Goal: Information Seeking & Learning: Check status

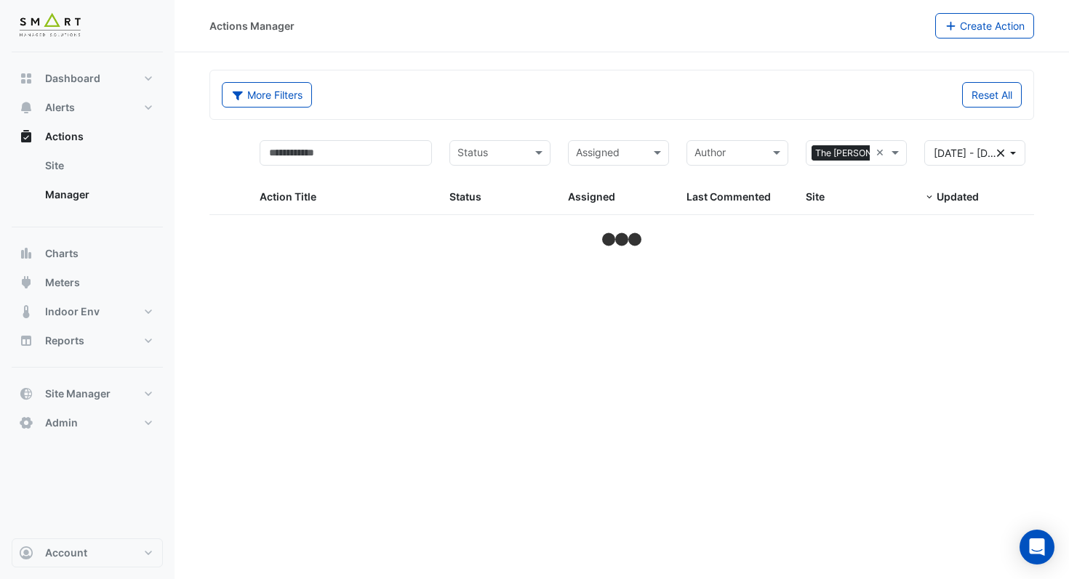
select select "***"
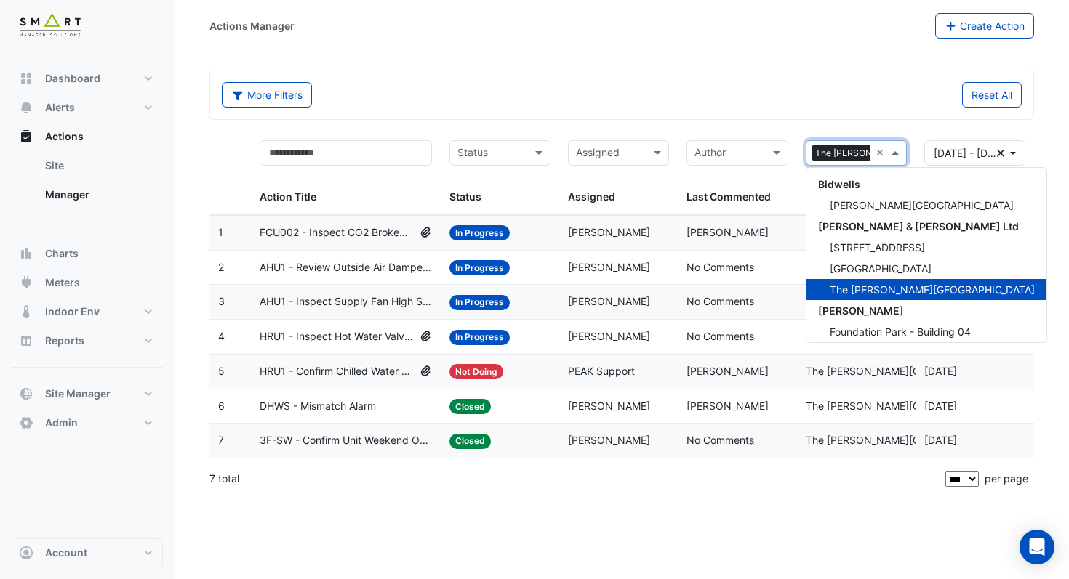
scroll to position [0, 36]
click at [899, 149] on span at bounding box center [897, 153] width 18 height 17
click at [853, 245] on span "12 Hammersmith Grove" at bounding box center [876, 247] width 95 height 12
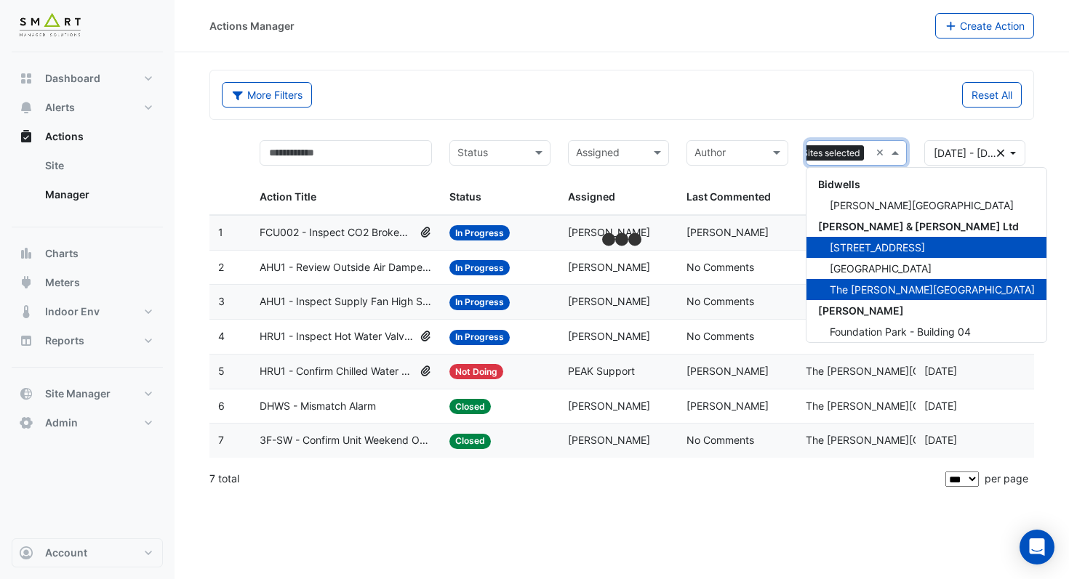
click at [891, 150] on span at bounding box center [897, 153] width 18 height 17
click at [869, 270] on span "Thames Tower" at bounding box center [880, 268] width 102 height 12
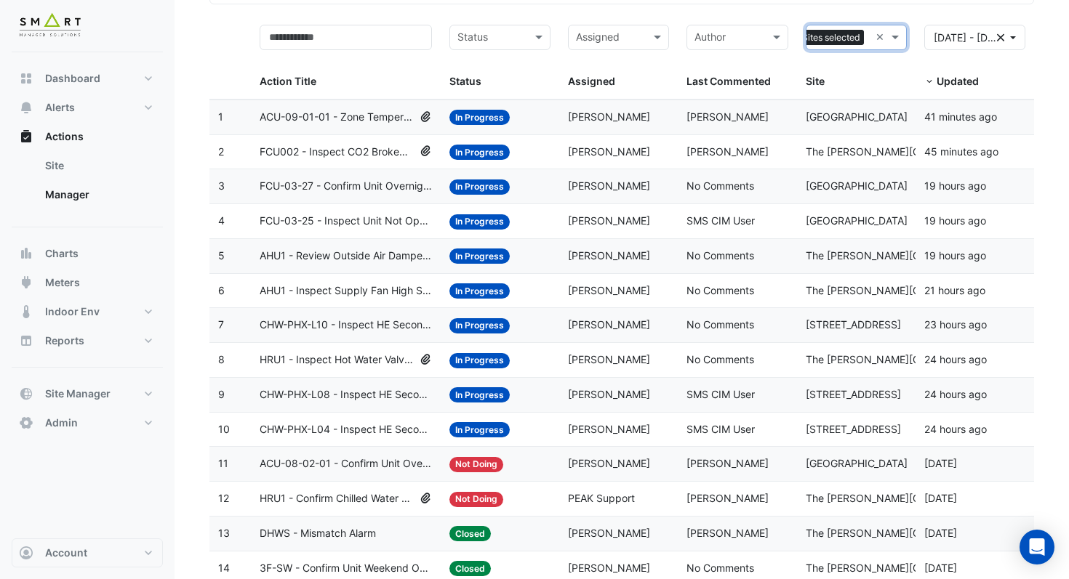
scroll to position [116, 0]
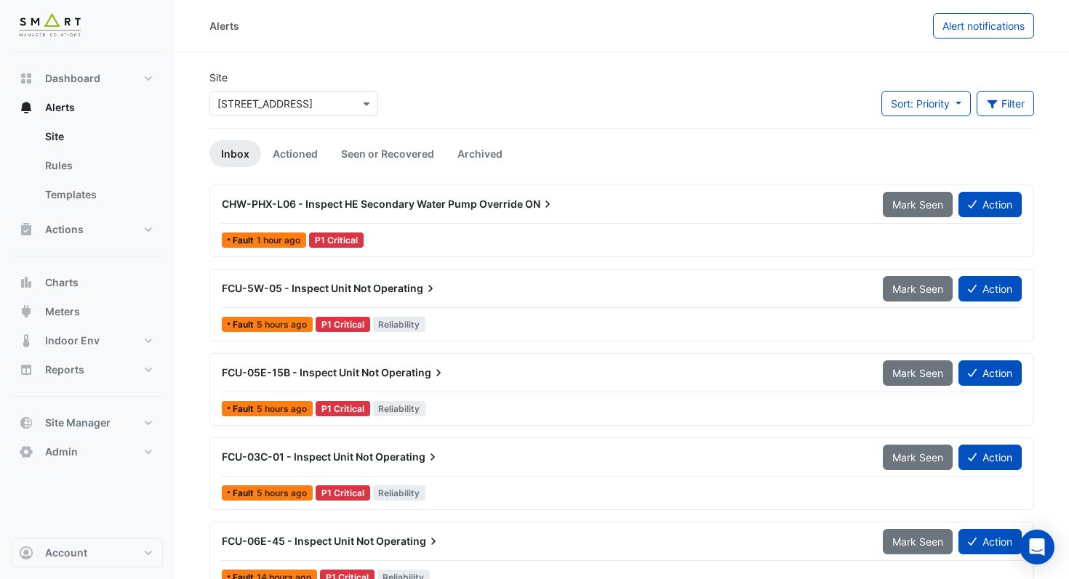
click at [490, 211] on div "CHW-PHX-L06 - Inspect HE Secondary Water Pump Override ON" at bounding box center [543, 204] width 643 height 15
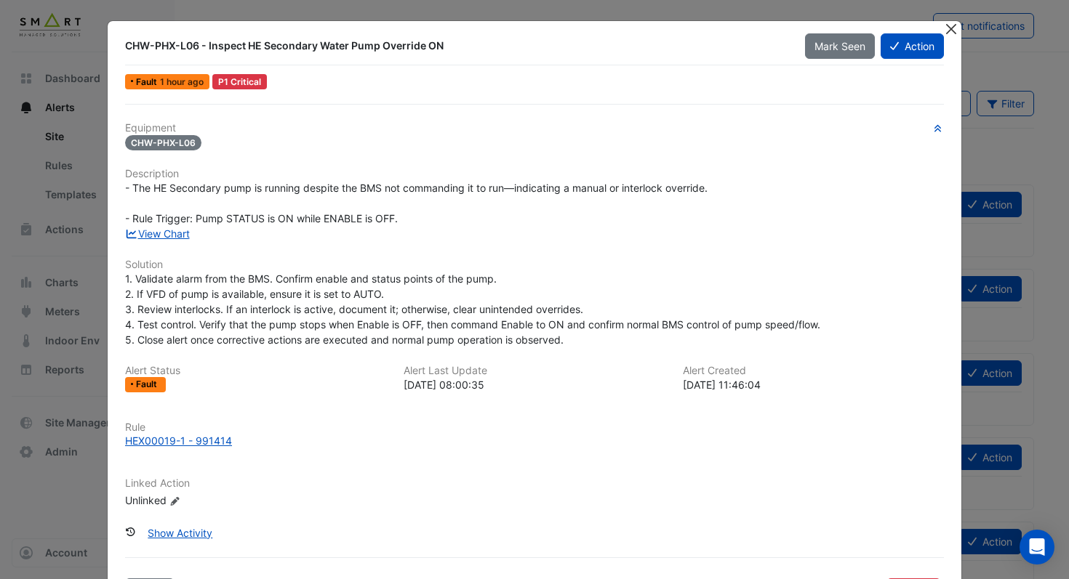
click at [949, 31] on button "Close" at bounding box center [950, 28] width 15 height 15
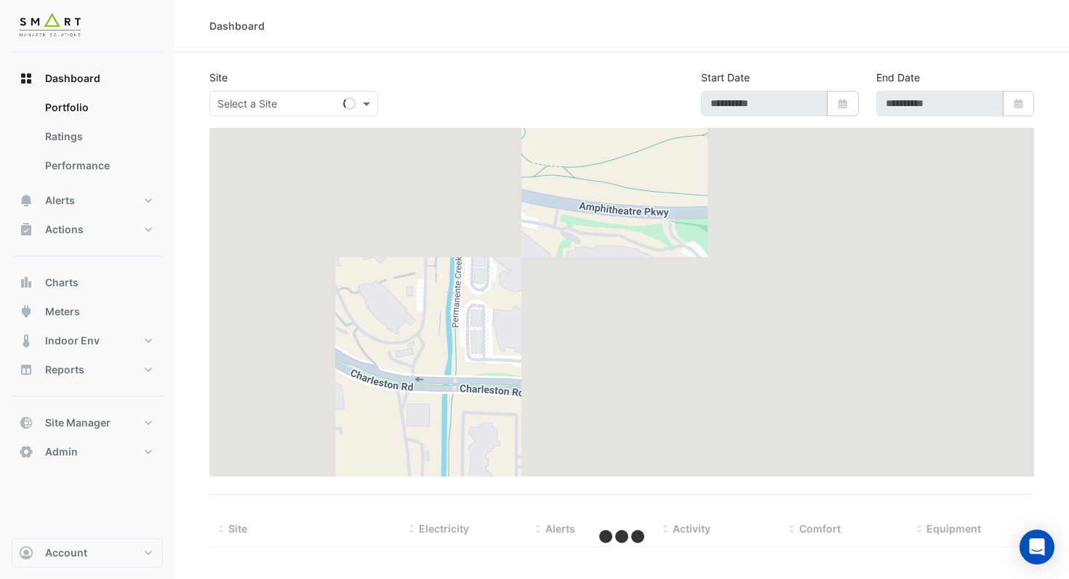
type input "**********"
select select "***"
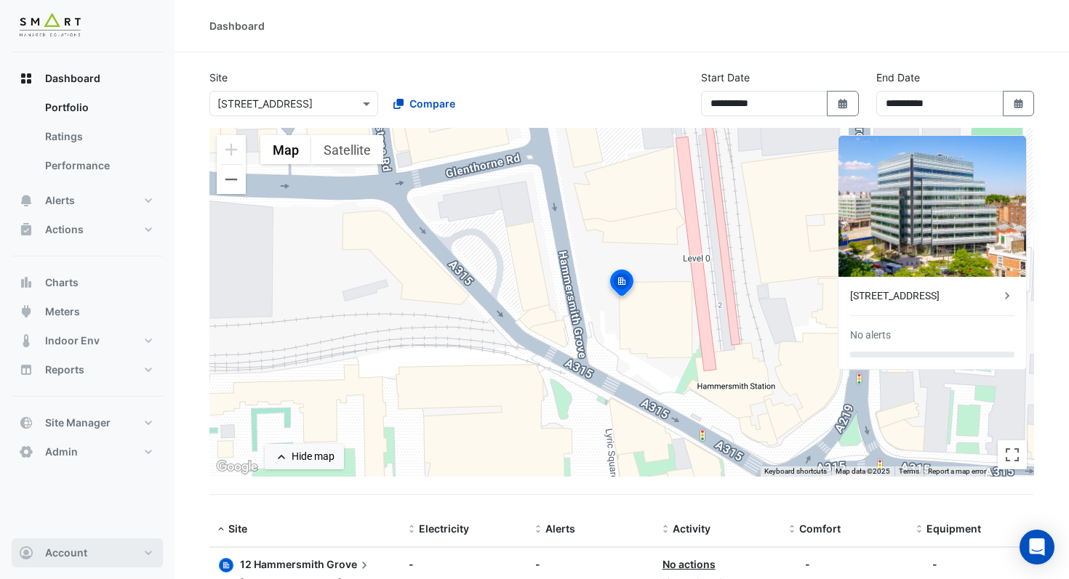
click at [73, 565] on button "Account" at bounding box center [87, 553] width 151 height 29
click at [73, 520] on link "Sign Out" at bounding box center [87, 516] width 138 height 29
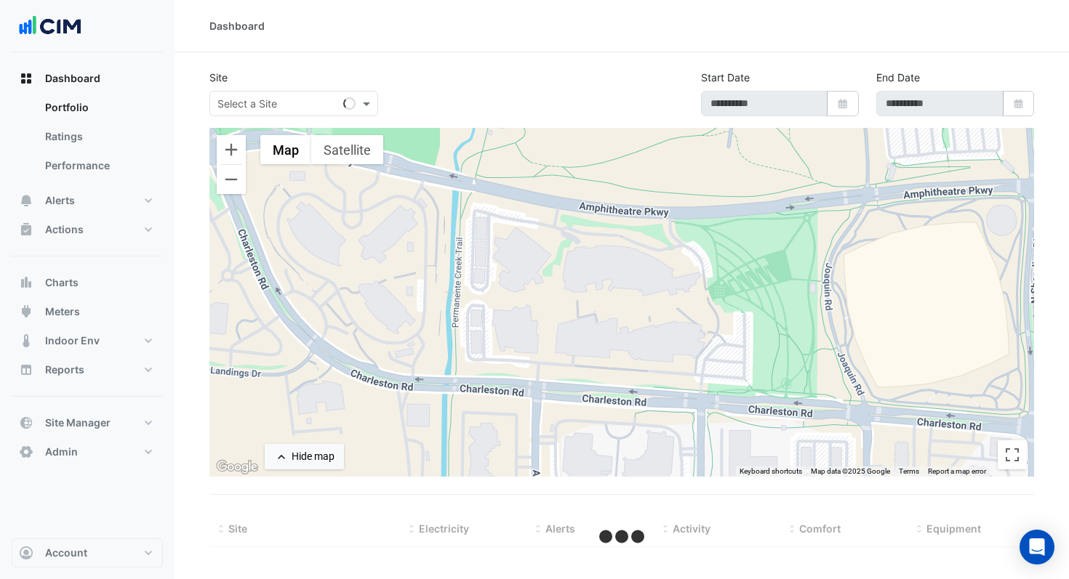
click at [310, 101] on input "text" at bounding box center [279, 104] width 124 height 15
type input "*****"
type input "**********"
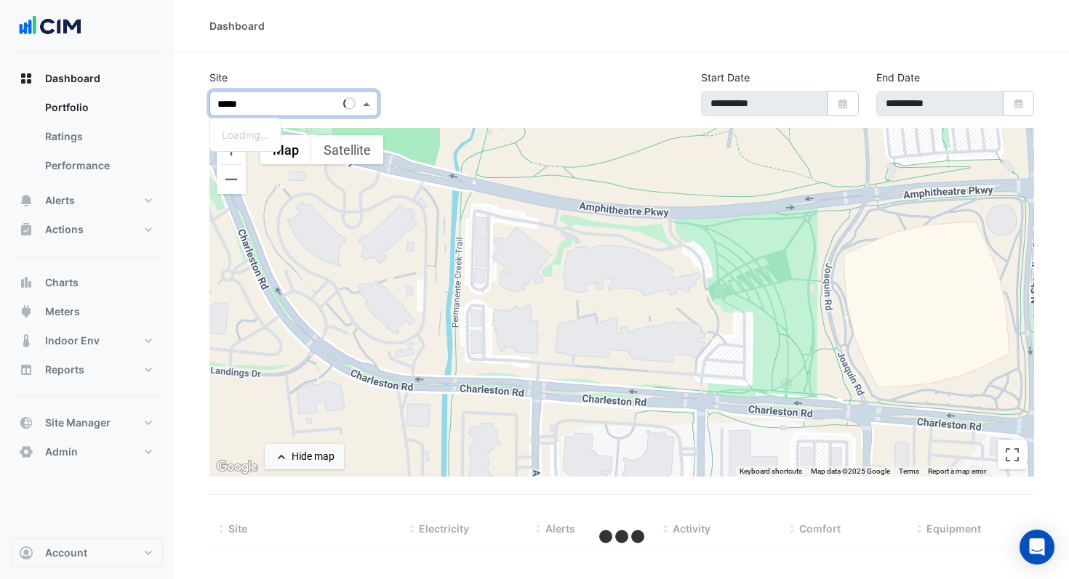
select select "***"
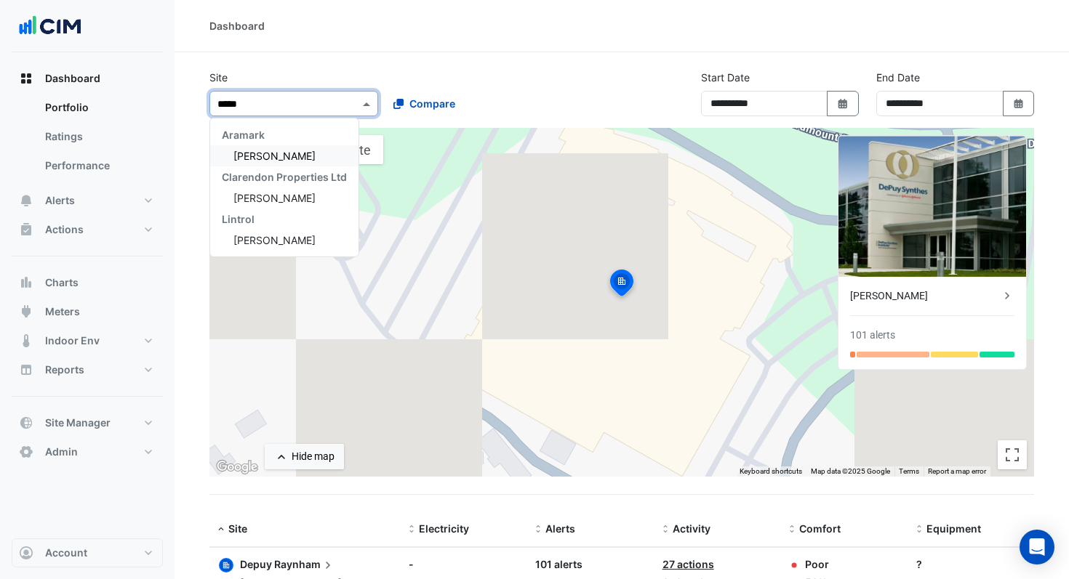
click at [275, 155] on span "[PERSON_NAME]" at bounding box center [274, 156] width 82 height 12
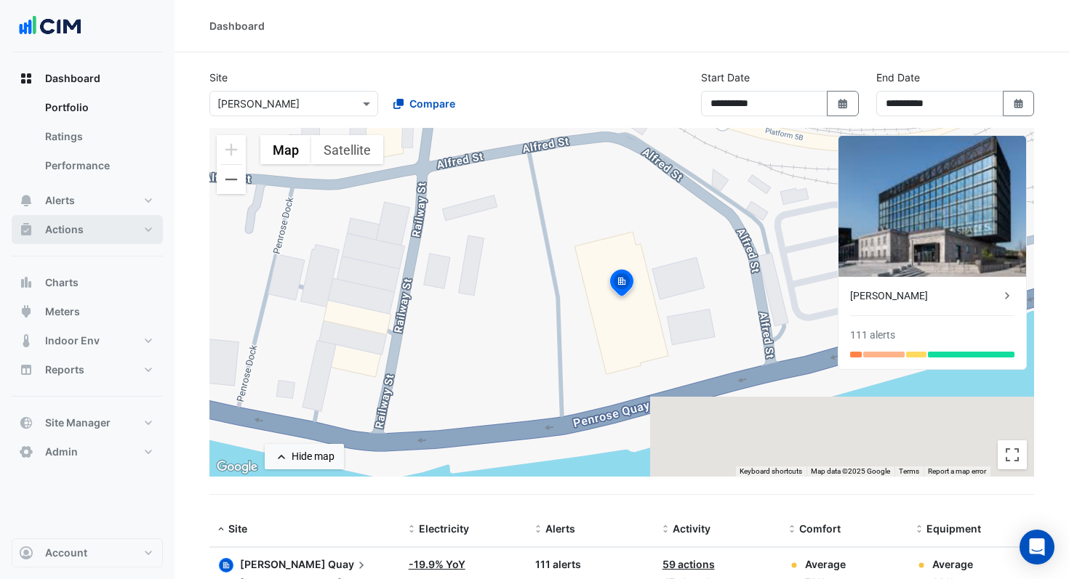
click at [92, 231] on button "Actions" at bounding box center [87, 229] width 151 height 29
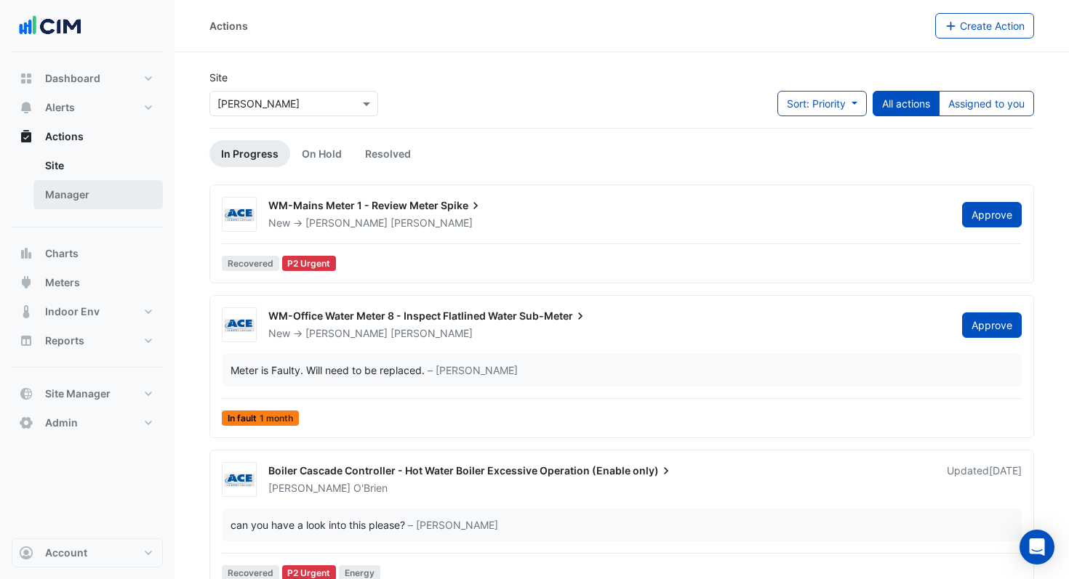
click at [65, 198] on link "Manager" at bounding box center [97, 194] width 129 height 29
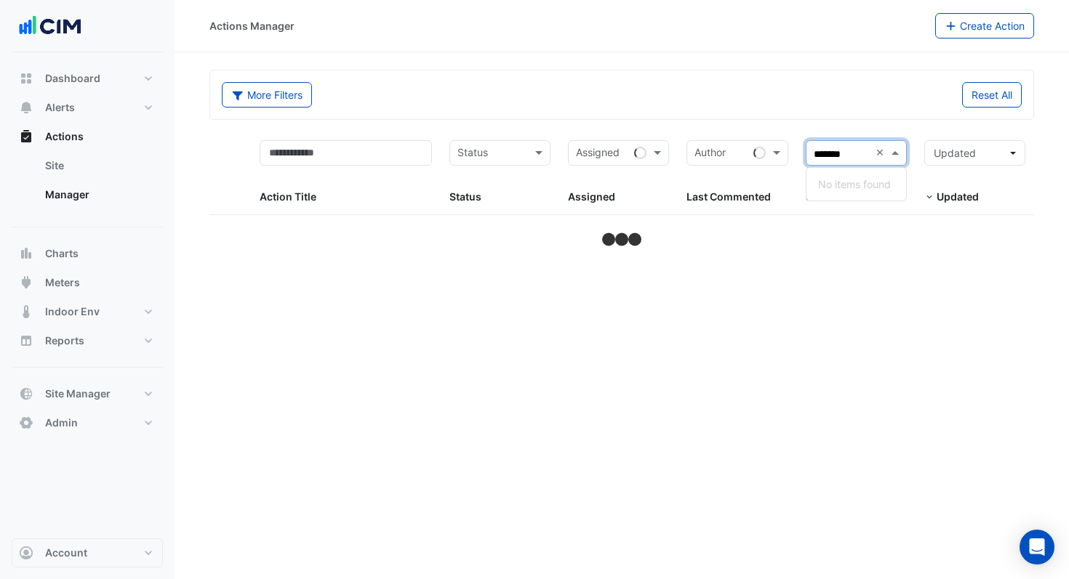
type input "******"
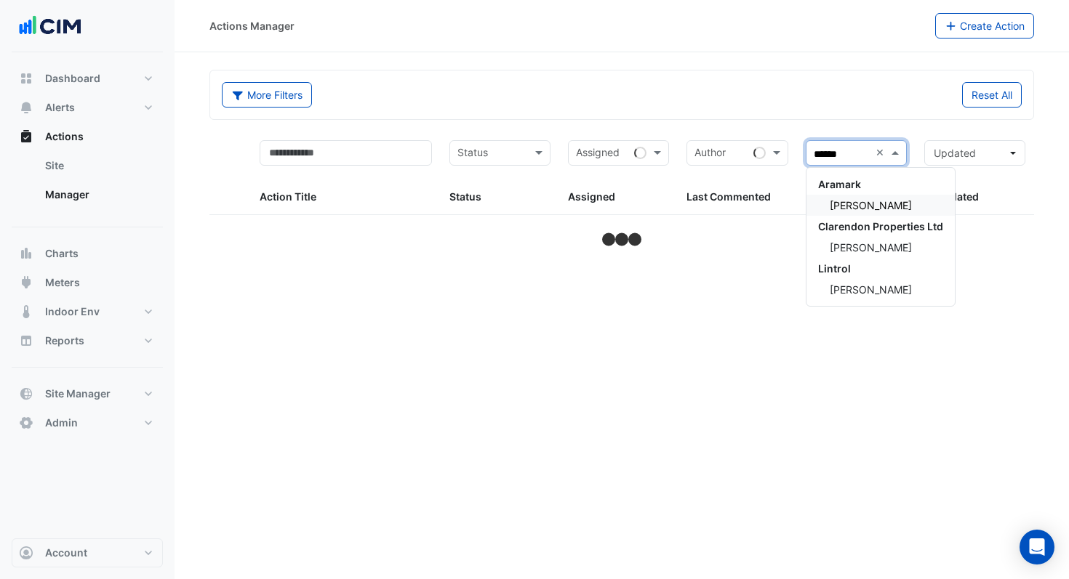
click at [883, 212] on div "[PERSON_NAME]" at bounding box center [880, 205] width 148 height 21
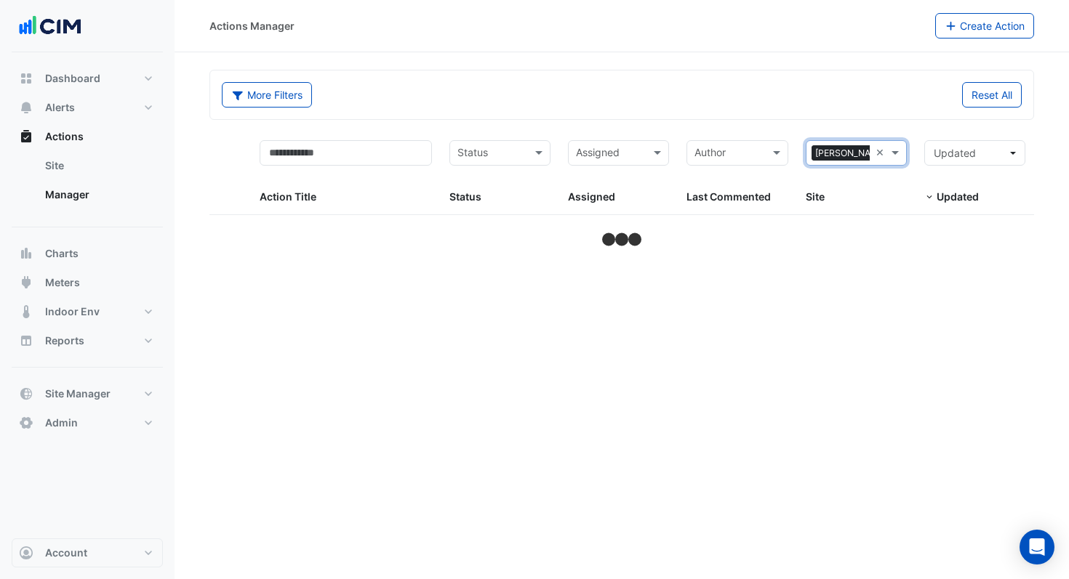
select select "***"
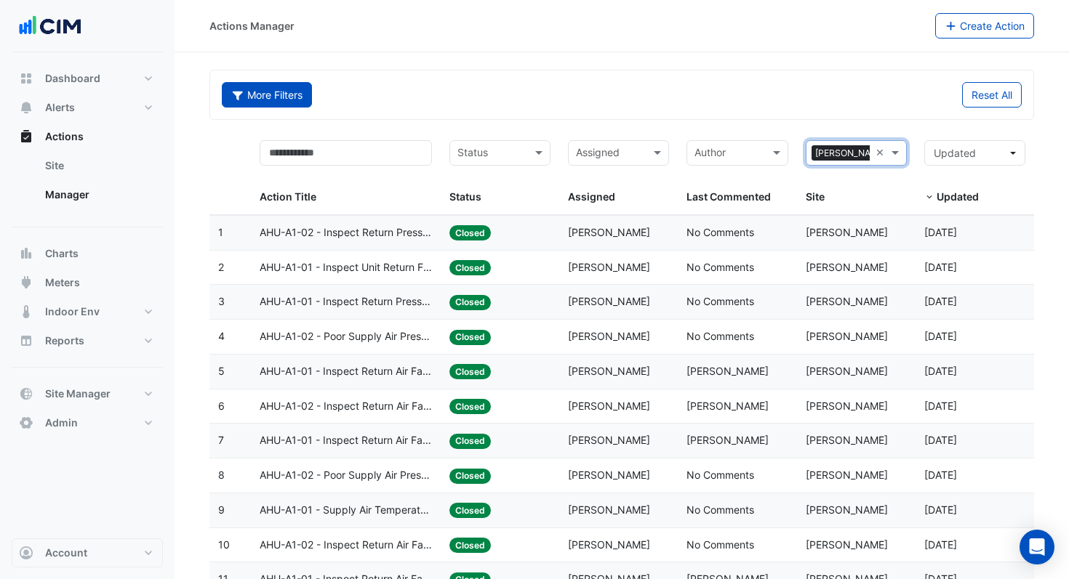
click at [261, 94] on button "More Filters" at bounding box center [267, 94] width 90 height 25
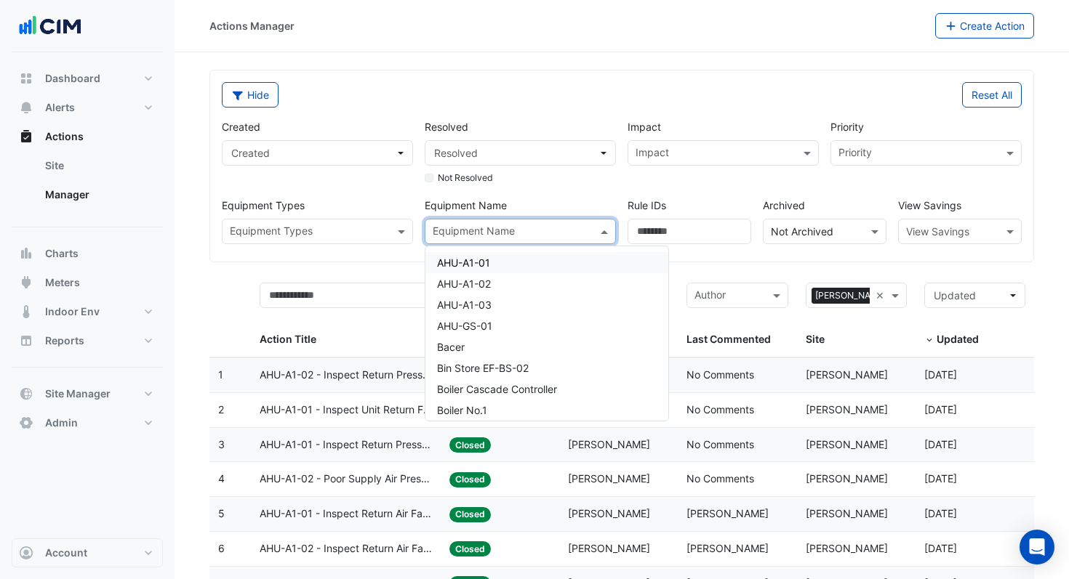
click at [547, 233] on input "text" at bounding box center [512, 232] width 158 height 15
click at [502, 263] on div "AHU-A1-01" at bounding box center [546, 262] width 243 height 21
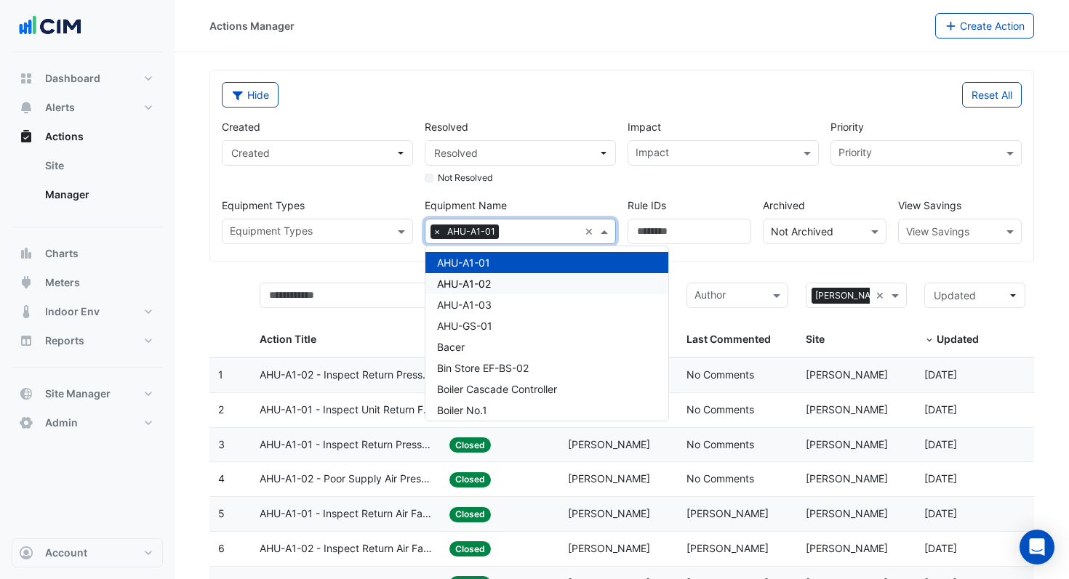
click at [489, 284] on span "AHU-A1-02" at bounding box center [464, 284] width 54 height 12
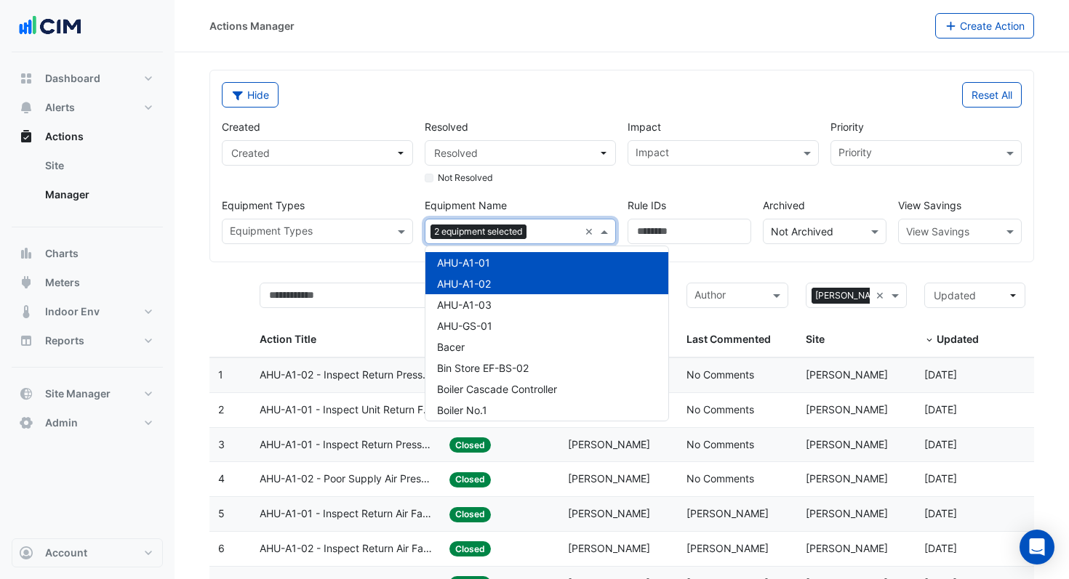
click at [921, 115] on div "Created Created Resolved Resolved Not Resolved Impact Impact Priority Priority …" at bounding box center [621, 176] width 811 height 137
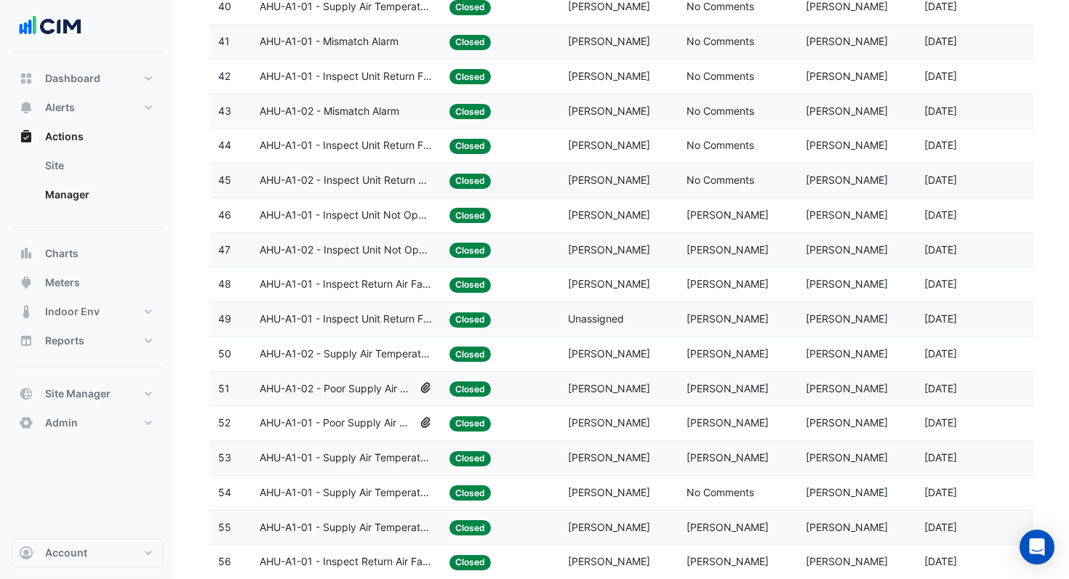
scroll to position [1724, 0]
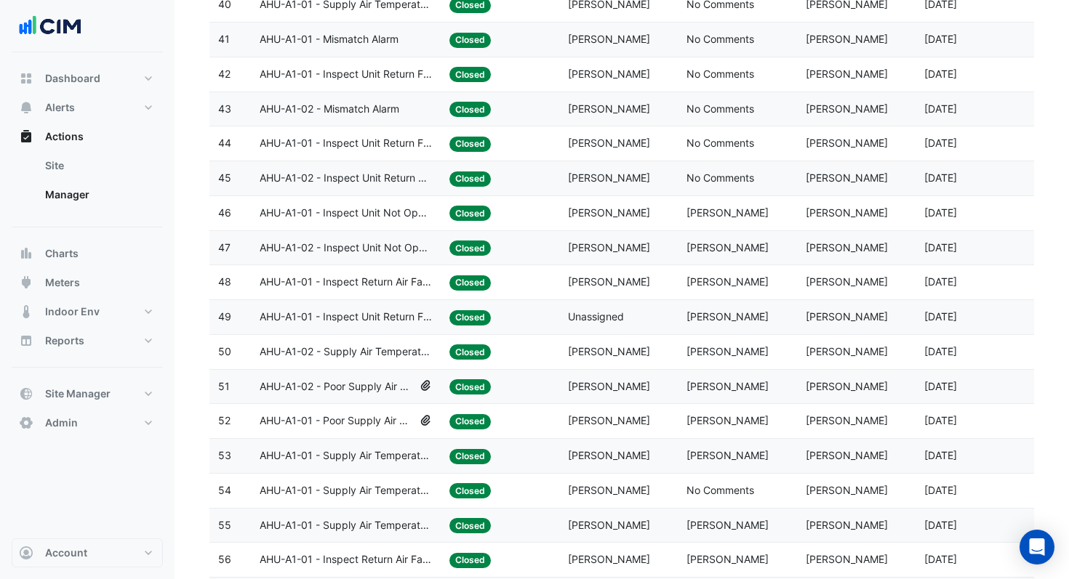
click at [385, 389] on span "AHU-A1-02 - Poor Supply Air Pressure Control" at bounding box center [337, 387] width 154 height 17
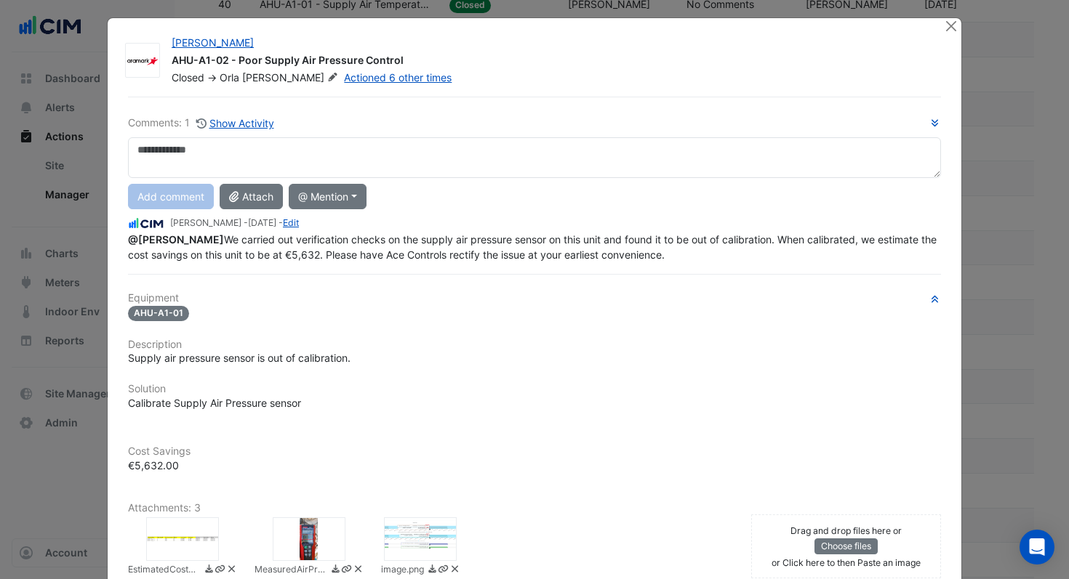
scroll to position [0, 0]
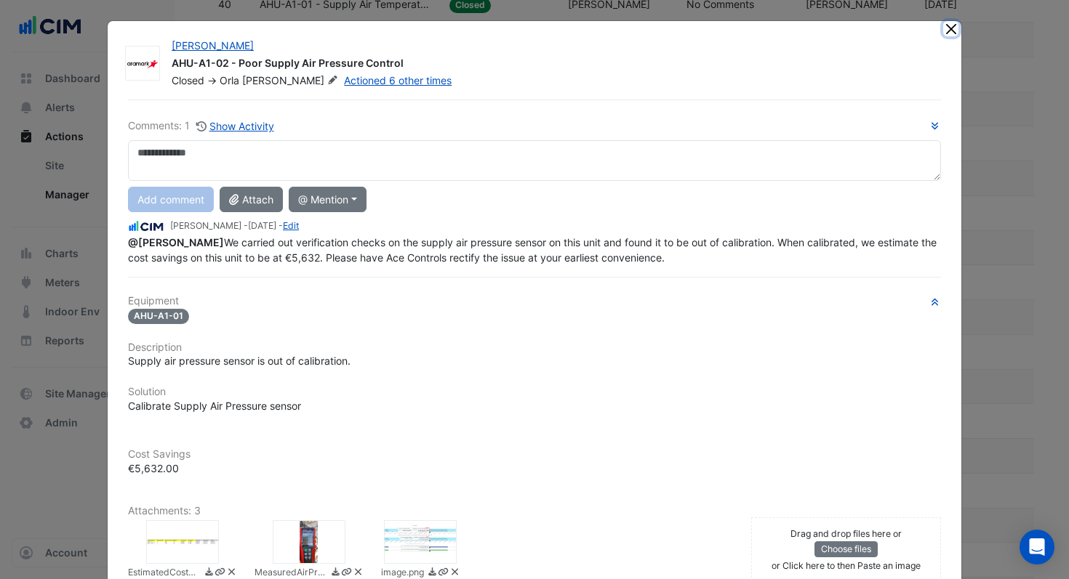
click at [952, 32] on button "Close" at bounding box center [950, 28] width 15 height 15
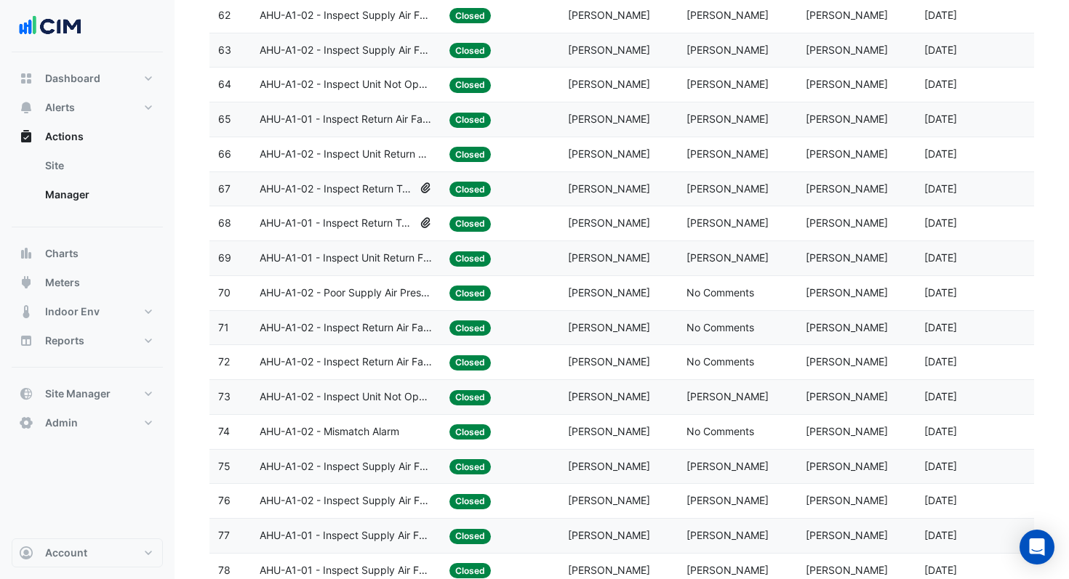
scroll to position [2480, 0]
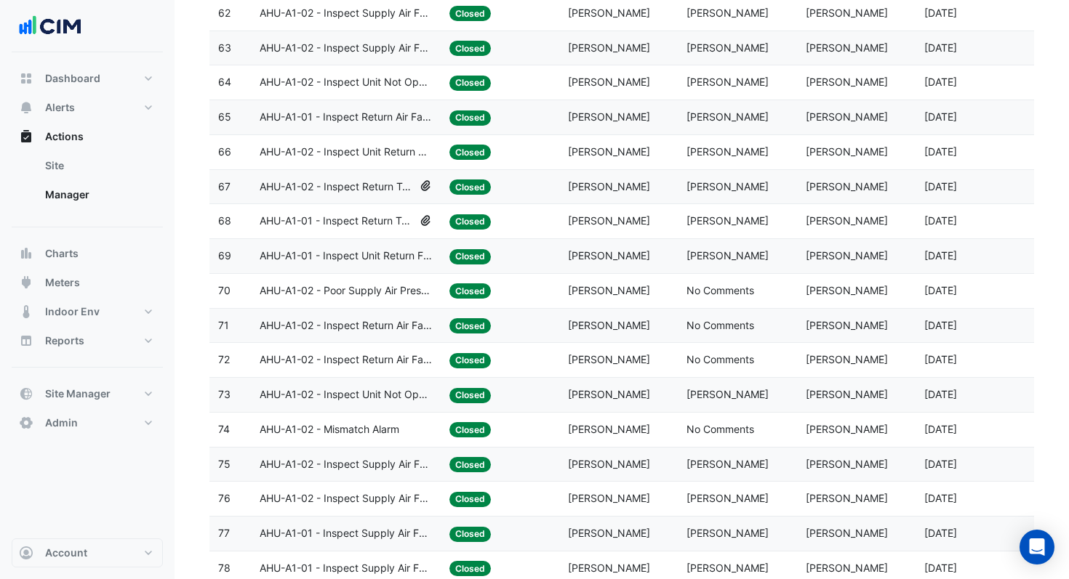
click at [387, 188] on span "AHU-A1-02 - Inspect Return Temp Broken Sensor" at bounding box center [337, 187] width 154 height 17
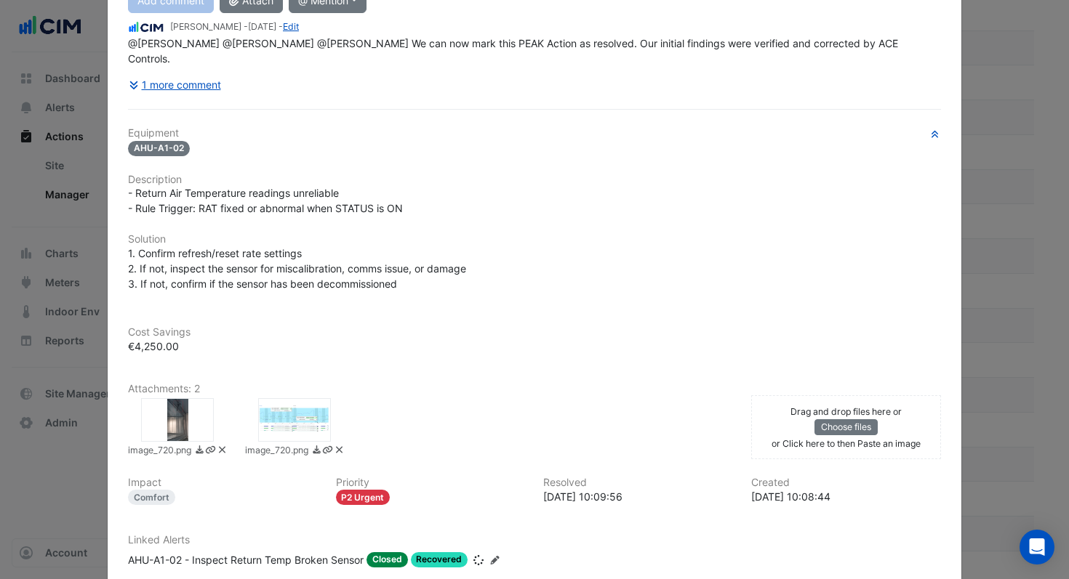
scroll to position [204, 0]
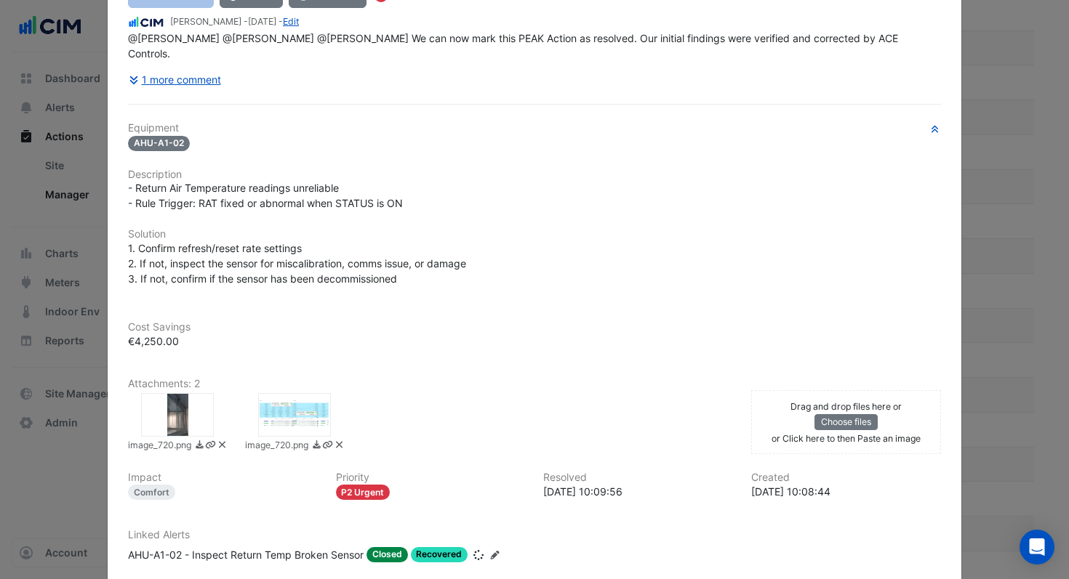
click at [192, 401] on div at bounding box center [177, 415] width 73 height 44
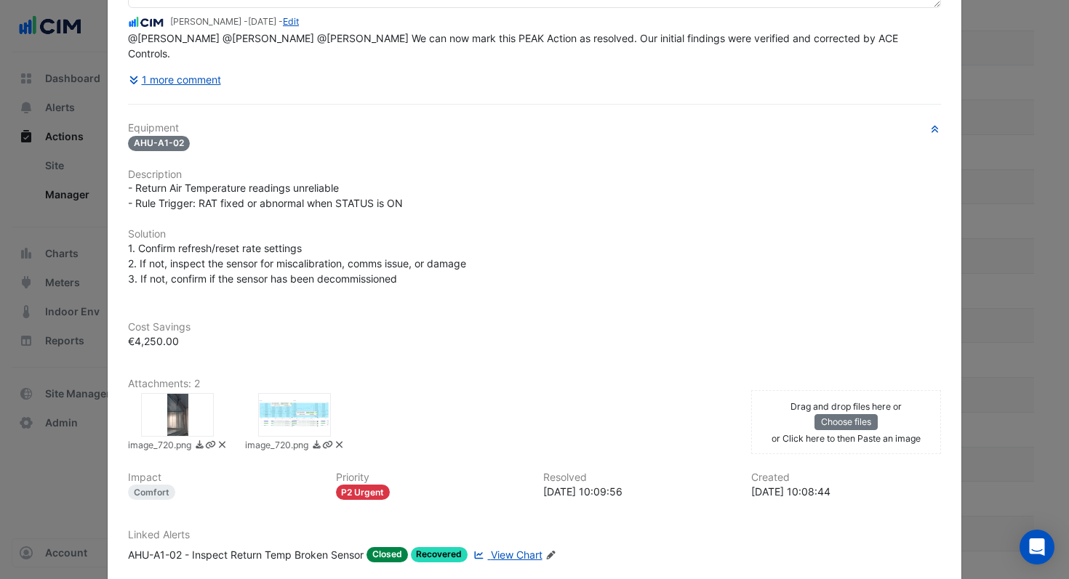
click at [188, 393] on div at bounding box center [177, 415] width 73 height 44
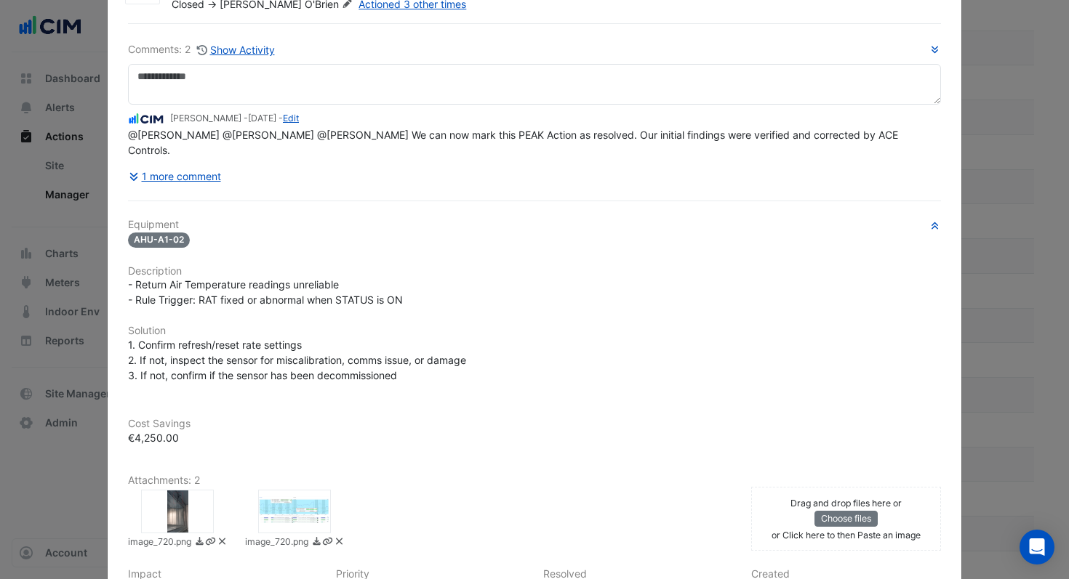
scroll to position [73, 0]
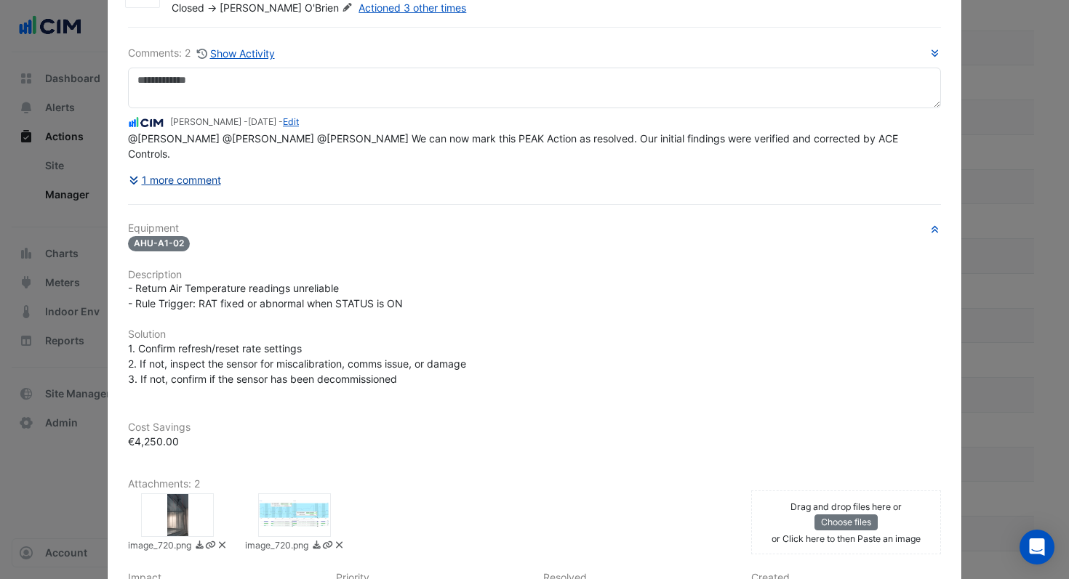
click at [135, 177] on icon at bounding box center [134, 181] width 8 height 8
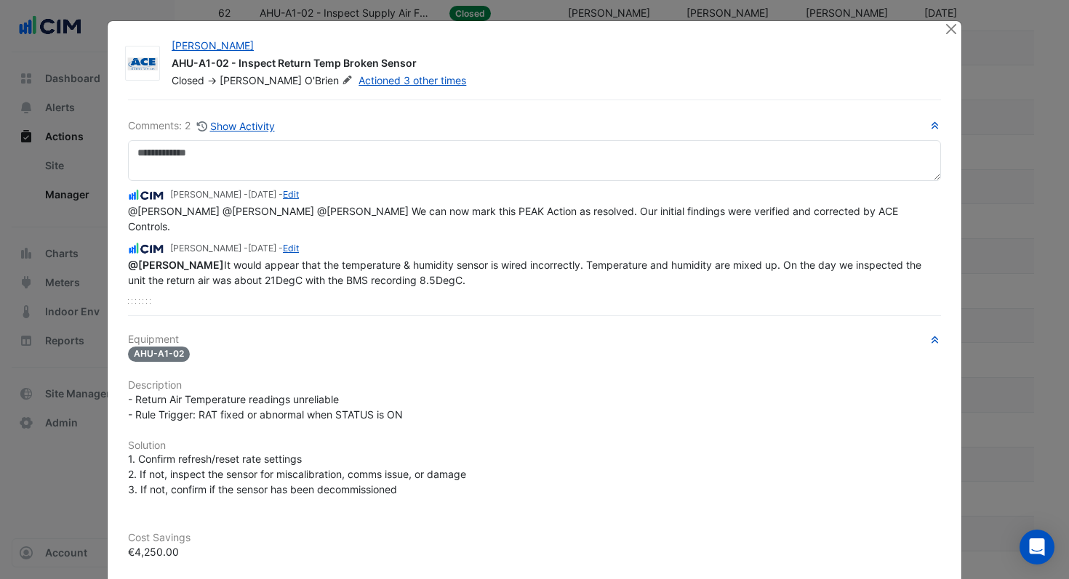
scroll to position [4, 0]
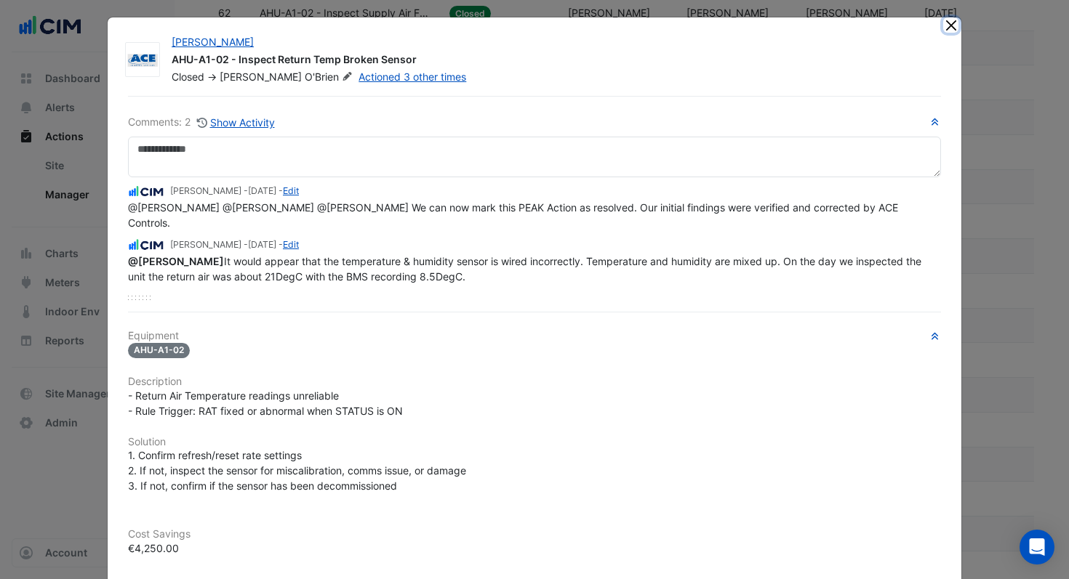
click at [952, 31] on button "Close" at bounding box center [950, 24] width 15 height 15
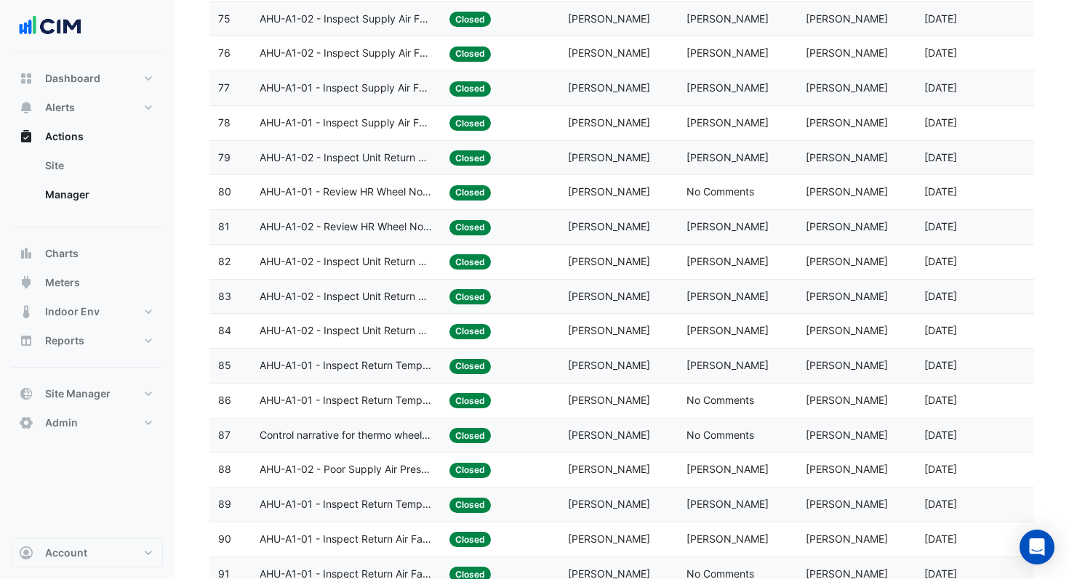
scroll to position [3289, 0]
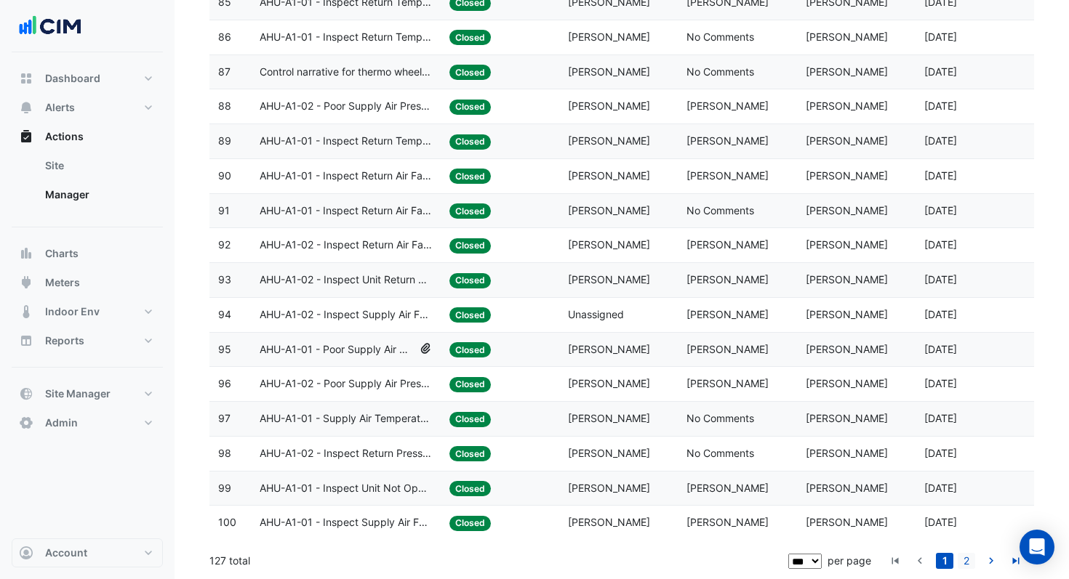
click at [967, 559] on link "2" at bounding box center [965, 561] width 17 height 16
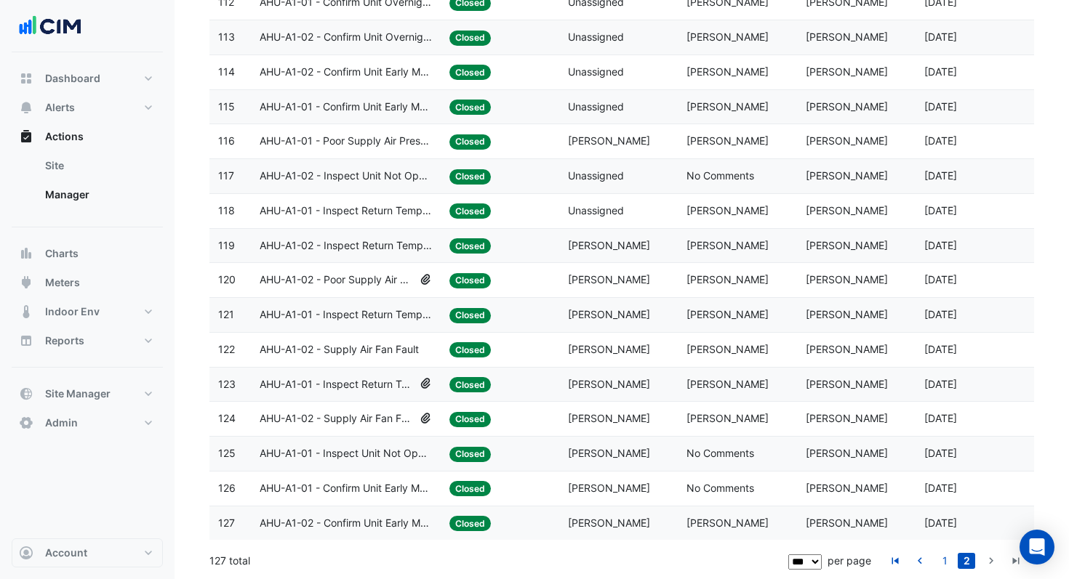
scroll to position [755, 0]
click at [344, 423] on span "AHU-A1-02 - Supply Air Fan Fault" at bounding box center [337, 419] width 154 height 17
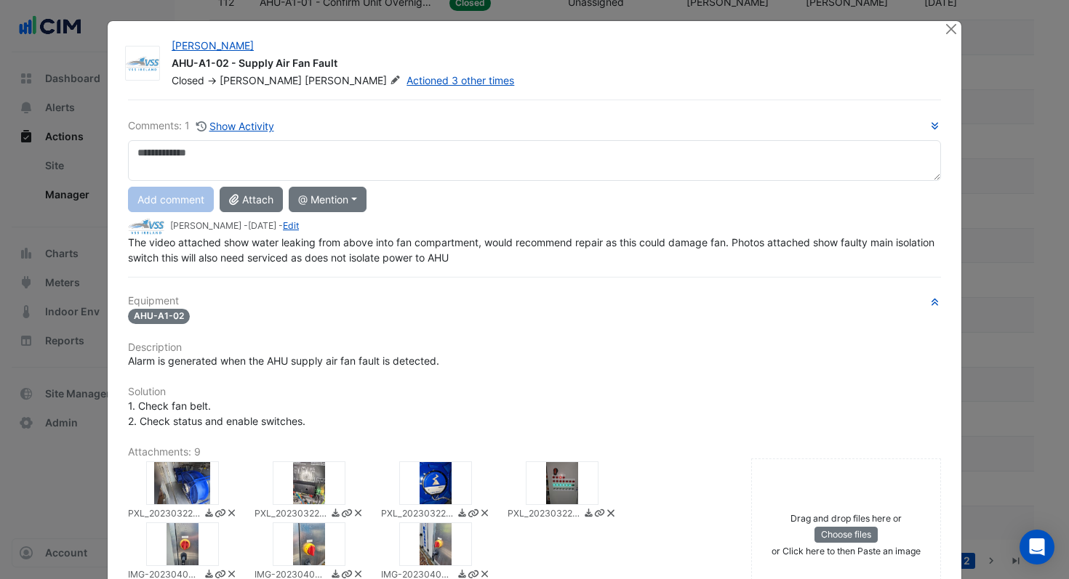
click at [438, 555] on div at bounding box center [435, 545] width 73 height 44
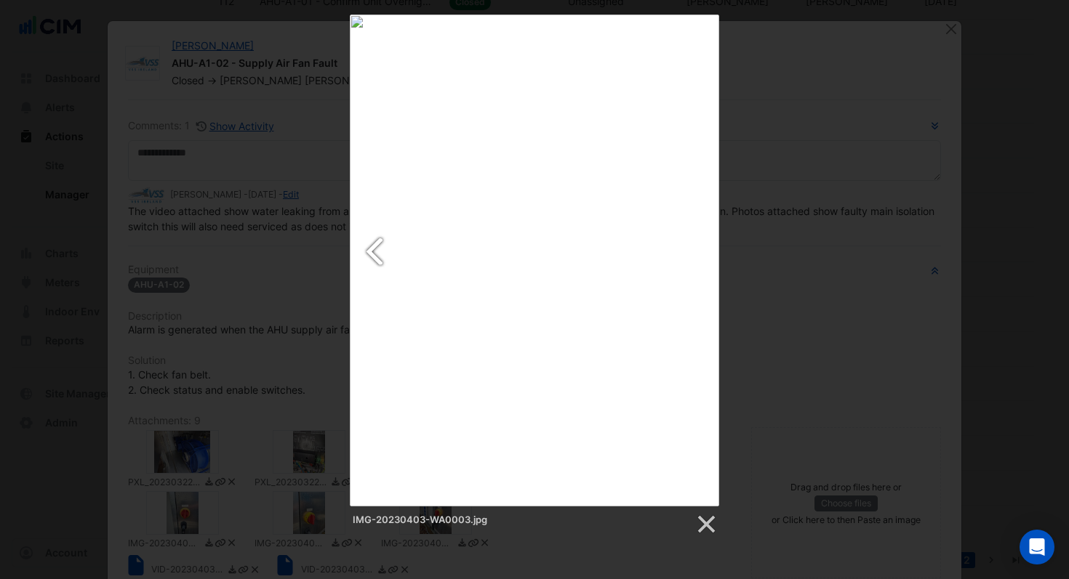
click at [377, 257] on link at bounding box center [413, 261] width 126 height 492
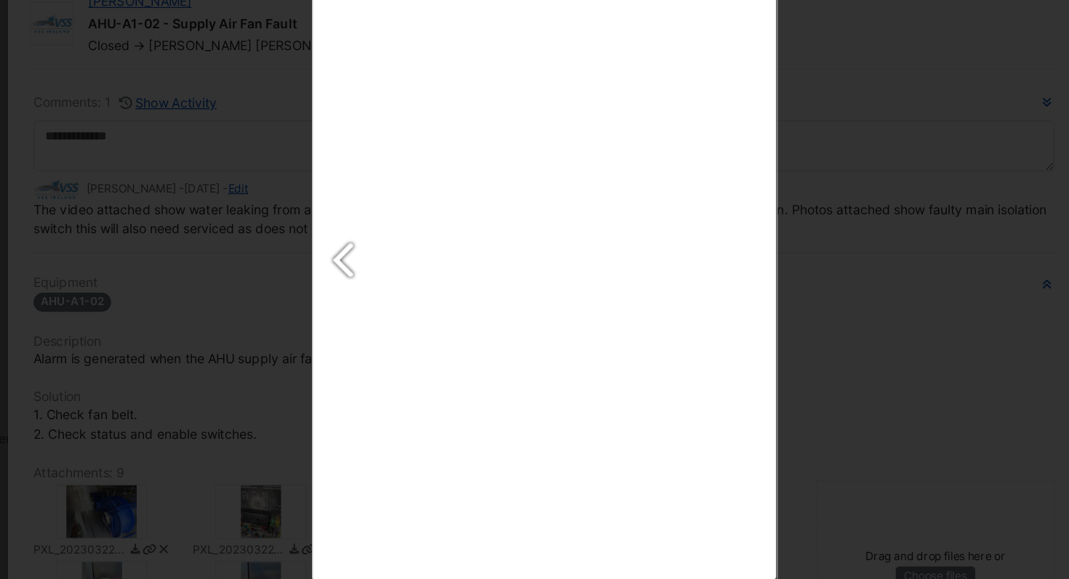
click at [379, 255] on link at bounding box center [413, 261] width 126 height 492
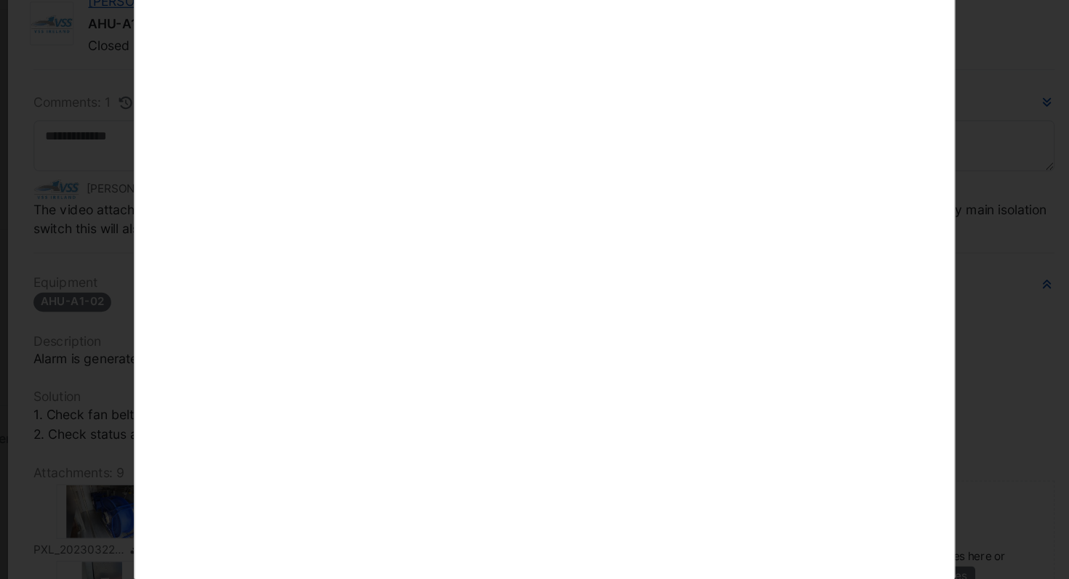
click at [233, 271] on div at bounding box center [535, 261] width 654 height 492
click at [904, 240] on div "PXL_20230322_124930099.jpg" at bounding box center [534, 275] width 1069 height 521
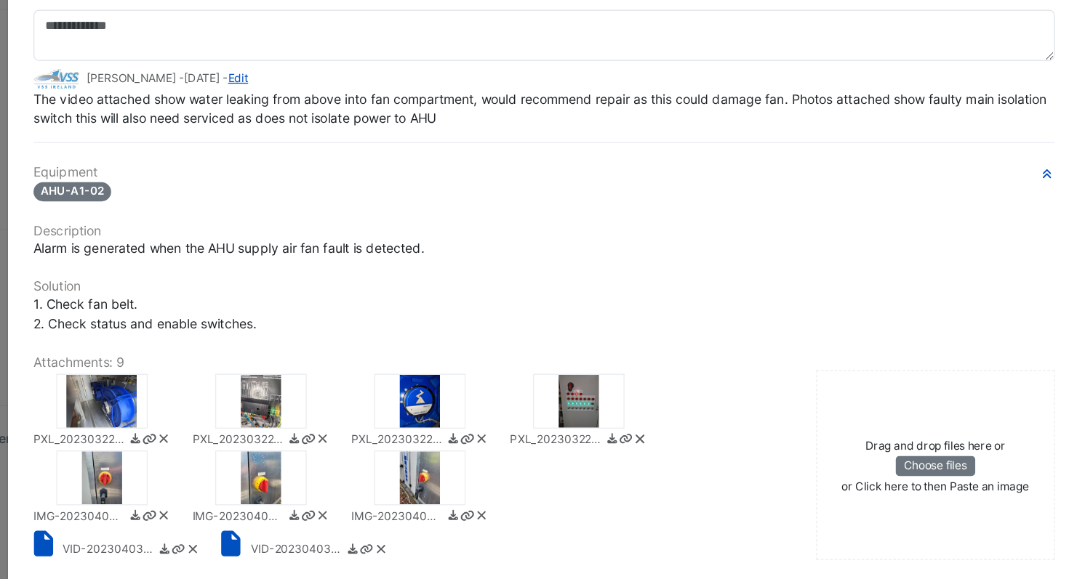
scroll to position [92, 0]
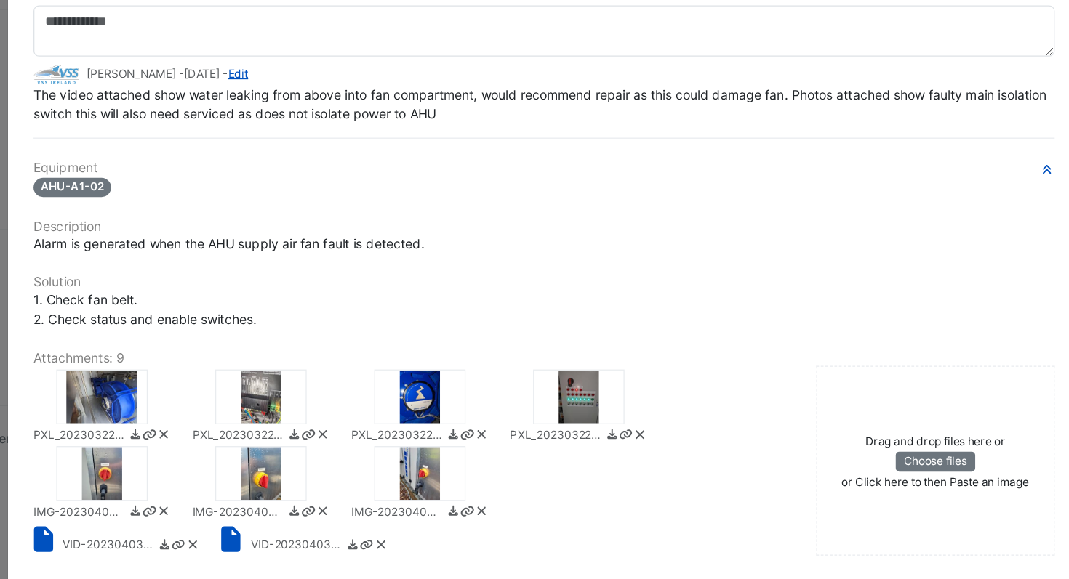
click at [201, 475] on small "VID-20230403-WA0006.mp4" at bounding box center [187, 479] width 73 height 15
click at [194, 474] on small "VID-20230403-WA0006.mp4" at bounding box center [187, 479] width 73 height 15
click at [356, 479] on small "VID-20230403-WA0005.mp4" at bounding box center [337, 479] width 73 height 15
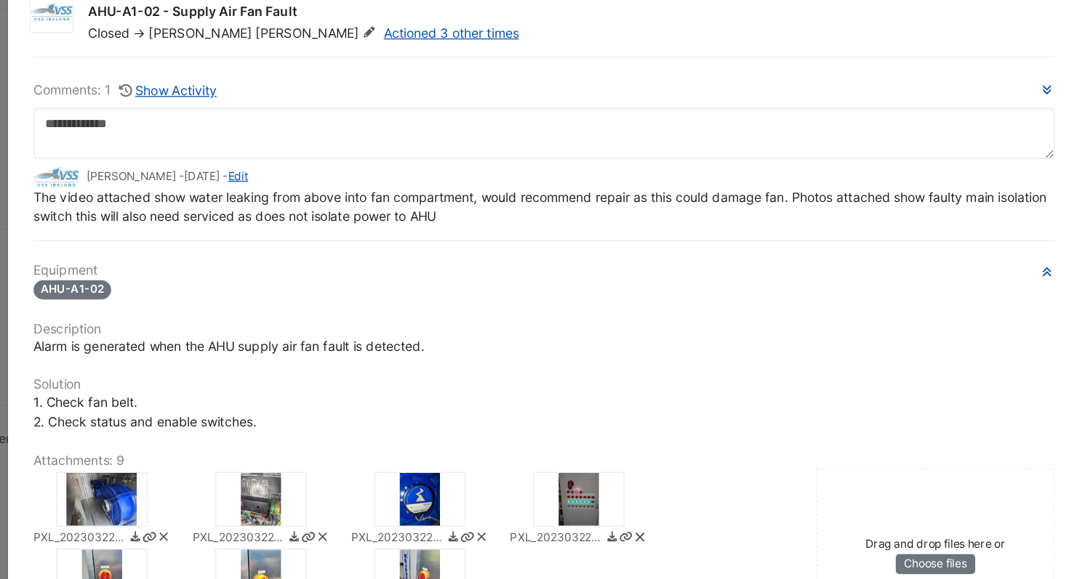
scroll to position [0, 0]
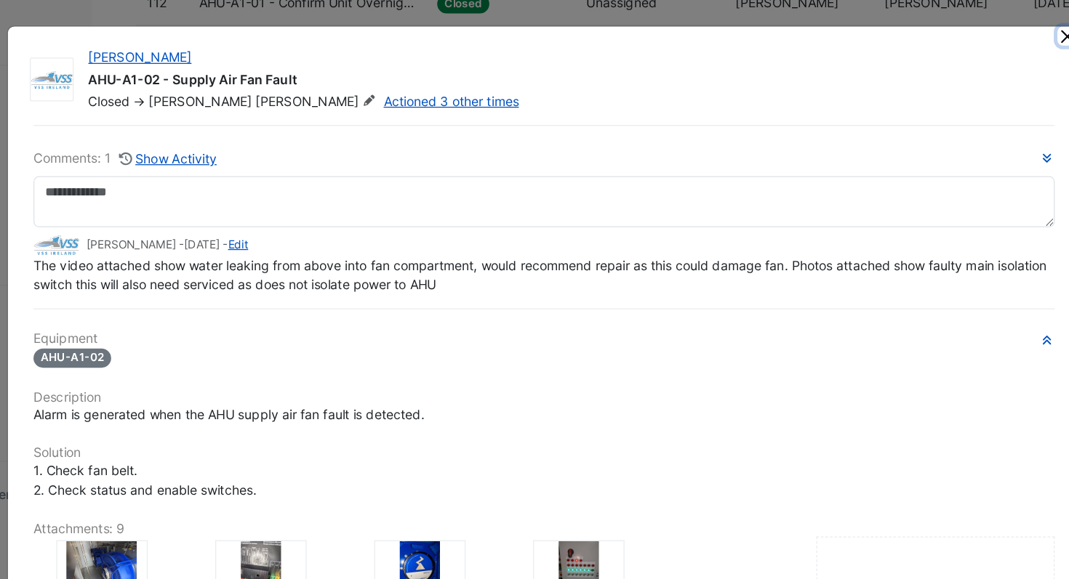
click at [949, 33] on button "Close" at bounding box center [950, 28] width 15 height 15
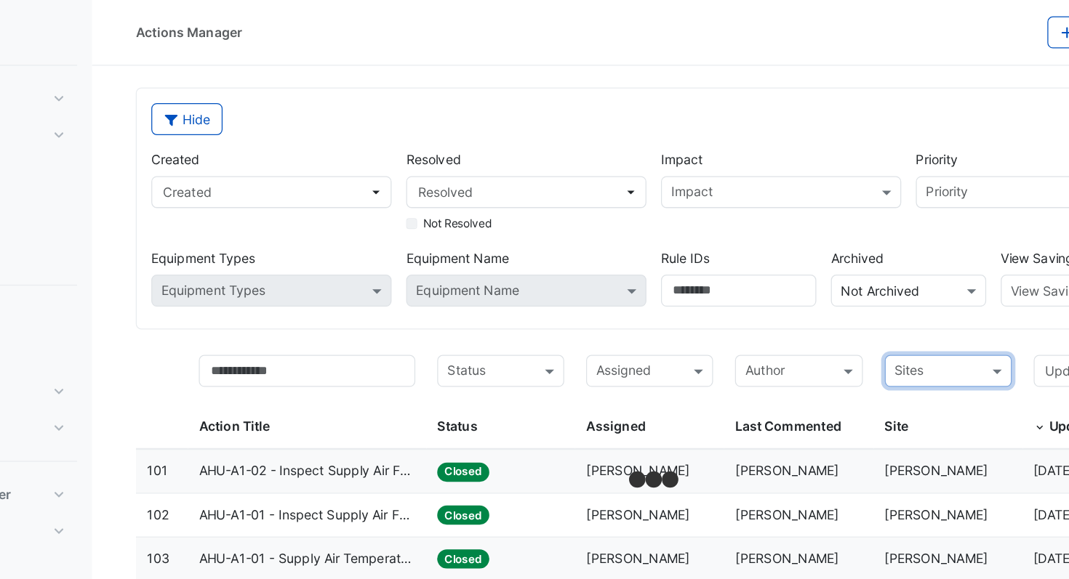
click at [848, 302] on input "text" at bounding box center [847, 297] width 68 height 17
type input "**********"
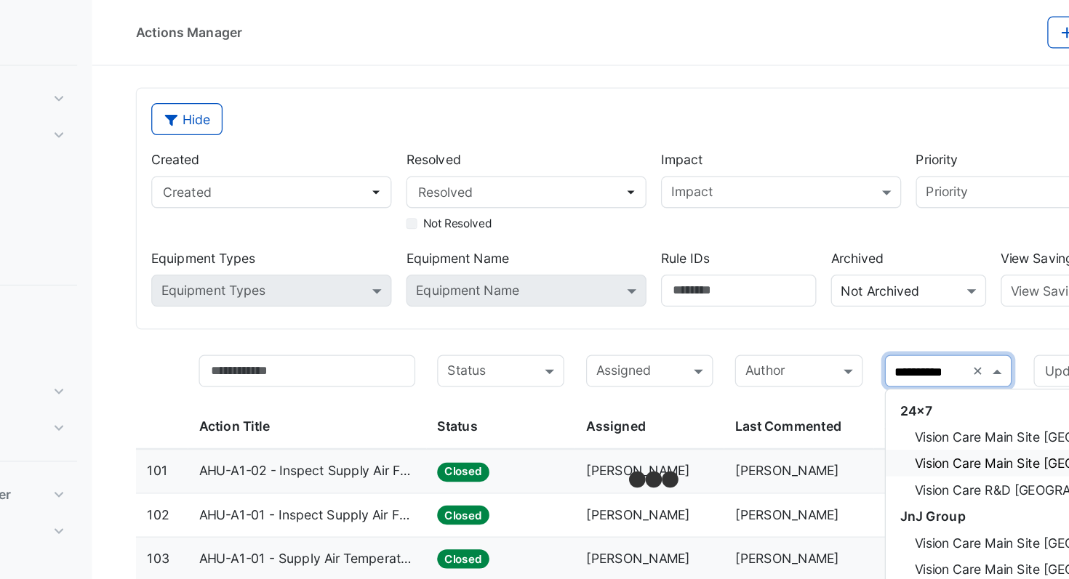
click at [911, 369] on span "Vision Care Main Site [GEOGRAPHIC_DATA]" at bounding box center [931, 369] width 204 height 12
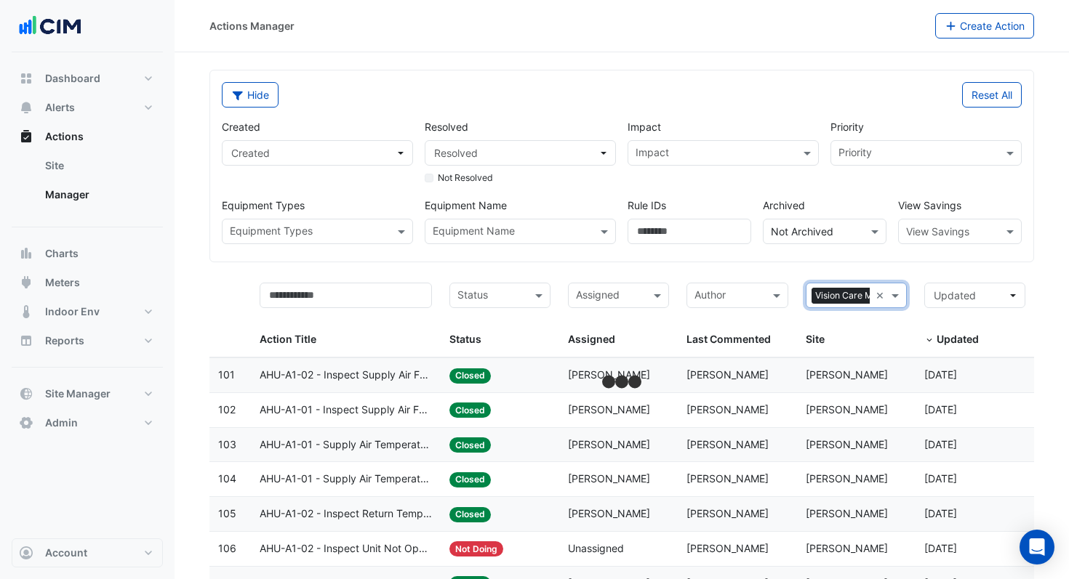
click at [962, 238] on input "text" at bounding box center [945, 232] width 79 height 15
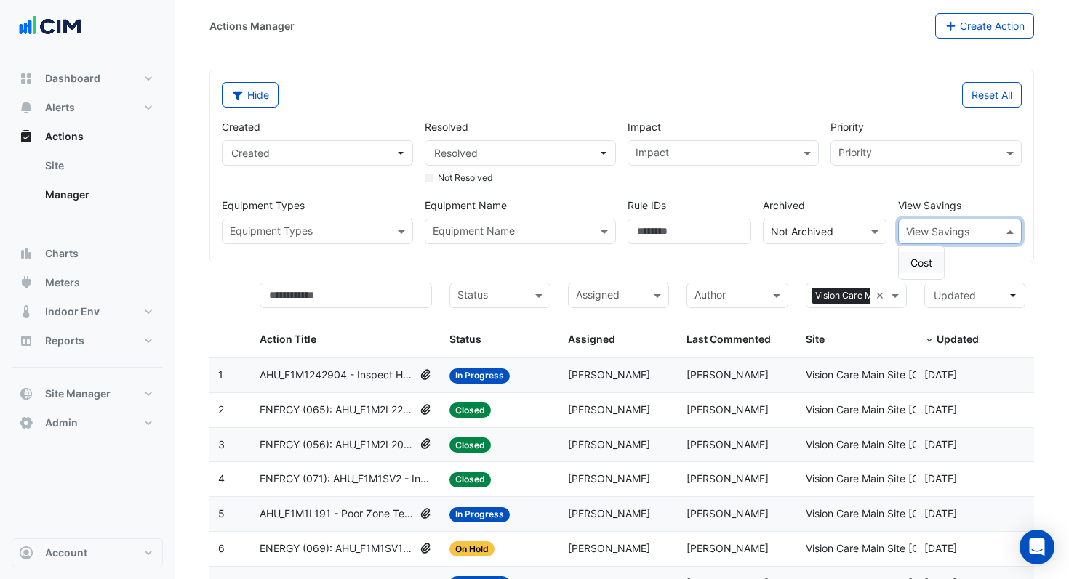
click at [924, 266] on span "Cost" at bounding box center [921, 263] width 22 height 12
click at [907, 110] on div "Created Created Resolved Resolved Not Resolved Impact Impact Priority Priority …" at bounding box center [621, 176] width 811 height 137
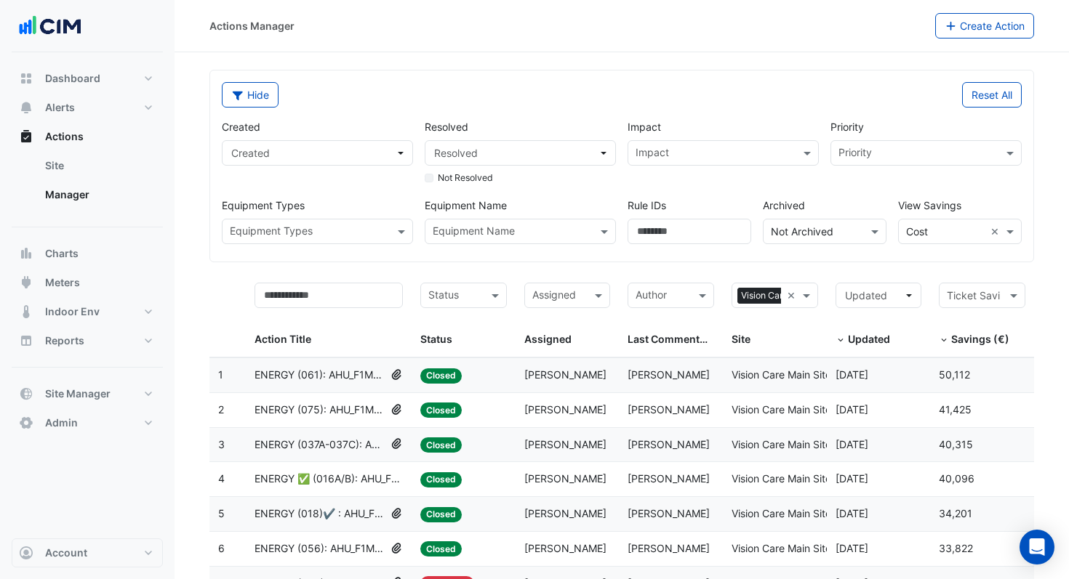
click at [351, 377] on span "ENERGY (061): AHU_F1M1242905 - Inspect Chilled Water Valve Leak [BEEP]" at bounding box center [319, 375] width 130 height 17
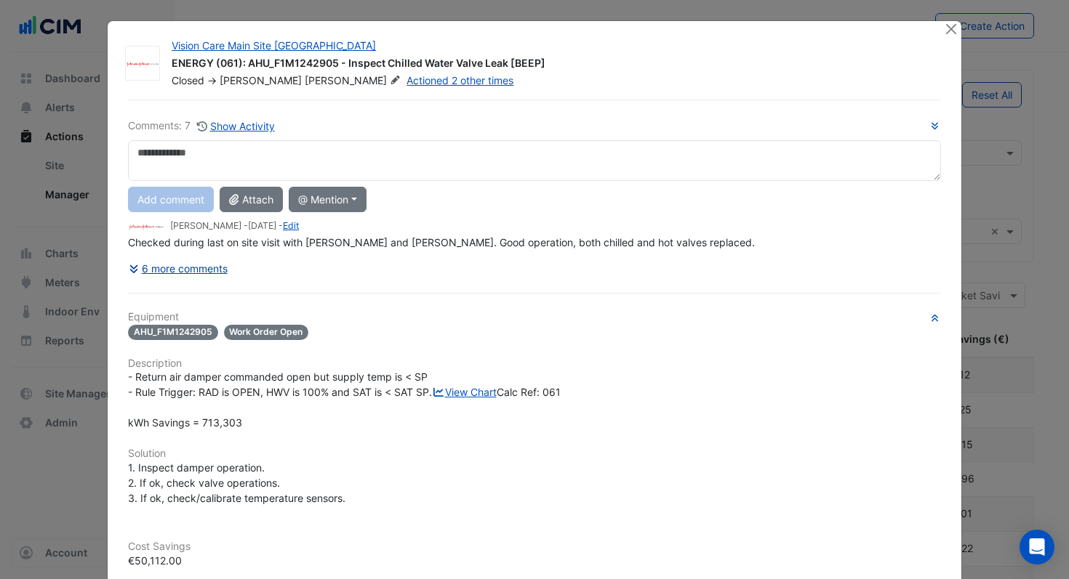
click at [137, 271] on icon at bounding box center [135, 269] width 13 height 10
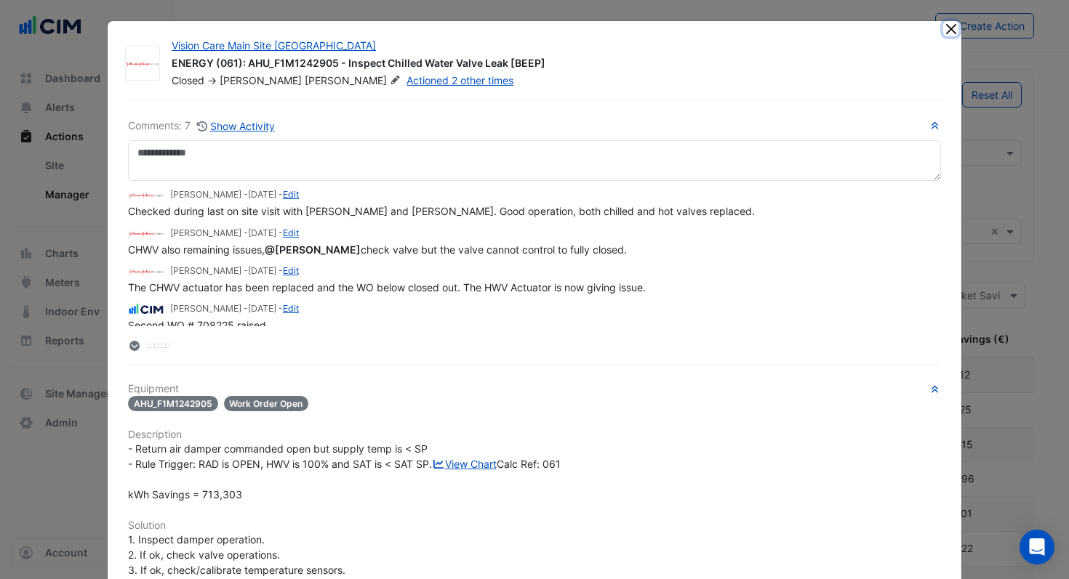
click at [948, 32] on button "Close" at bounding box center [950, 28] width 15 height 15
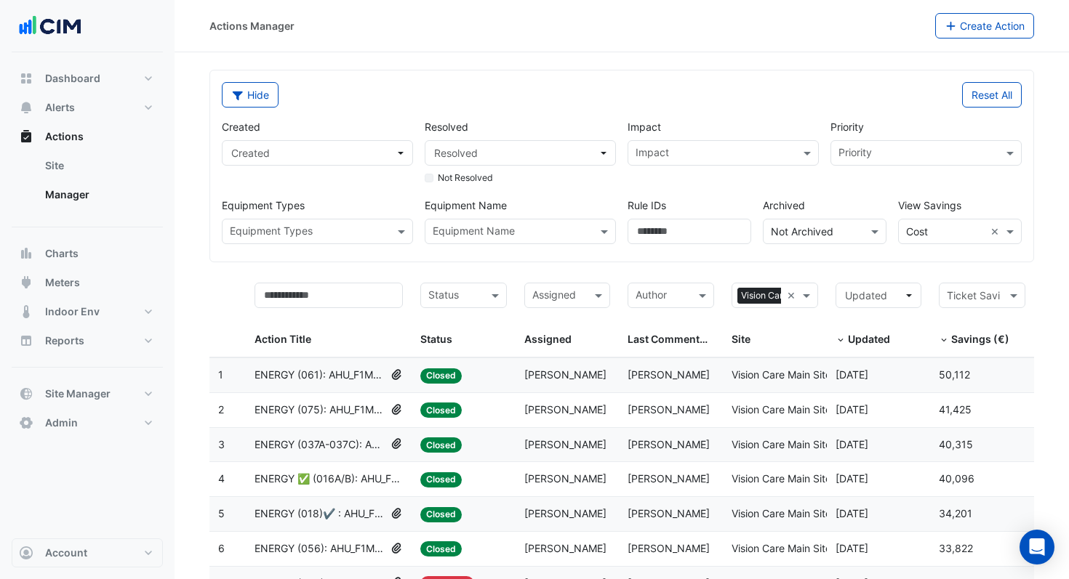
click at [357, 406] on span "ENERGY (075): AHU_F1M1242904 - Inspect Hot Water Valve Passing" at bounding box center [319, 410] width 130 height 17
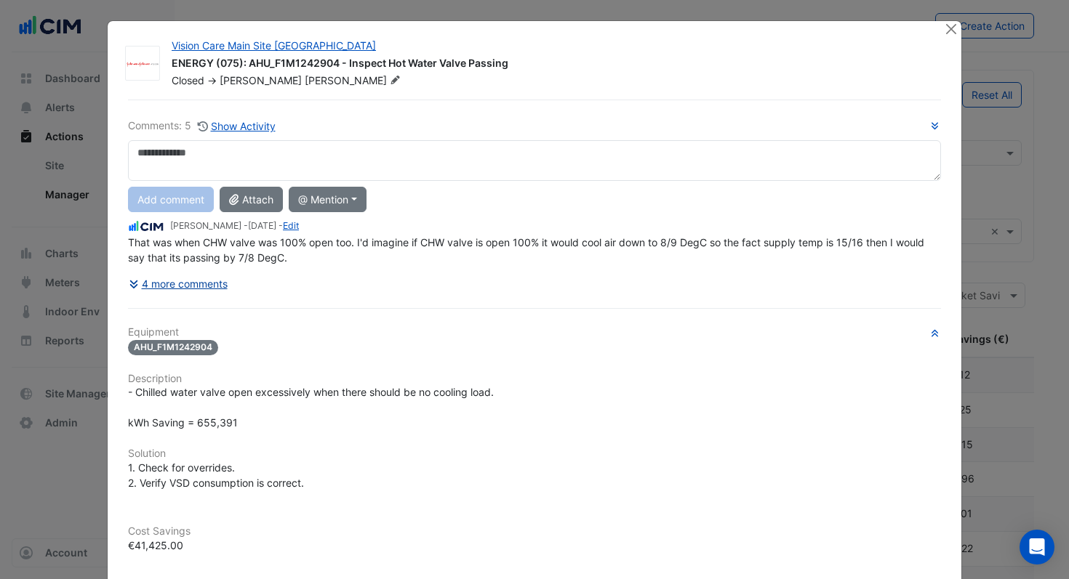
click at [143, 284] on button "4 more comments" at bounding box center [178, 283] width 100 height 25
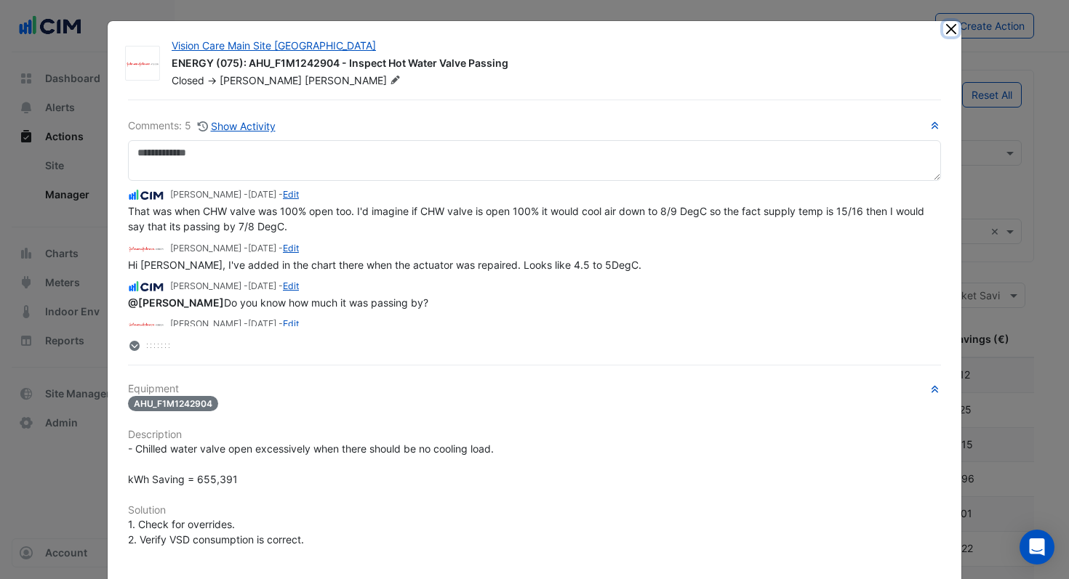
click at [947, 33] on button "Close" at bounding box center [950, 28] width 15 height 15
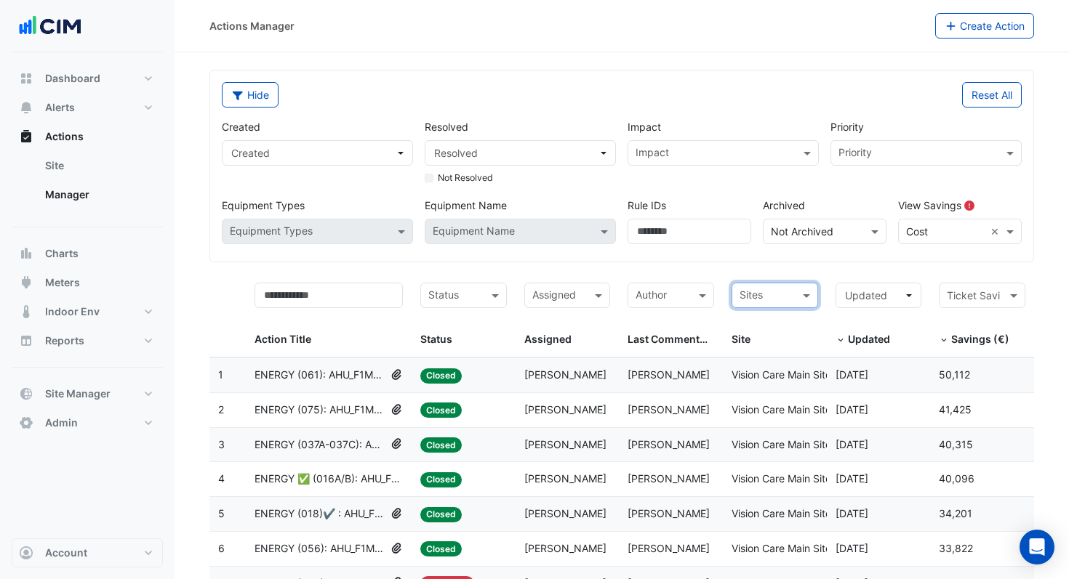
click at [764, 297] on input "text" at bounding box center [766, 297] width 54 height 17
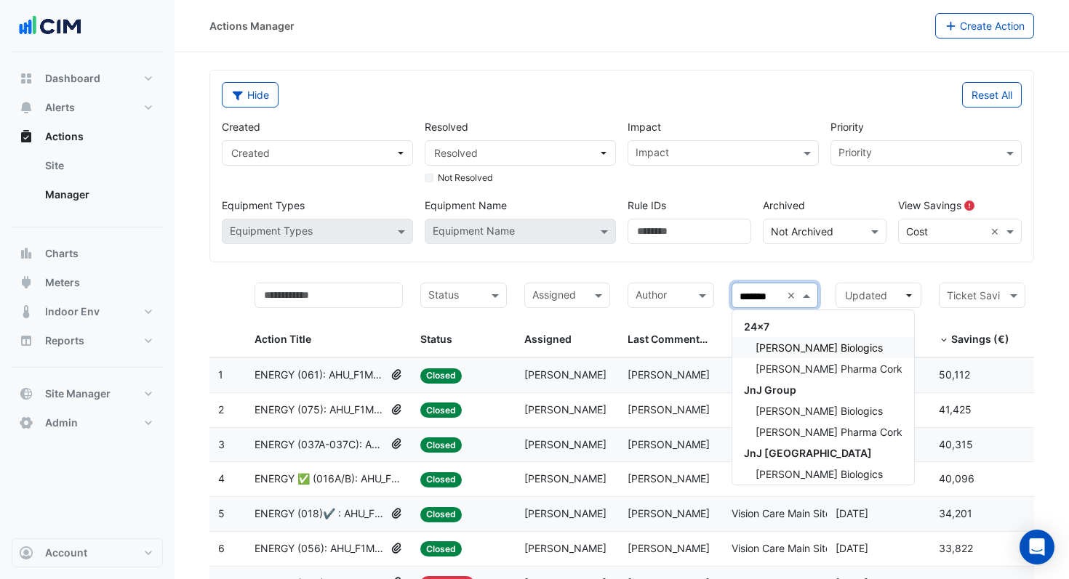
click at [817, 348] on span "[PERSON_NAME] Biologics" at bounding box center [818, 348] width 127 height 12
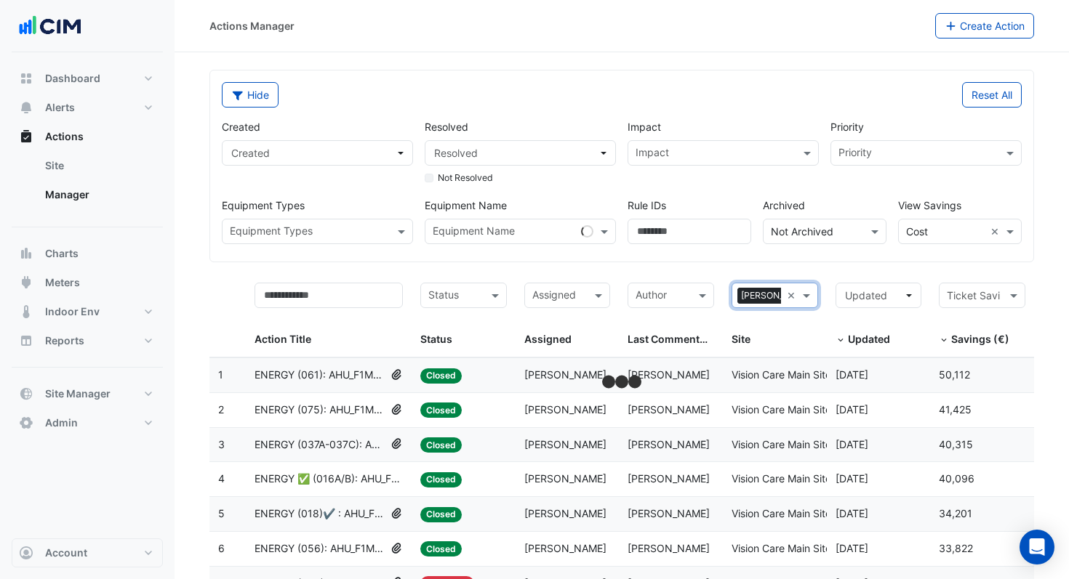
click at [798, 342] on div "Site" at bounding box center [771, 339] width 81 height 17
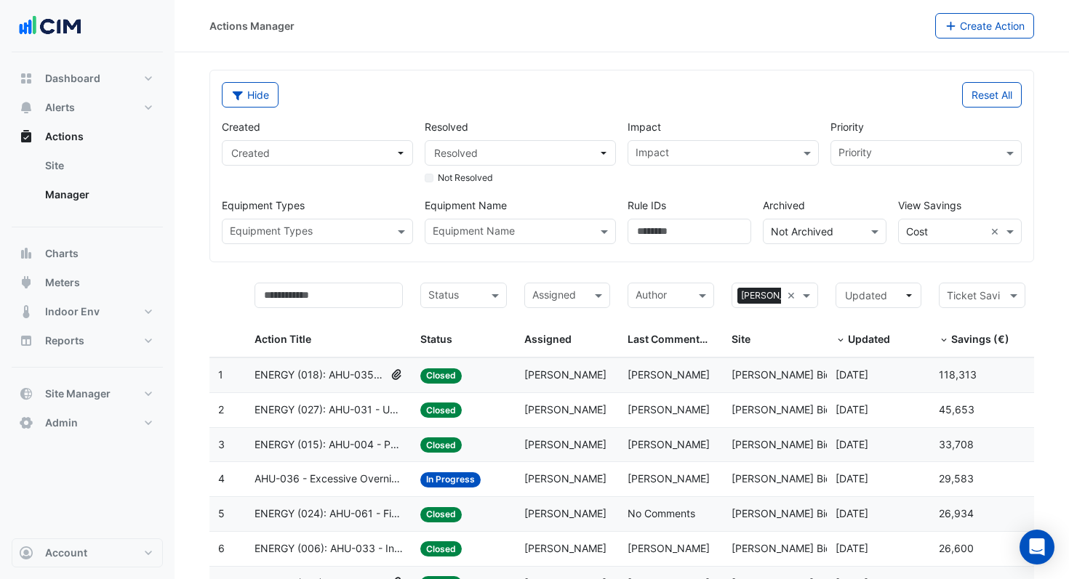
click at [328, 378] on span "ENERGY (018): AHU-035 - Fixed Chilled Water Valve Position" at bounding box center [319, 375] width 130 height 17
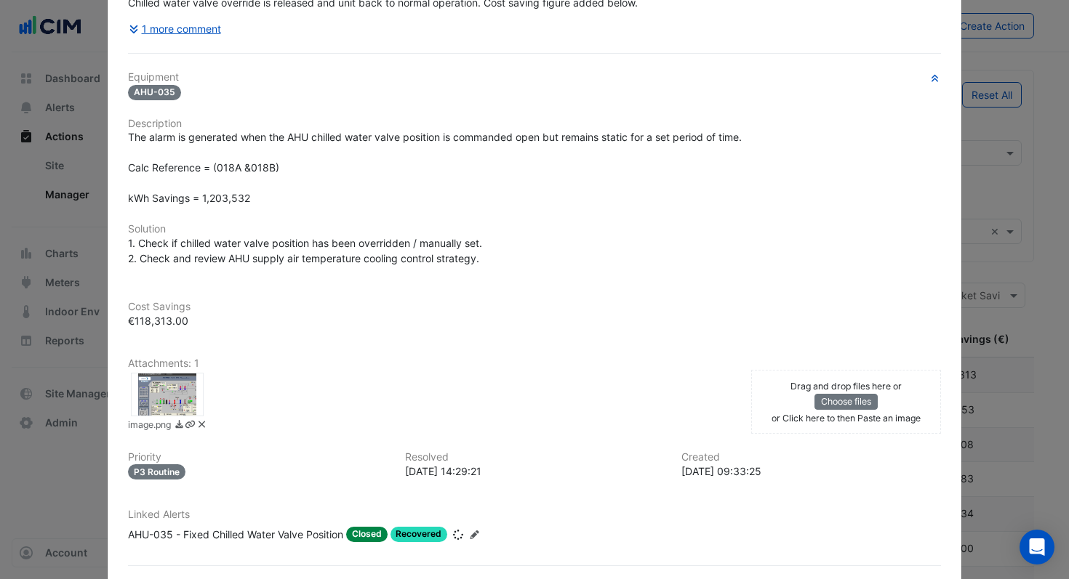
scroll to position [253, 0]
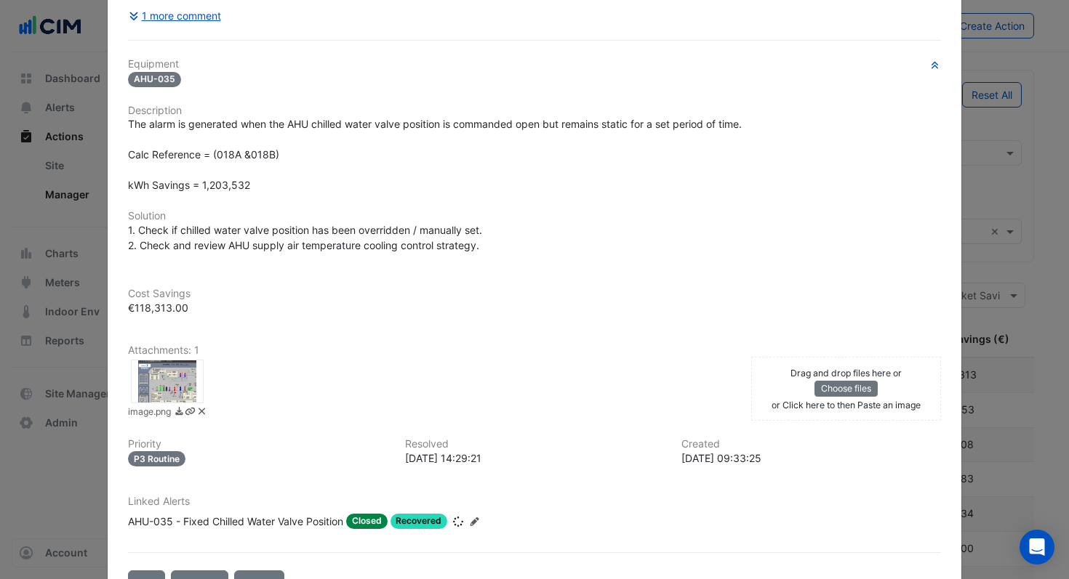
click at [190, 382] on div at bounding box center [167, 382] width 73 height 44
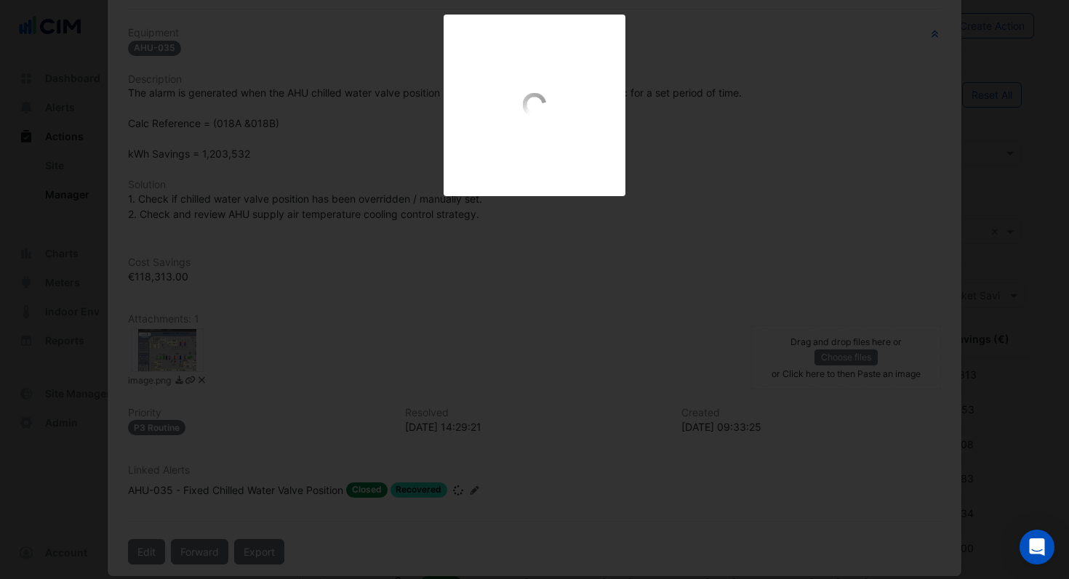
scroll to position [222, 0]
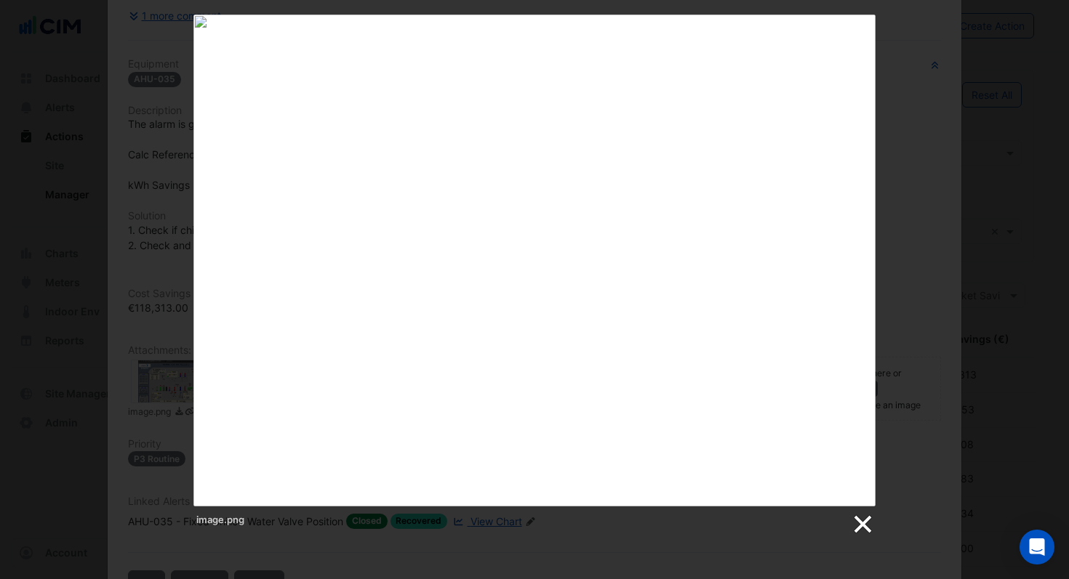
click at [859, 523] on link at bounding box center [862, 525] width 22 height 22
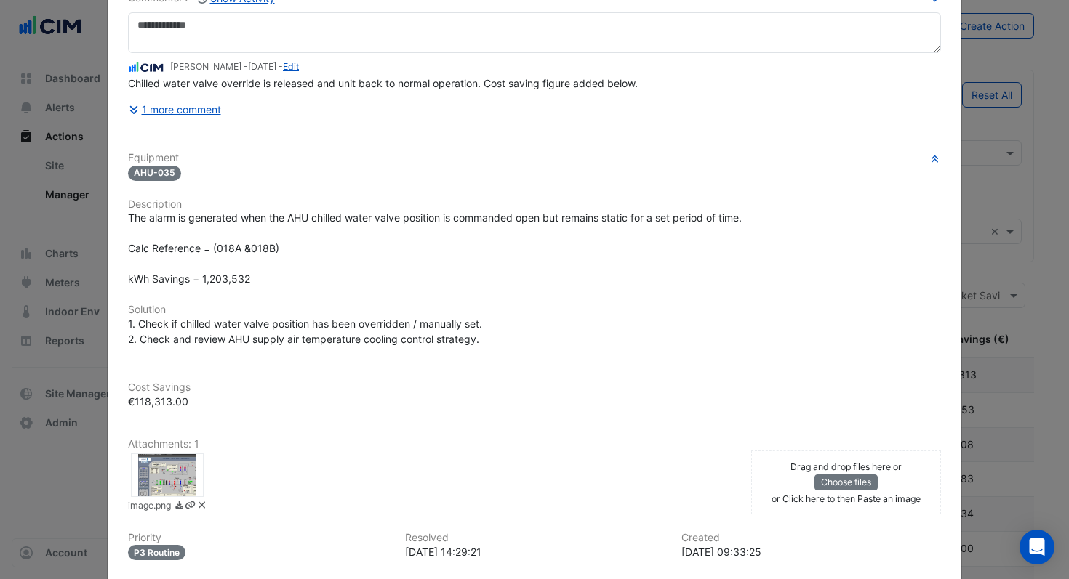
scroll to position [0, 0]
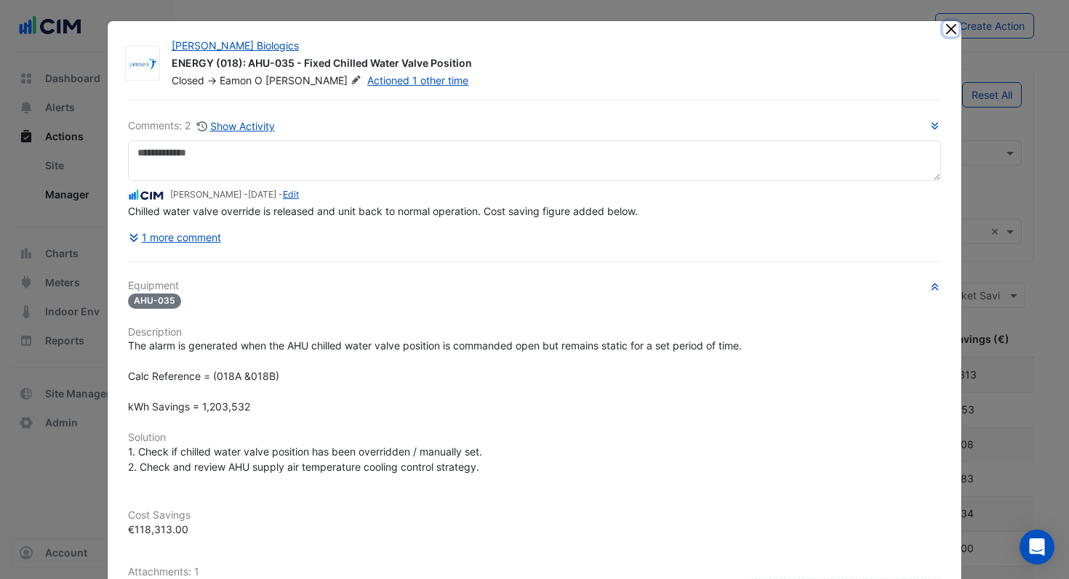
click at [952, 33] on button "Close" at bounding box center [950, 28] width 15 height 15
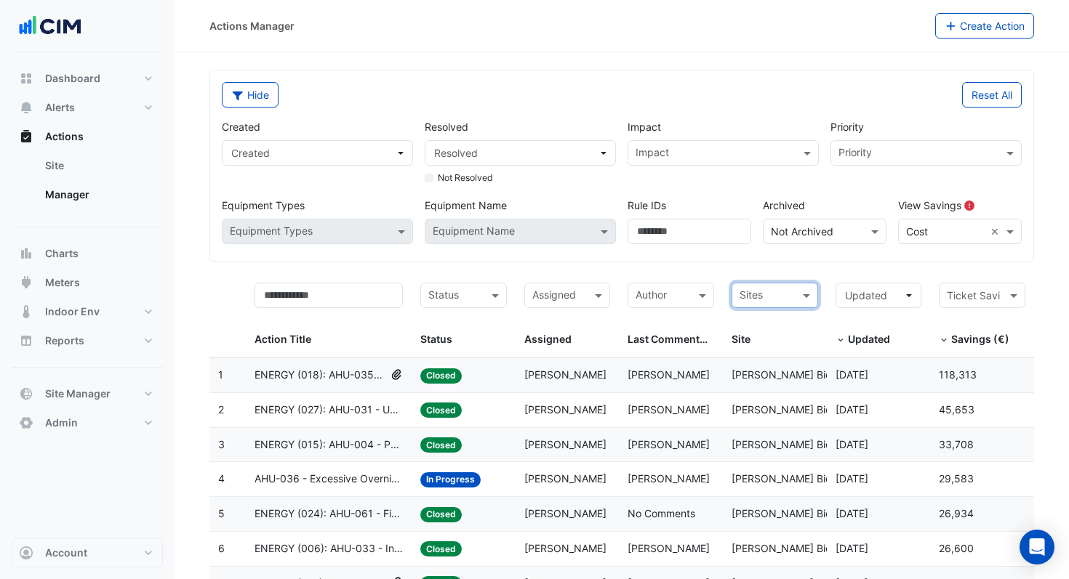
click at [771, 297] on input "text" at bounding box center [766, 297] width 54 height 17
type input "****"
click at [809, 355] on div "Treasury Dock" at bounding box center [784, 347] width 104 height 21
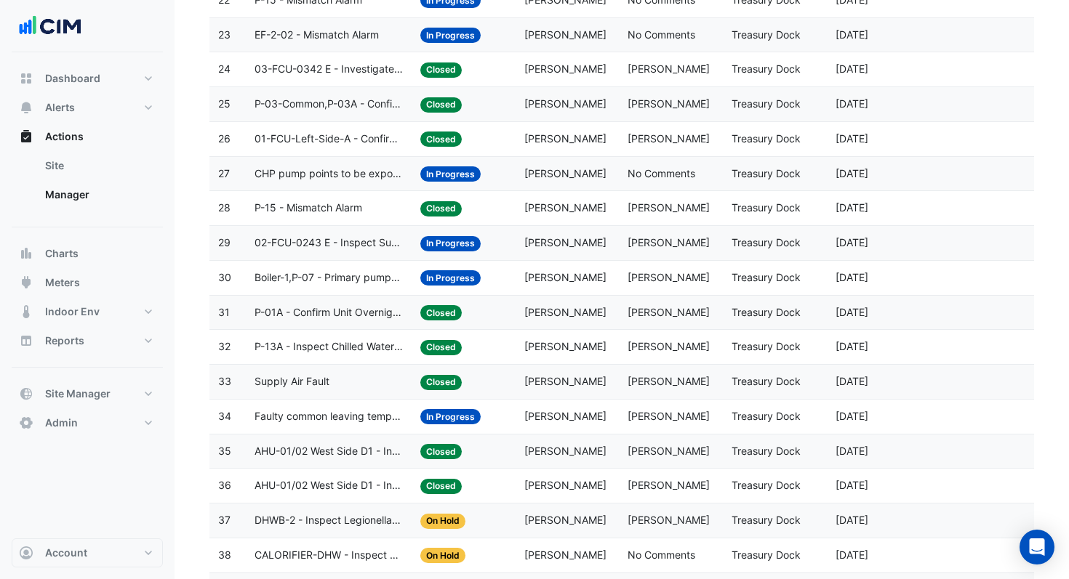
scroll to position [1109, 0]
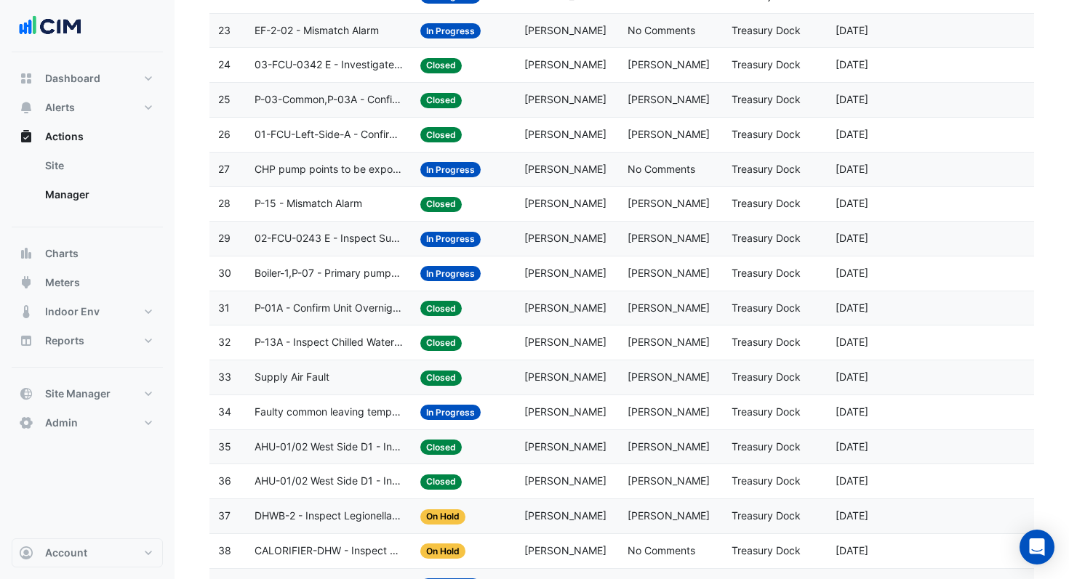
click at [368, 443] on span "AHU-01/02 West Side D1 - Inspect Supply Air Loss" at bounding box center [328, 447] width 148 height 17
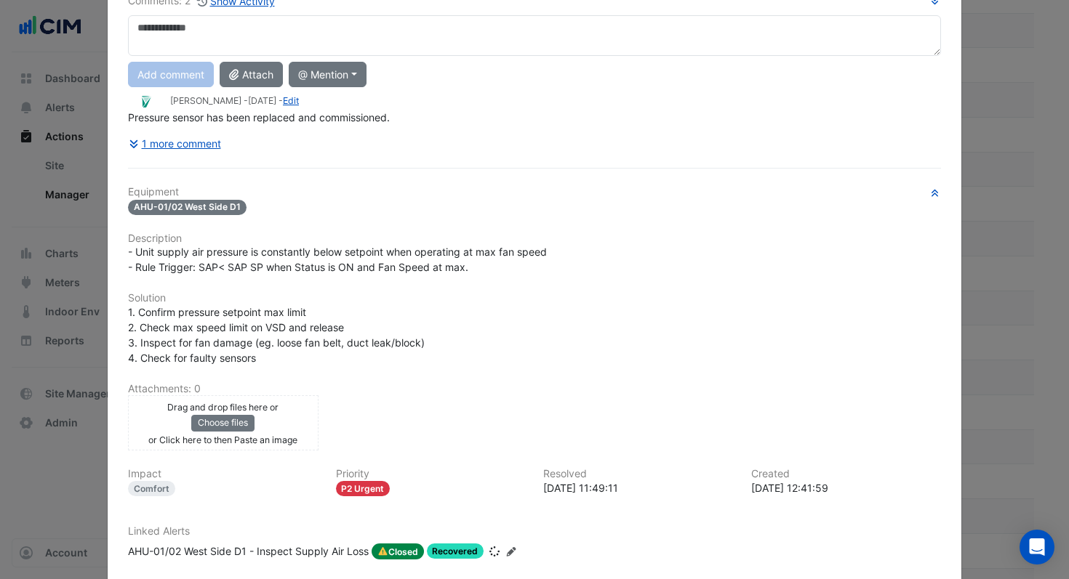
scroll to position [73, 0]
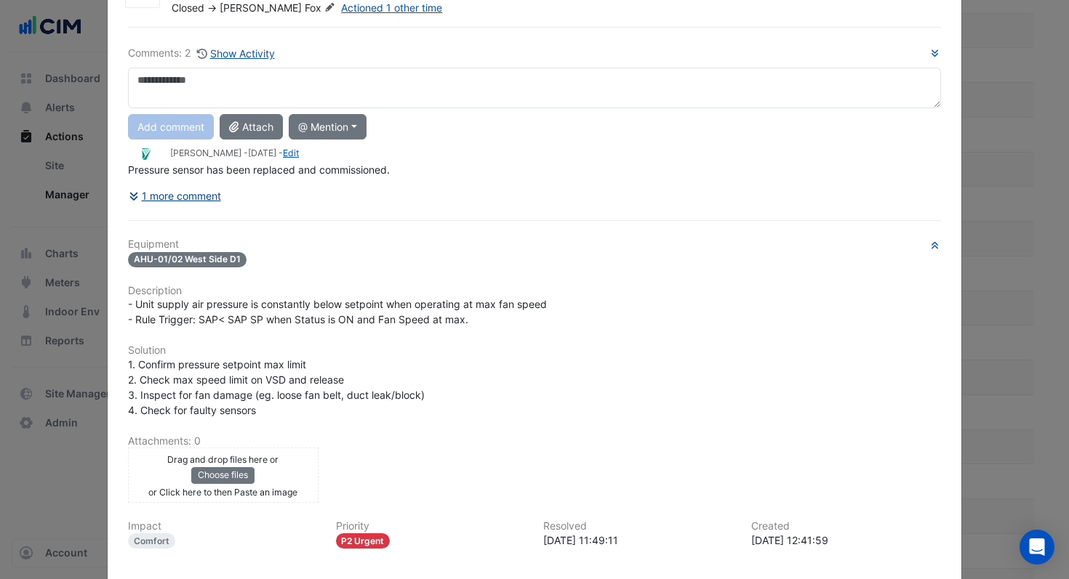
click at [175, 198] on button "1 more comment" at bounding box center [175, 195] width 94 height 25
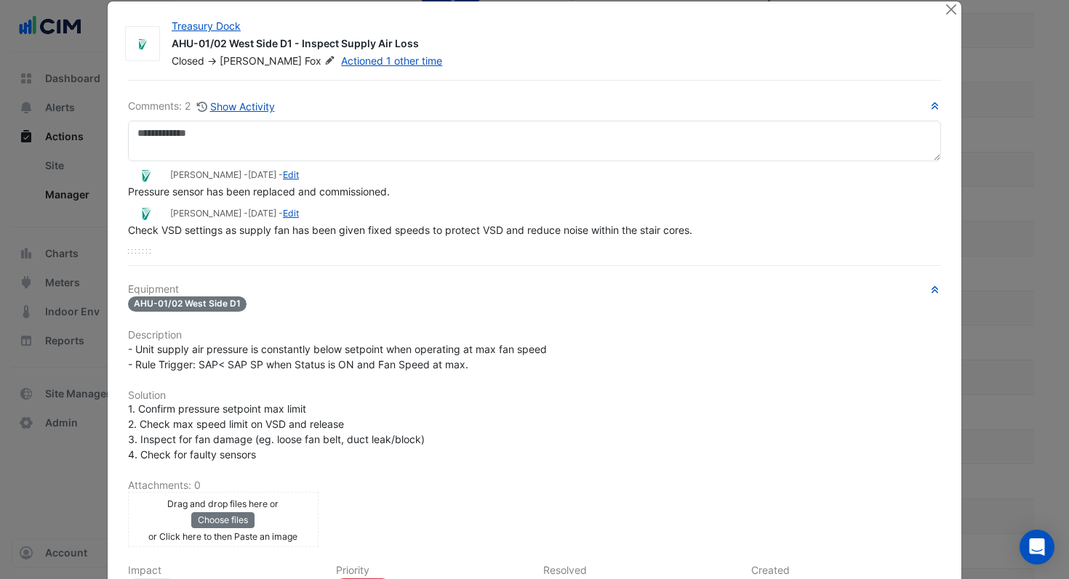
scroll to position [0, 0]
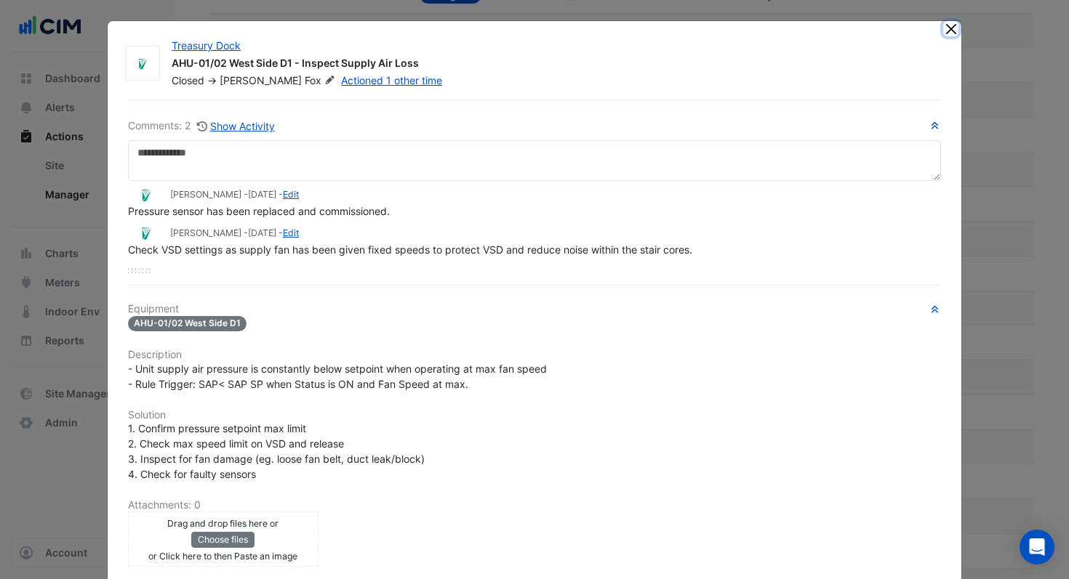
click at [946, 31] on button "Close" at bounding box center [950, 28] width 15 height 15
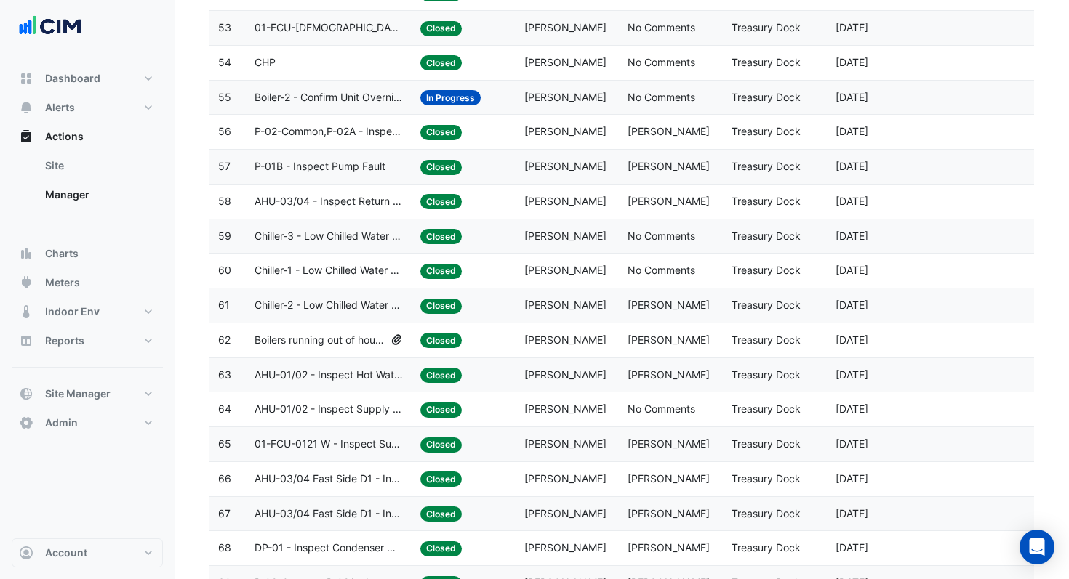
scroll to position [2154, 0]
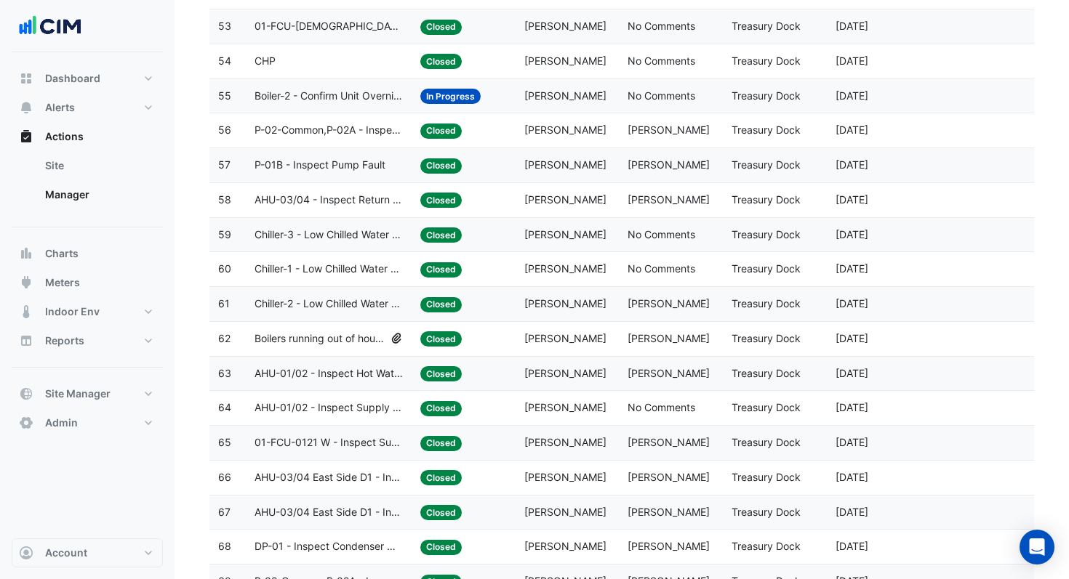
click at [354, 477] on span "AHU-03/04 East Side D1 - Inspect Return Fan High Speed" at bounding box center [328, 478] width 148 height 17
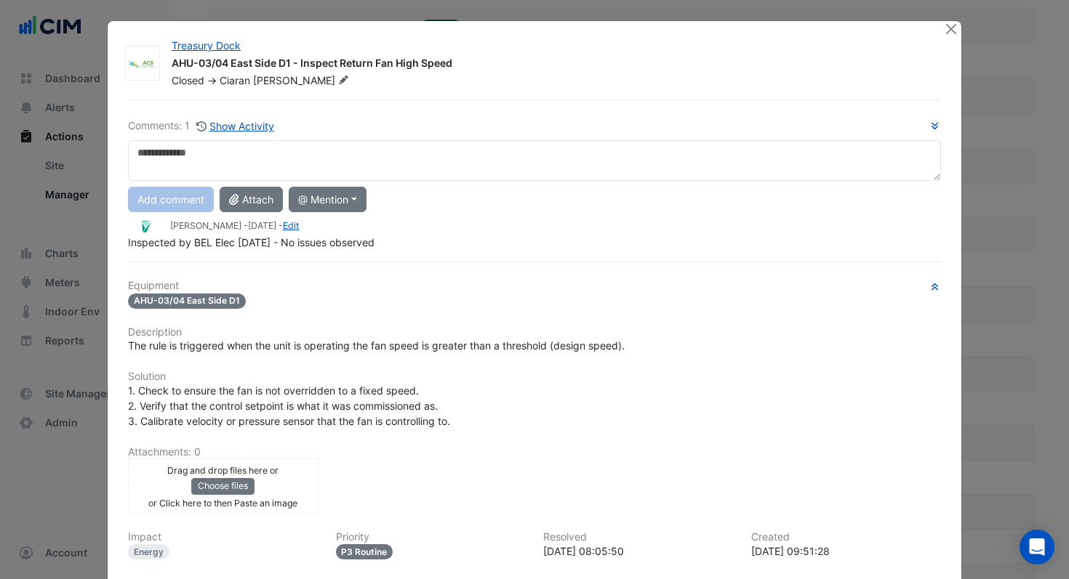
click at [994, 297] on ngb-modal-window "Treasury Dock AHU-03/04 East Side D1 - Inspect Return Fan High Speed Closed -> …" at bounding box center [534, 289] width 1069 height 579
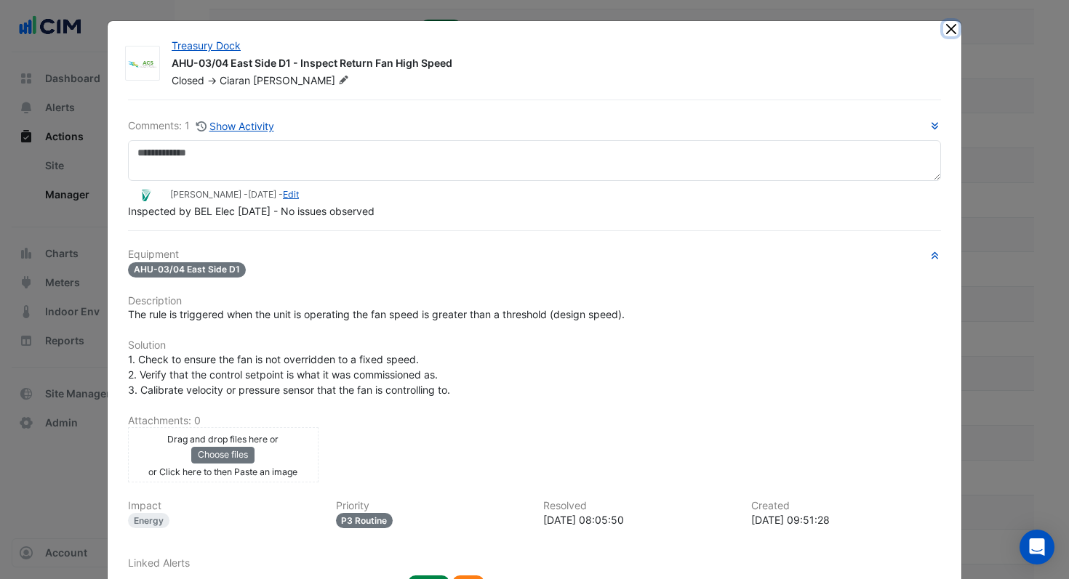
click at [947, 31] on button "Close" at bounding box center [950, 28] width 15 height 15
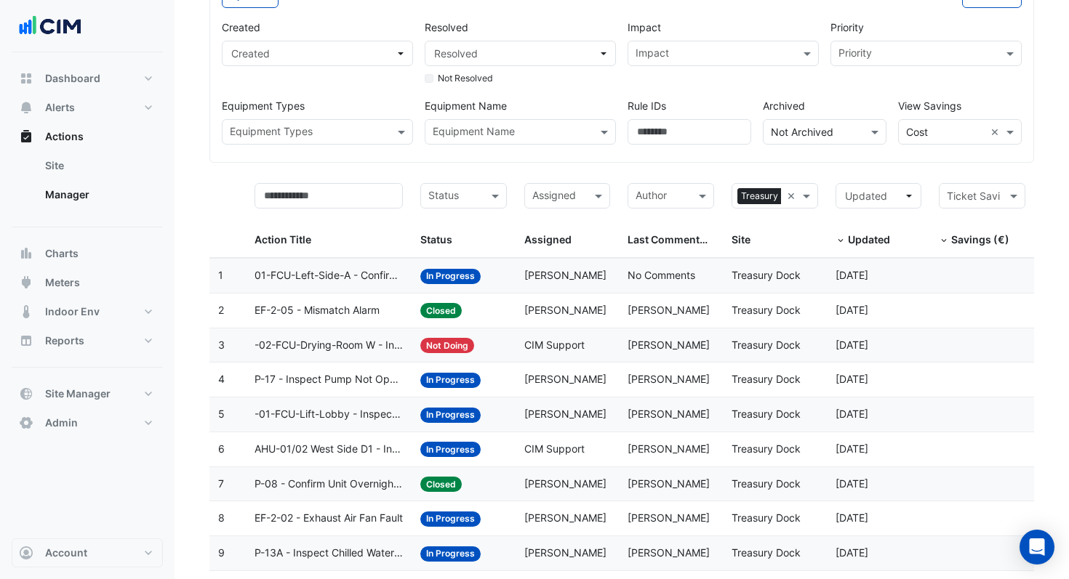
scroll to position [0, 0]
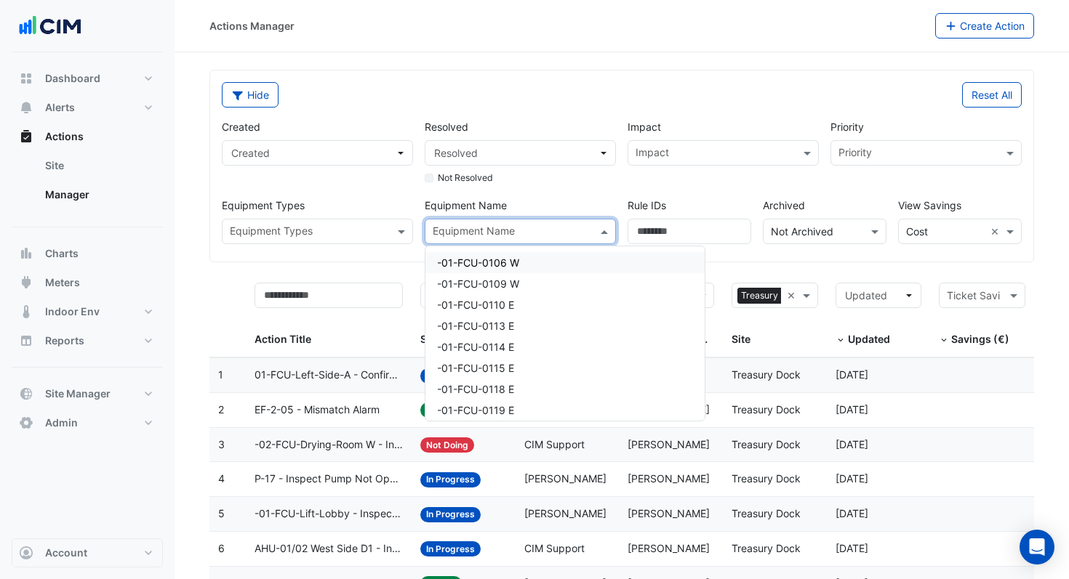
click at [577, 241] on div at bounding box center [510, 233] width 161 height 19
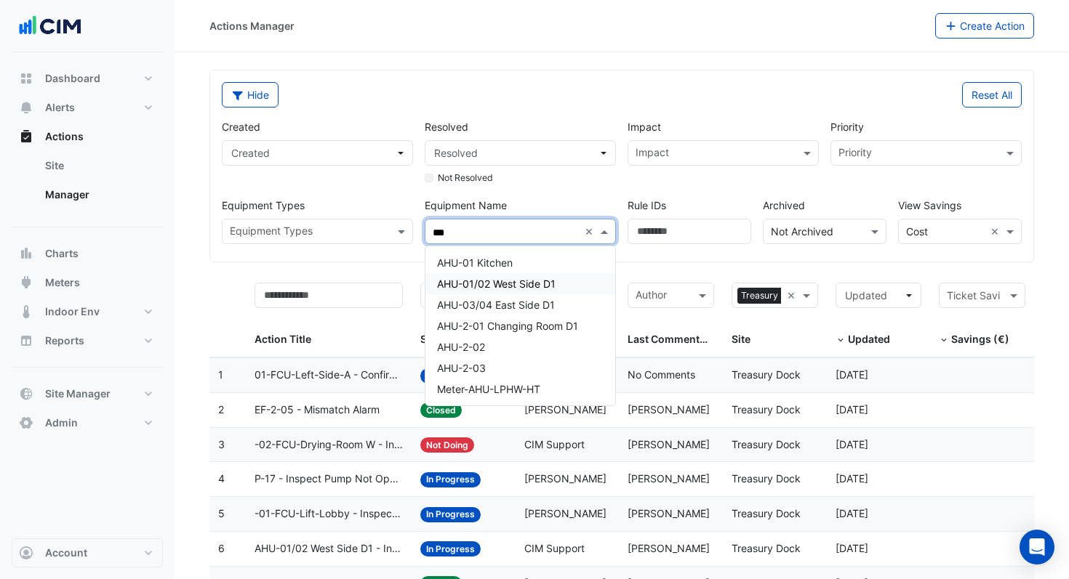
click at [535, 285] on span "AHU-01/02 West Side D1" at bounding box center [496, 284] width 118 height 12
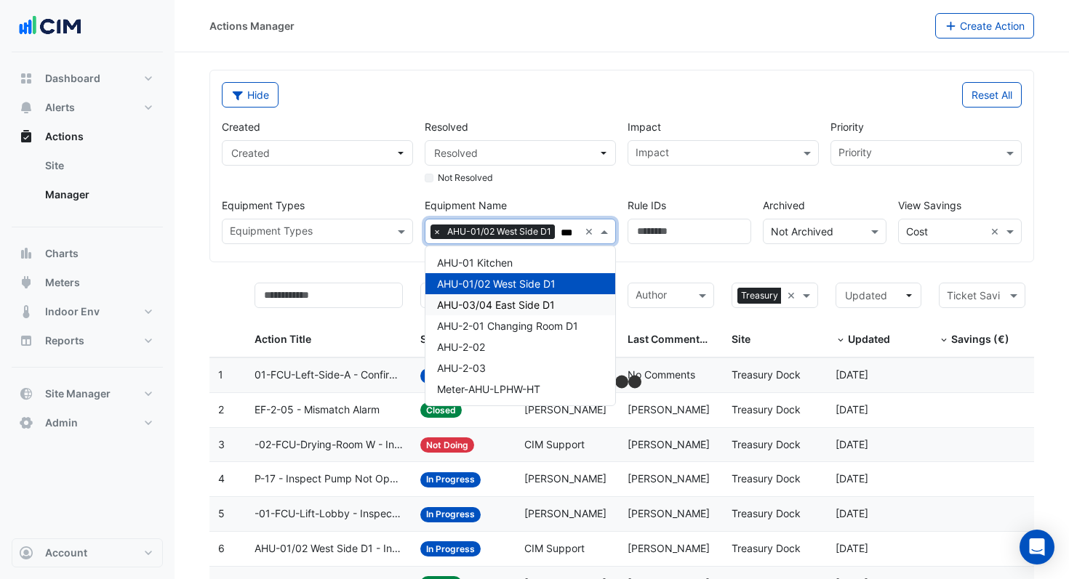
click at [531, 306] on span "AHU-03/04 East Side D1" at bounding box center [496, 305] width 118 height 12
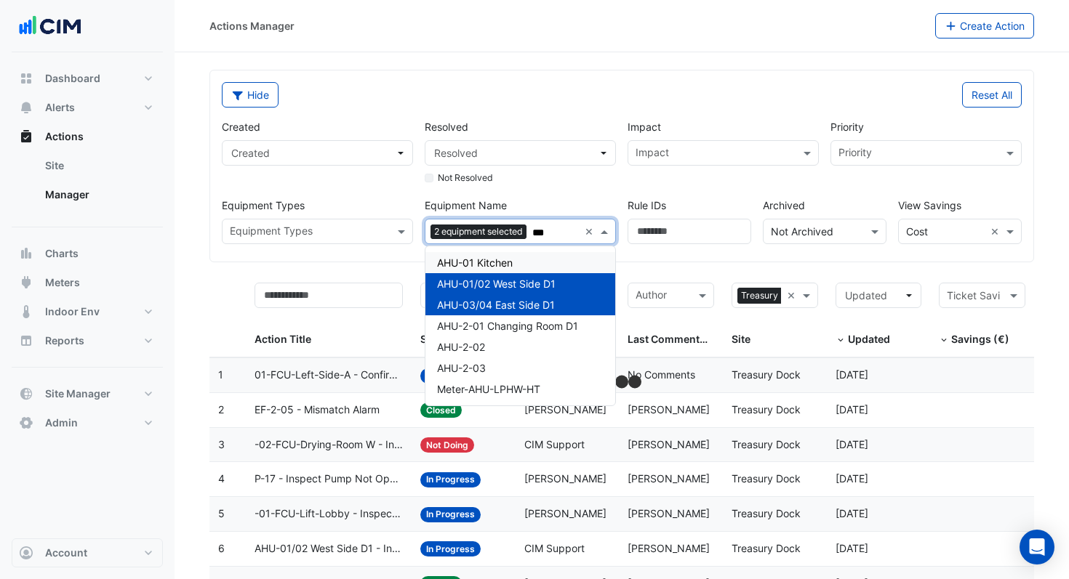
type input "***"
click at [656, 187] on div "Created Created Resolved Resolved Not Resolved Impact Impact Priority Priority …" at bounding box center [621, 176] width 811 height 137
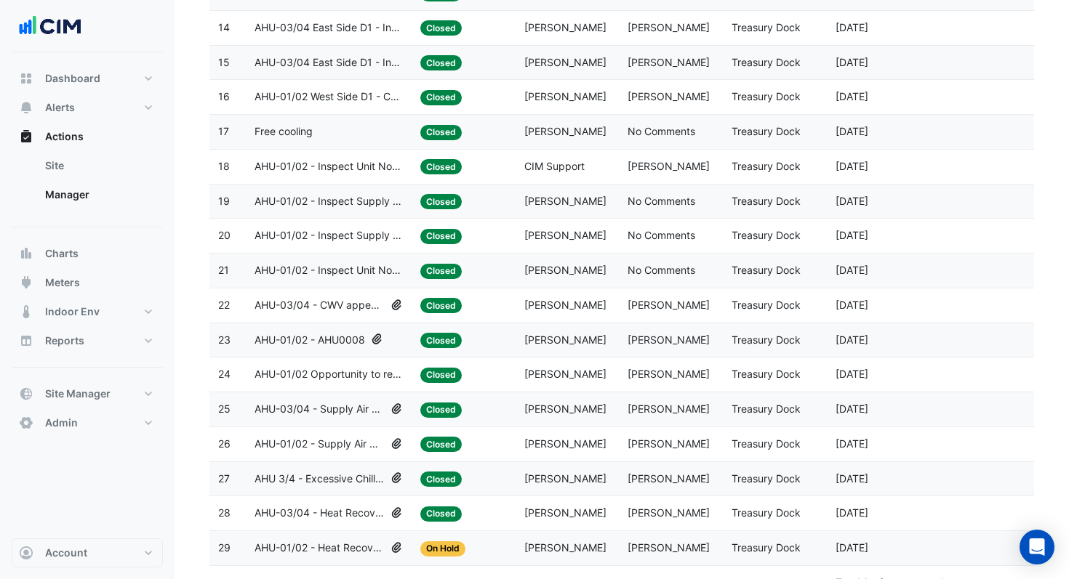
scroll to position [801, 0]
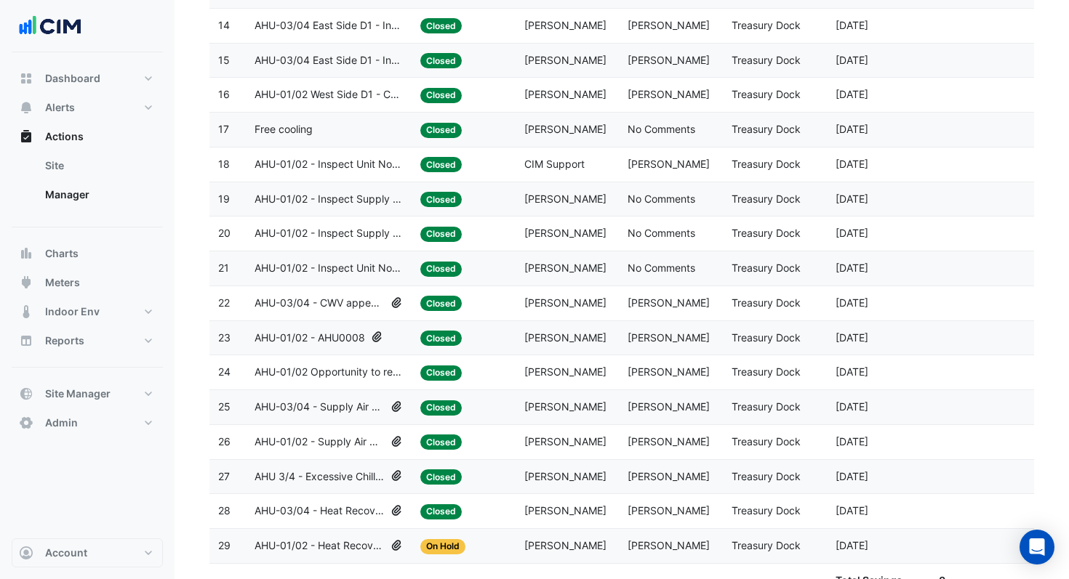
click at [390, 303] on icon at bounding box center [396, 303] width 13 height 10
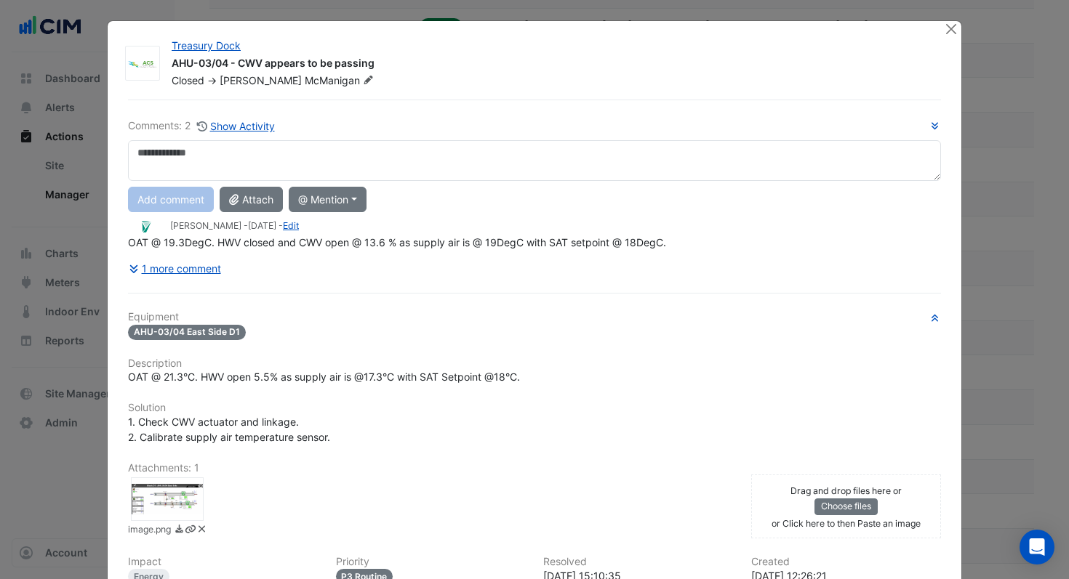
click at [160, 497] on div at bounding box center [167, 500] width 73 height 44
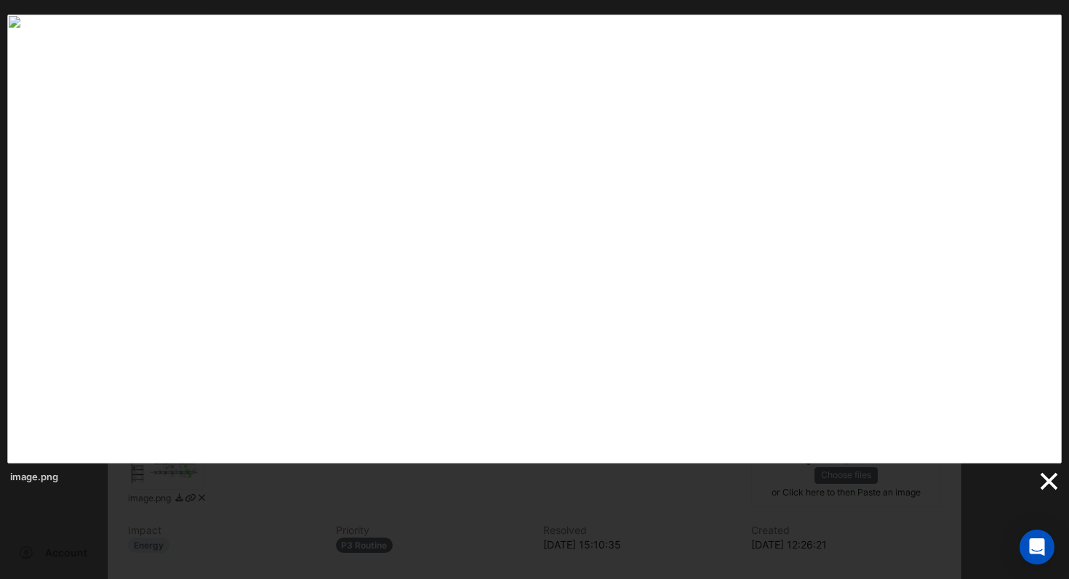
click at [1044, 478] on link at bounding box center [1048, 482] width 22 height 22
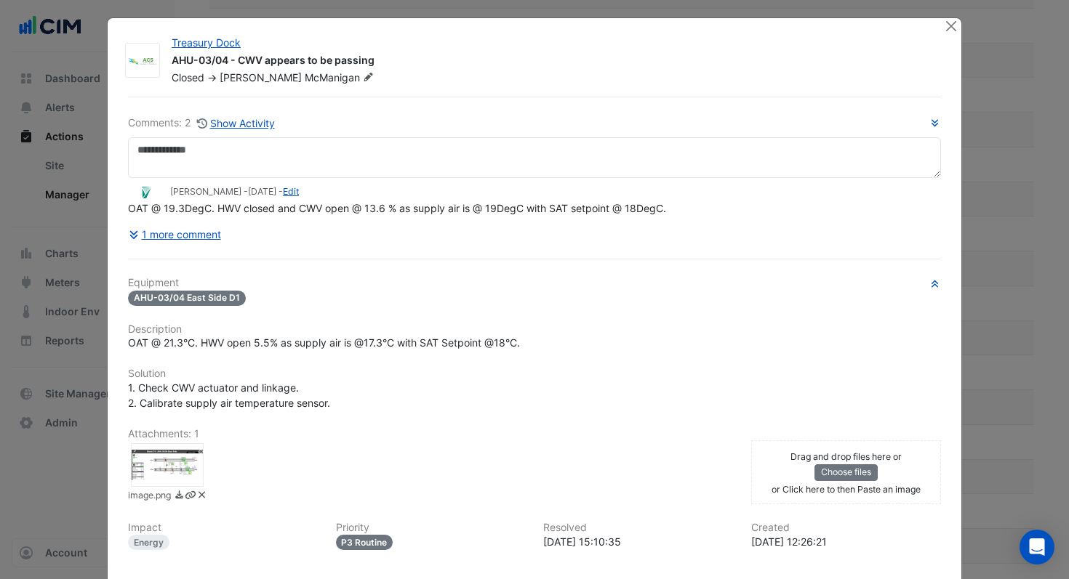
scroll to position [0, 0]
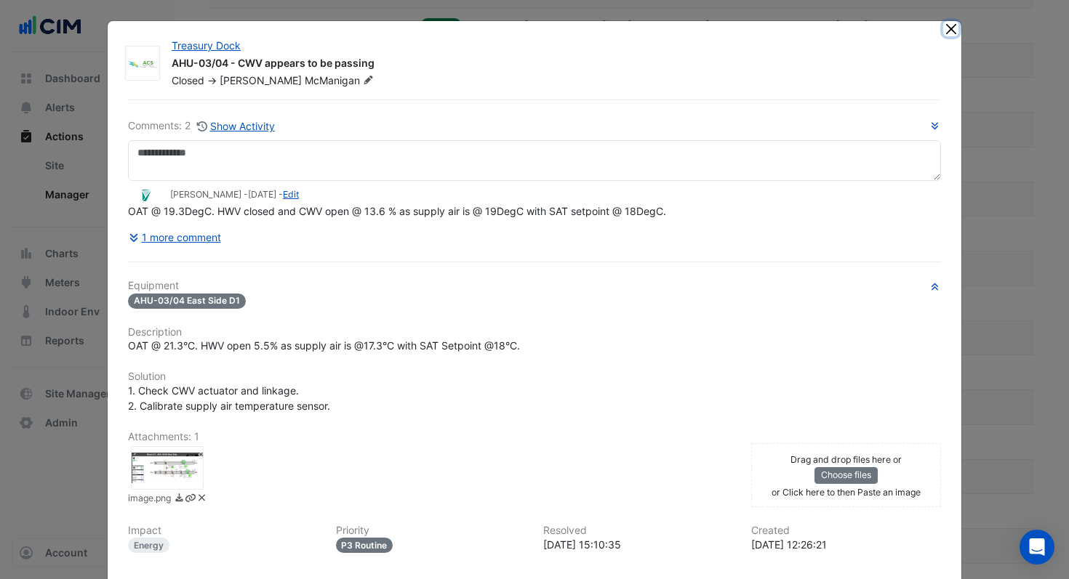
click at [949, 31] on button "Close" at bounding box center [950, 28] width 15 height 15
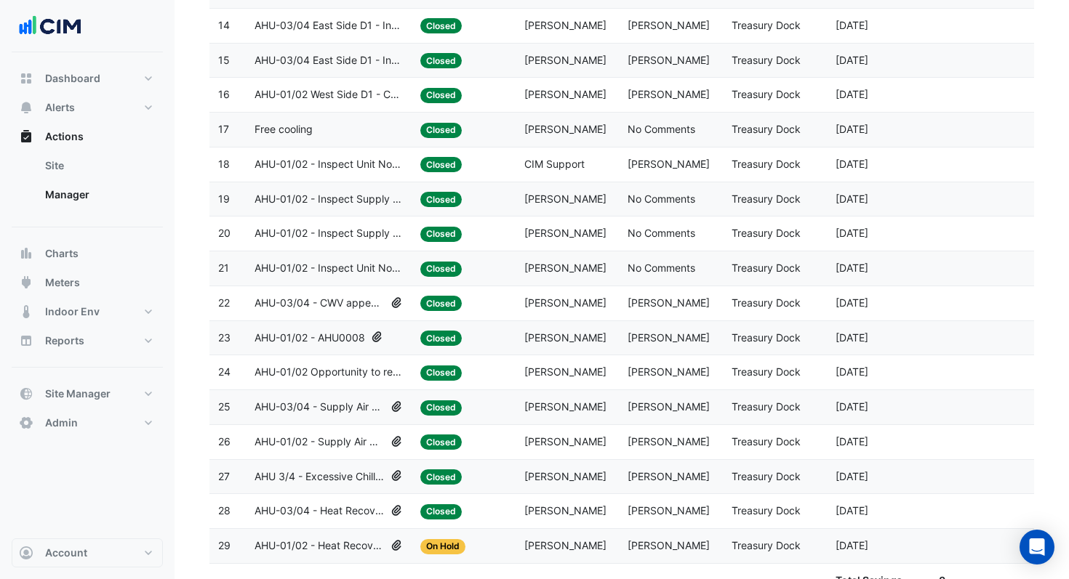
click at [327, 478] on span "AHU 3/4 - Excessive Chilled Water Usage" at bounding box center [319, 477] width 130 height 17
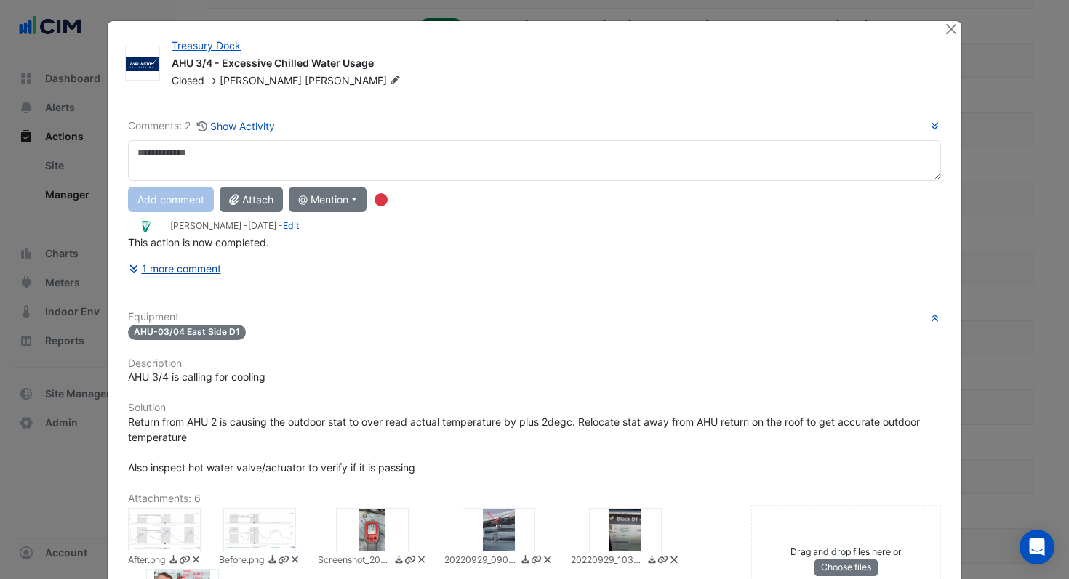
click at [151, 268] on button "1 more comment" at bounding box center [175, 268] width 94 height 25
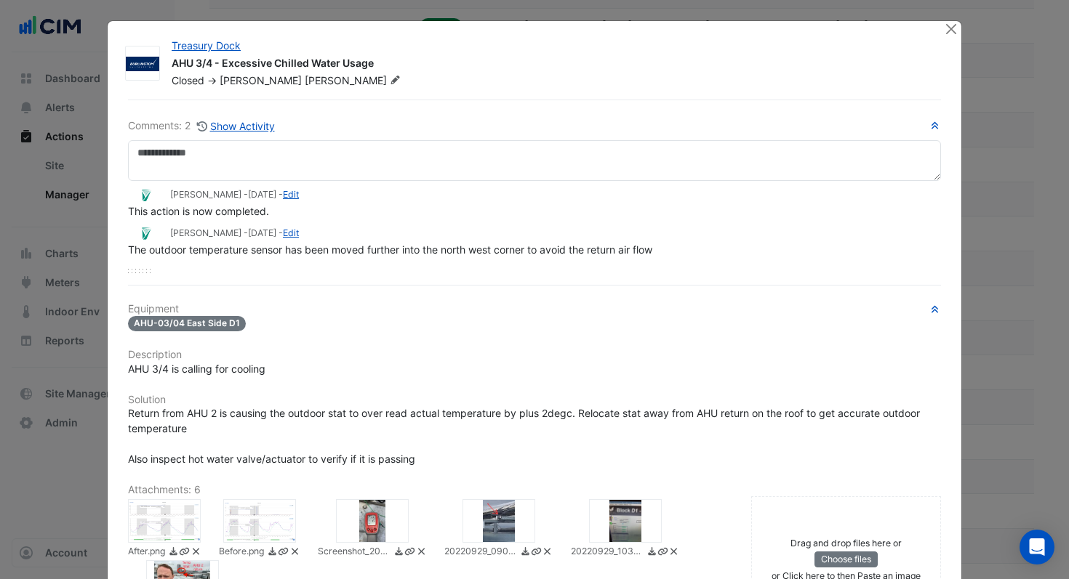
click at [177, 531] on div at bounding box center [164, 521] width 73 height 44
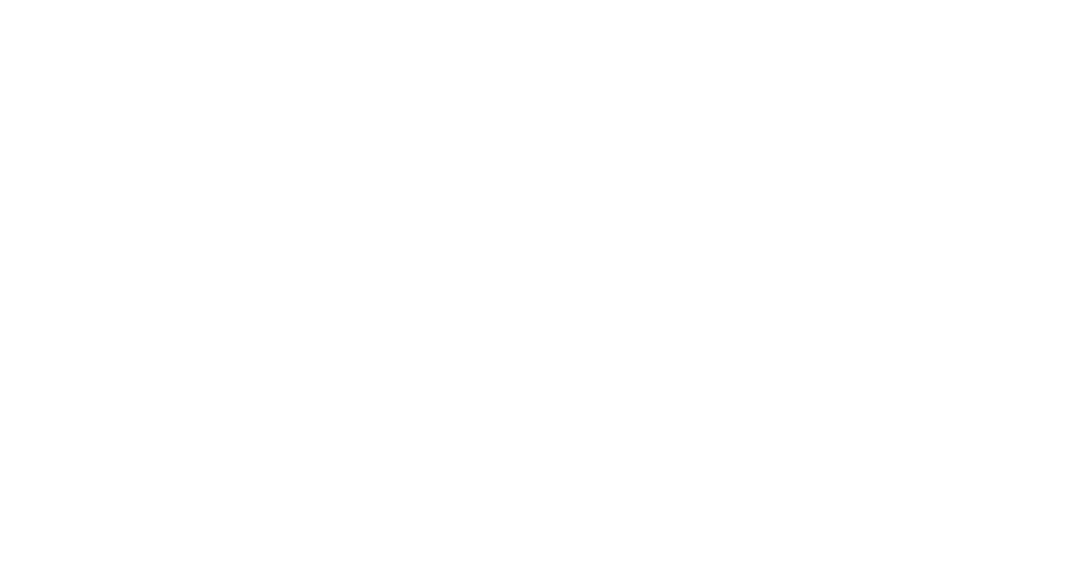
click at [625, 284] on link at bounding box center [694, 261] width 569 height 492
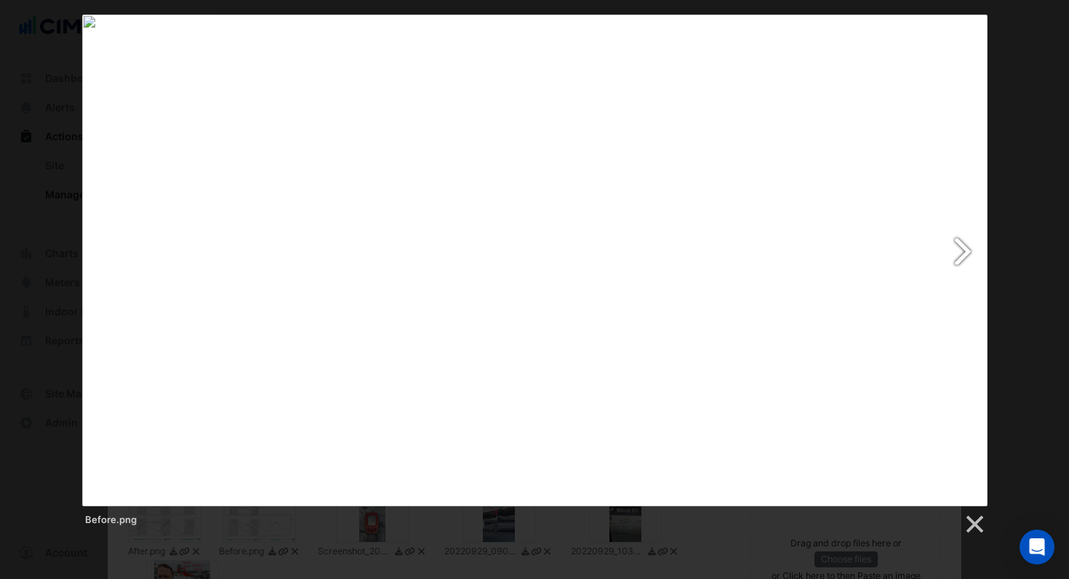
click at [963, 243] on link at bounding box center [697, 261] width 579 height 492
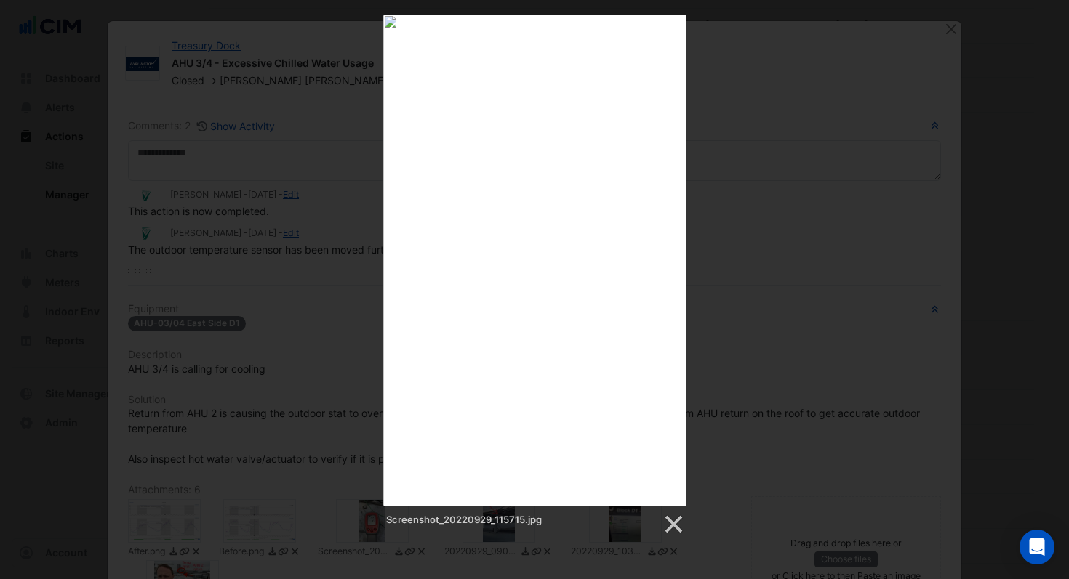
click at [970, 270] on div "Screenshot_20220929_115715.jpg" at bounding box center [534, 275] width 1069 height 521
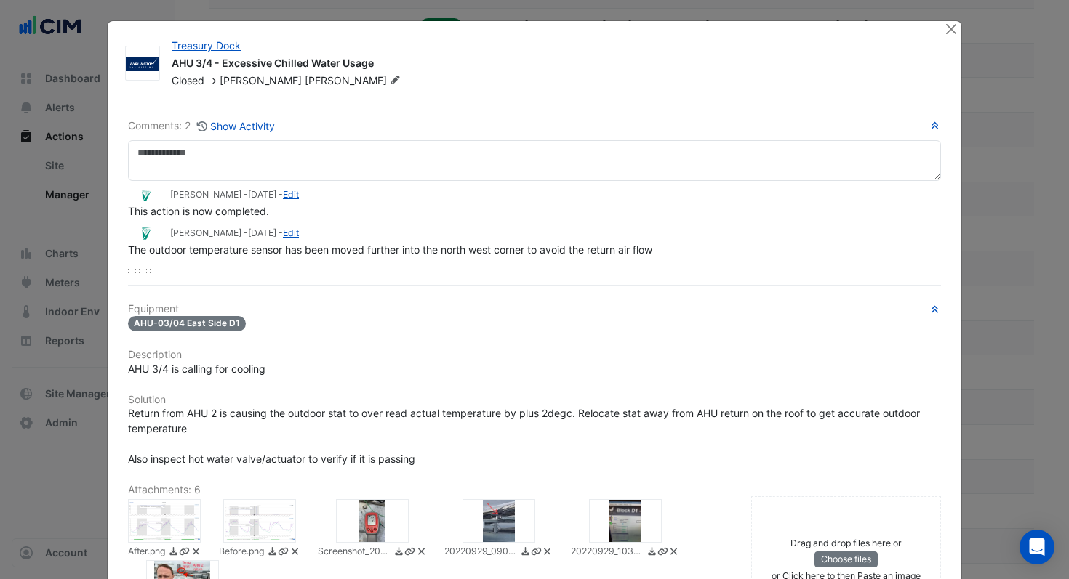
click at [512, 521] on div at bounding box center [498, 521] width 73 height 44
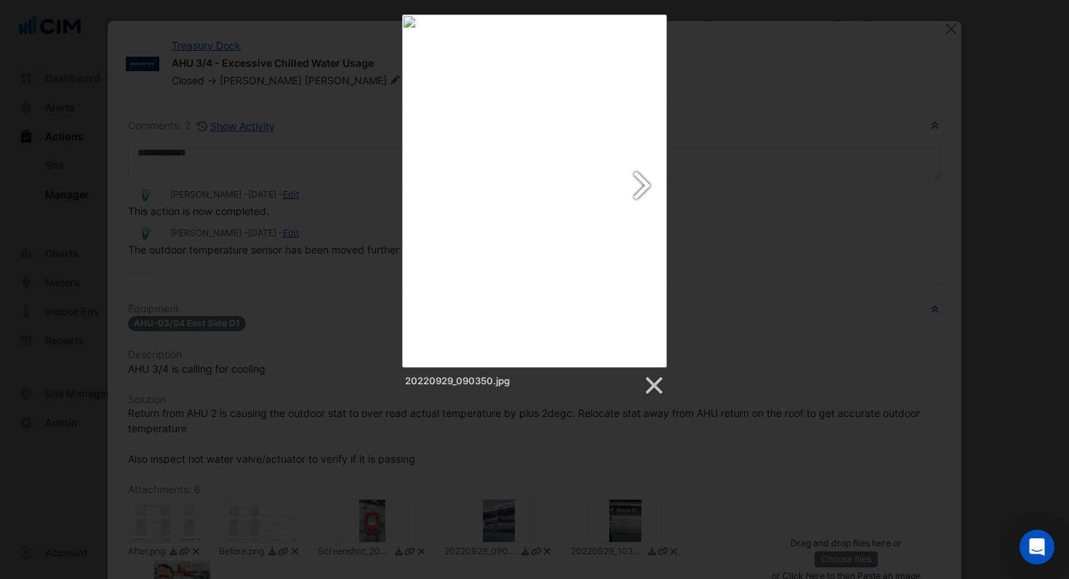
click at [646, 183] on link at bounding box center [581, 191] width 169 height 353
click at [970, 121] on div "20220929_103835.jpg" at bounding box center [534, 191] width 1069 height 353
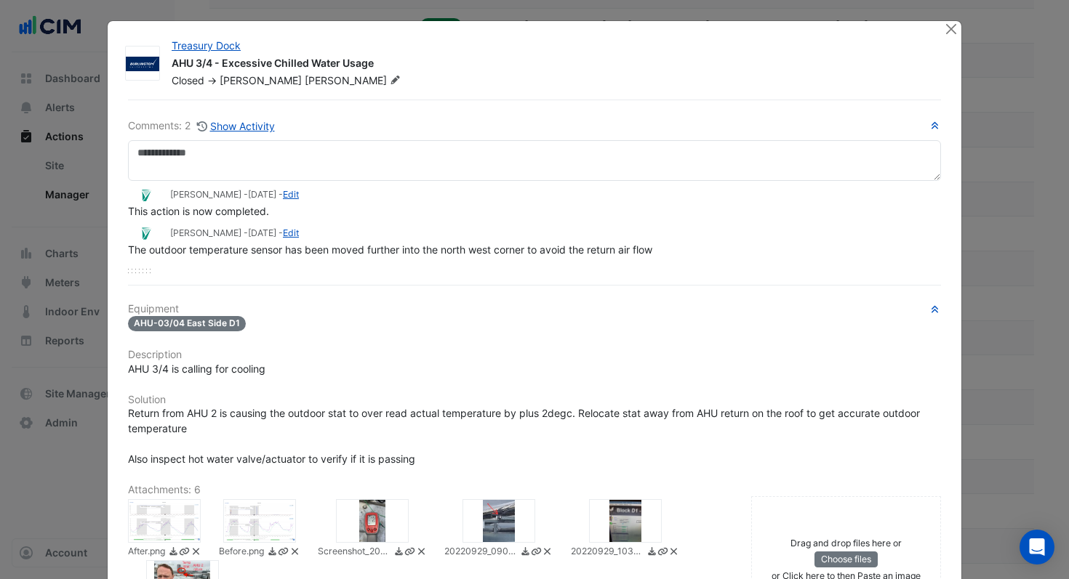
click at [213, 568] on div at bounding box center [182, 582] width 73 height 44
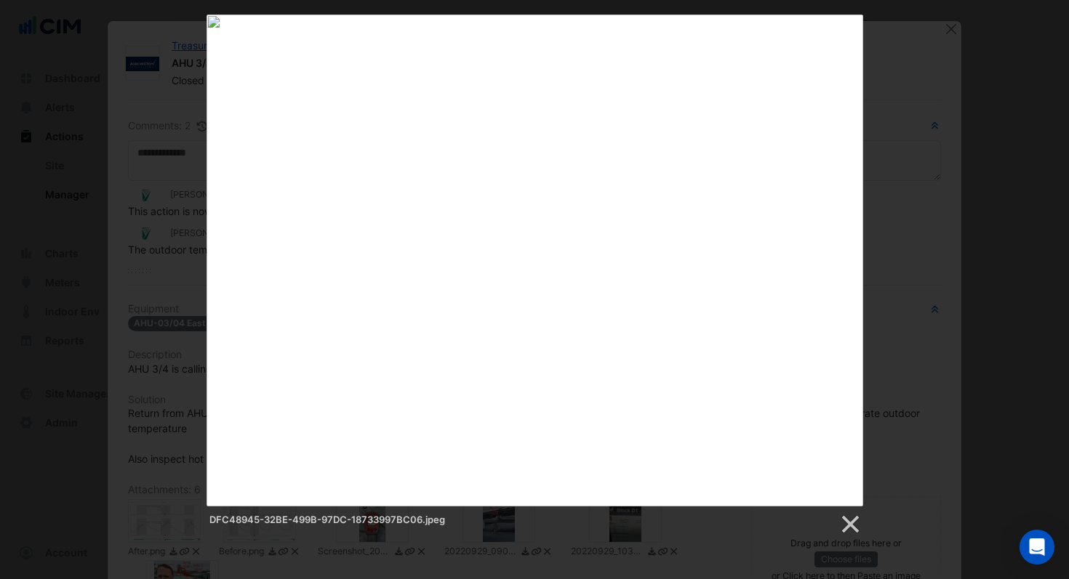
click at [995, 280] on div "DFC48945-32BE-499B-97DC-18733997BC06.jpeg" at bounding box center [534, 275] width 1069 height 521
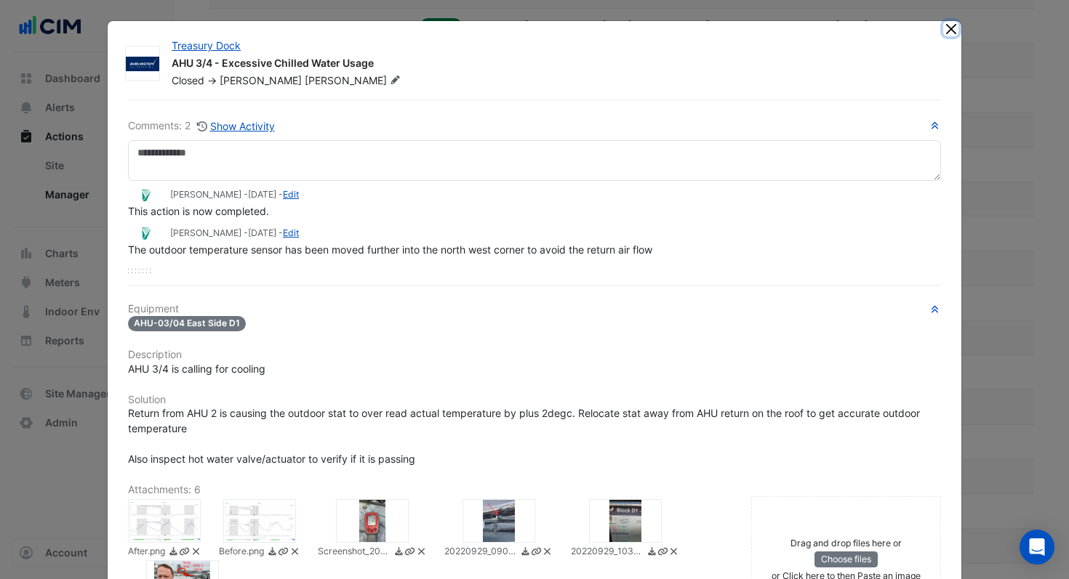
click at [950, 33] on button "Close" at bounding box center [950, 28] width 15 height 15
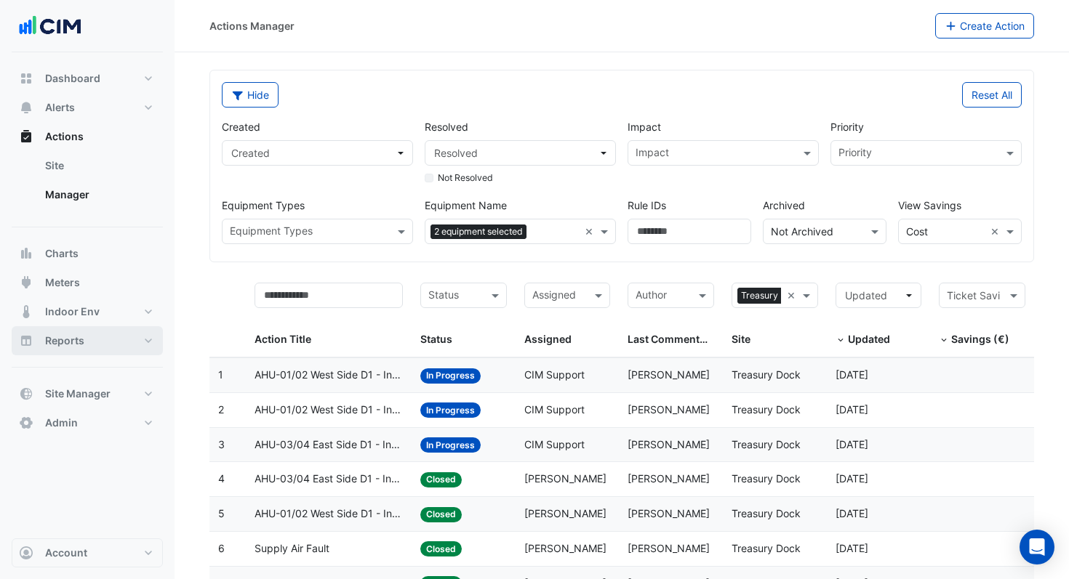
click at [71, 342] on span "Reports" at bounding box center [64, 341] width 39 height 15
select select "***"
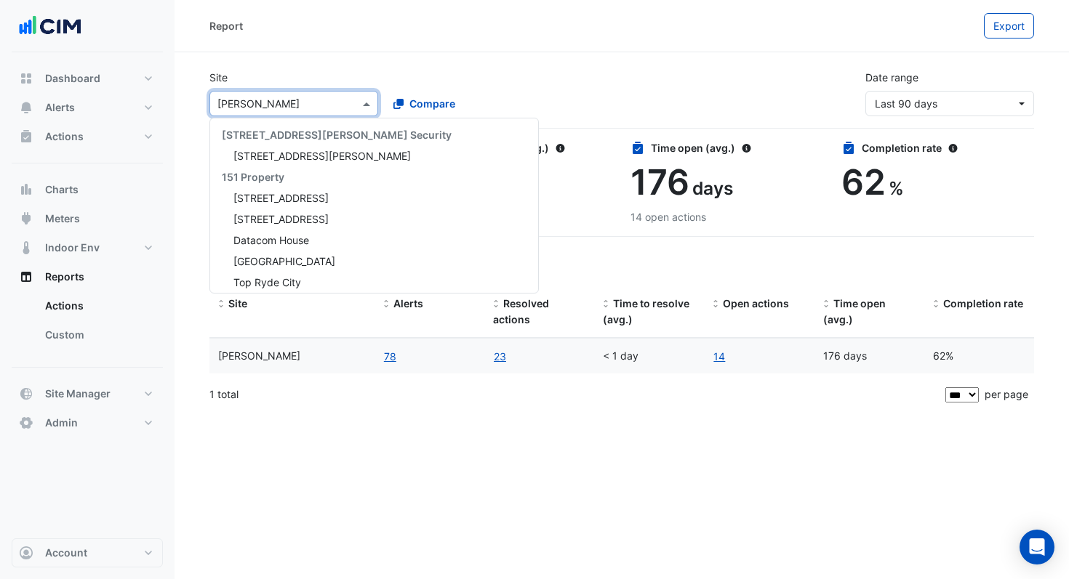
click at [348, 102] on div at bounding box center [293, 103] width 167 height 17
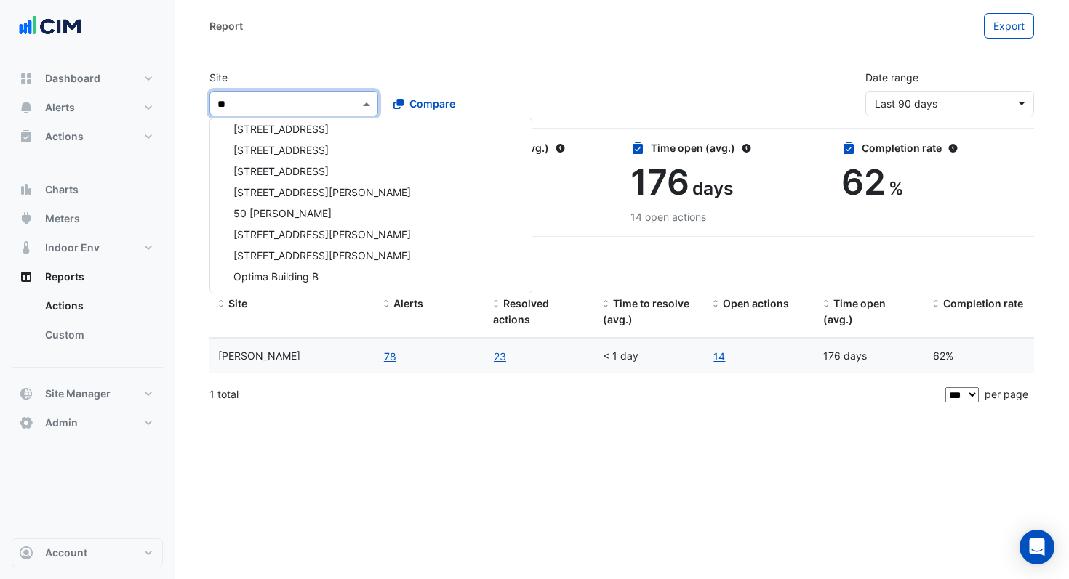
scroll to position [280, 0]
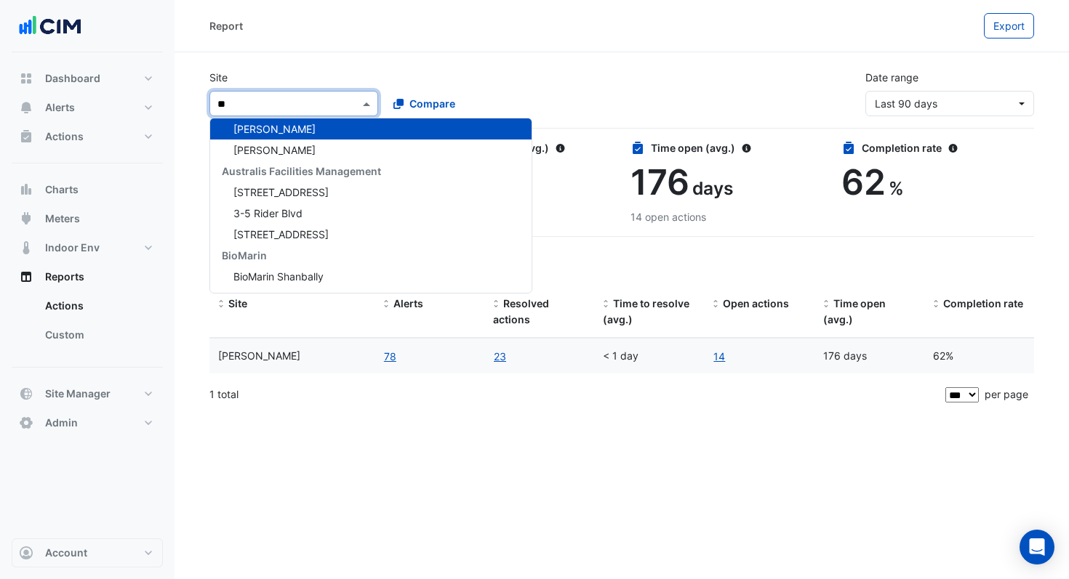
type input "***"
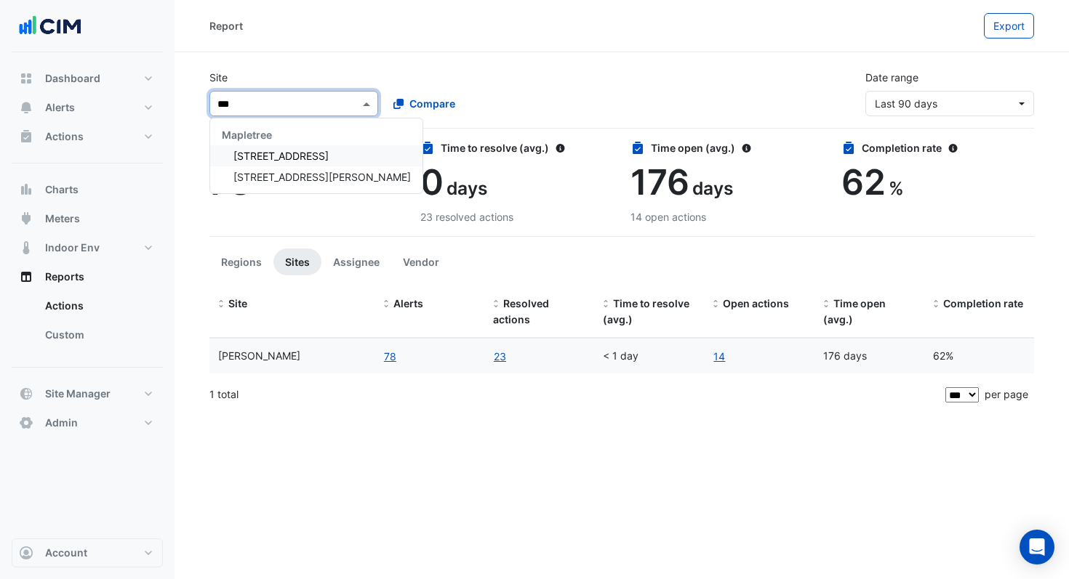
scroll to position [0, 0]
click at [286, 178] on span "[STREET_ADDRESS][PERSON_NAME]" at bounding box center [321, 177] width 177 height 12
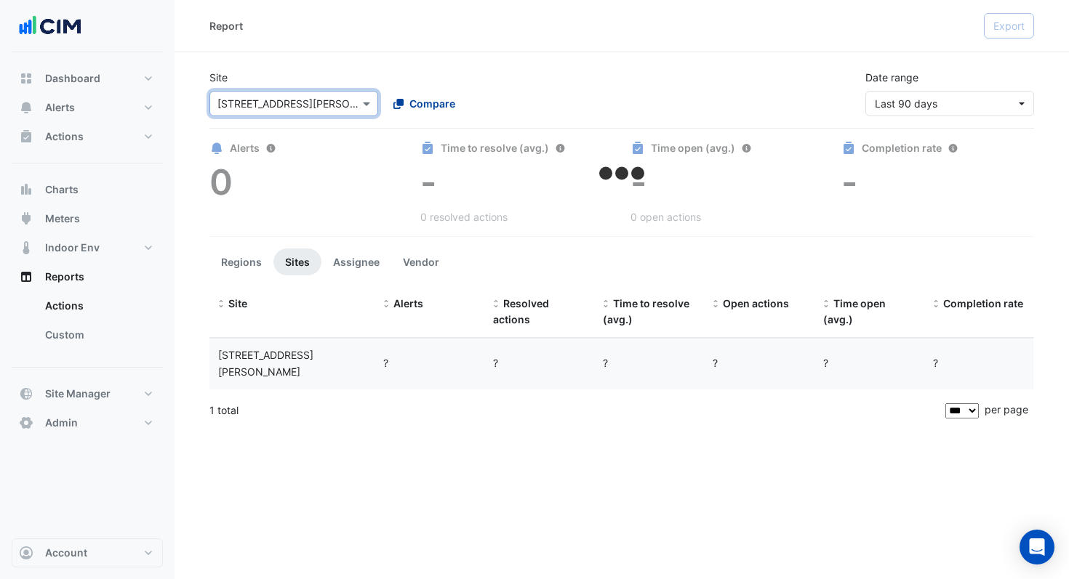
click at [417, 111] on button "Compare" at bounding box center [424, 103] width 81 height 25
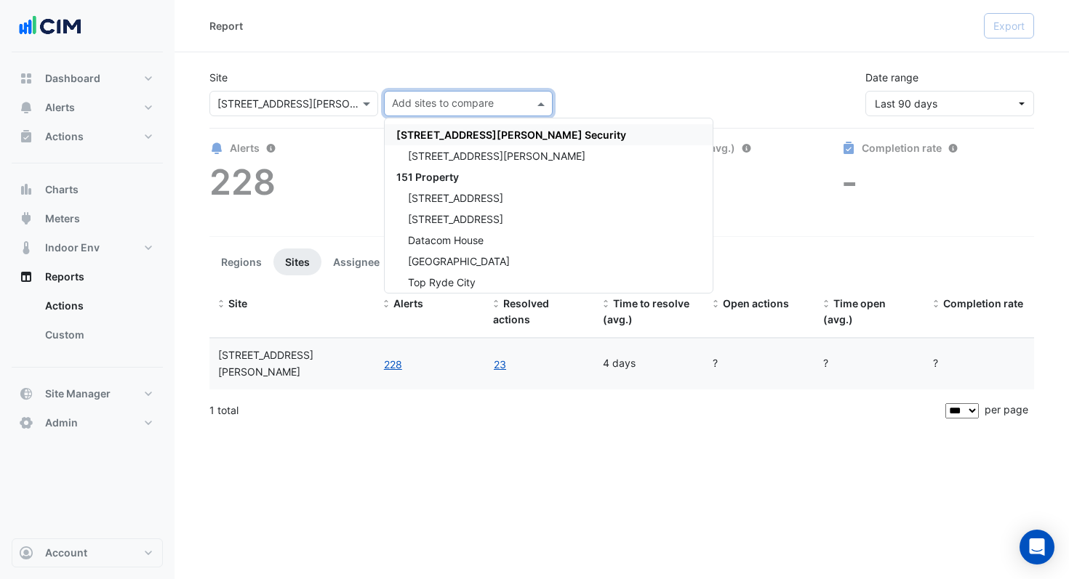
click at [607, 79] on div "Site × [STREET_ADDRESS][PERSON_NAME] Add sites to compare [STREET_ADDRESS][PERS…" at bounding box center [622, 87] width 842 height 58
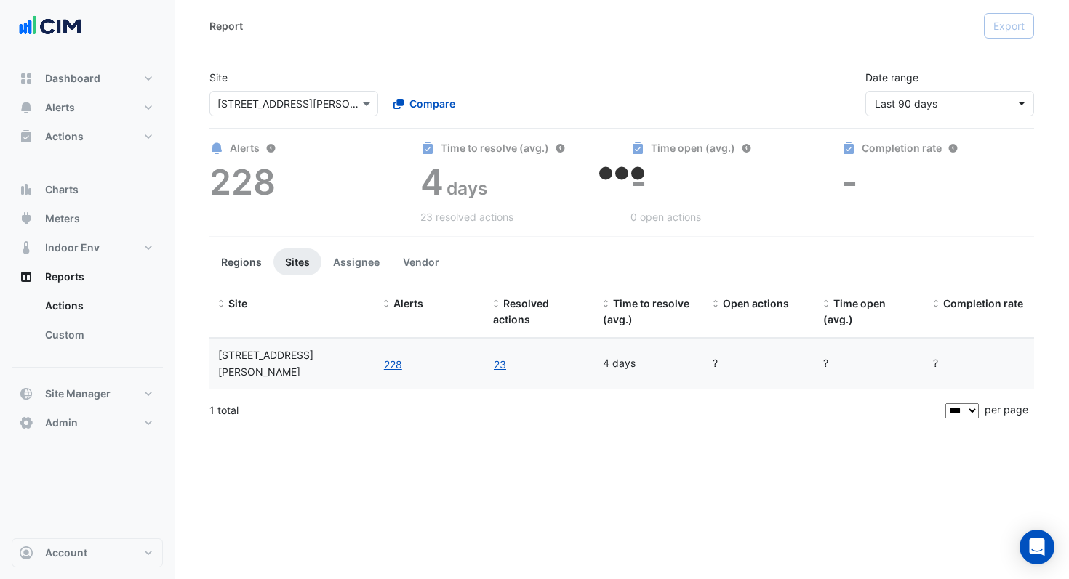
click at [240, 257] on button "Regions" at bounding box center [241, 262] width 64 height 27
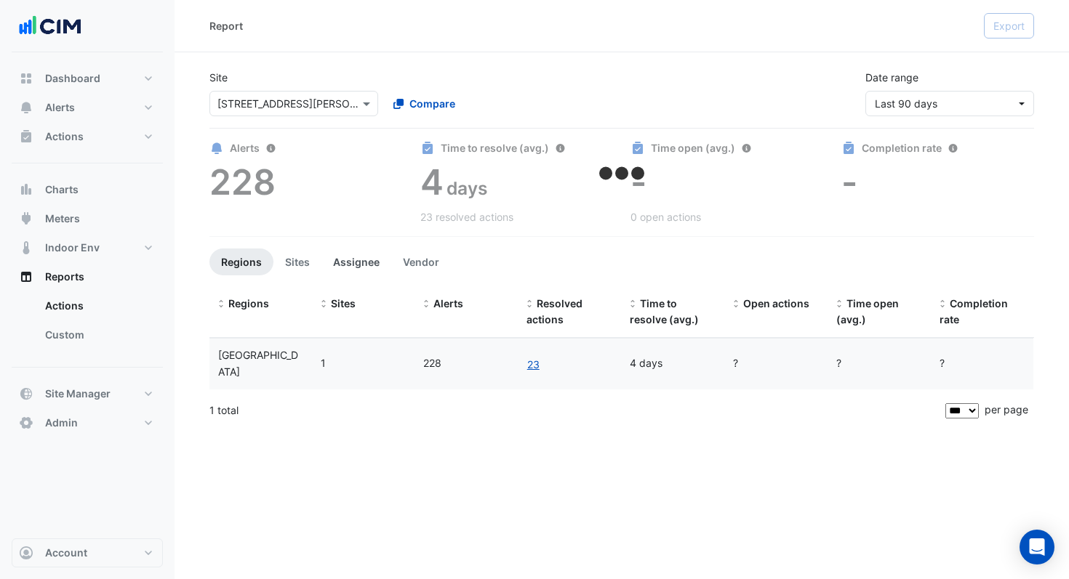
click at [361, 264] on button "Assignee" at bounding box center [356, 262] width 70 height 27
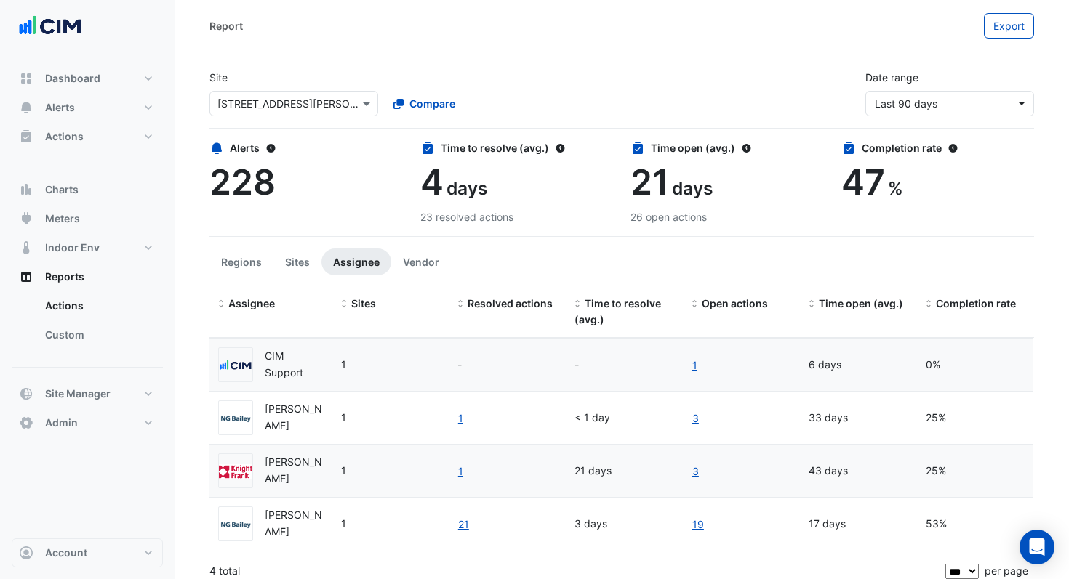
scroll to position [10, 0]
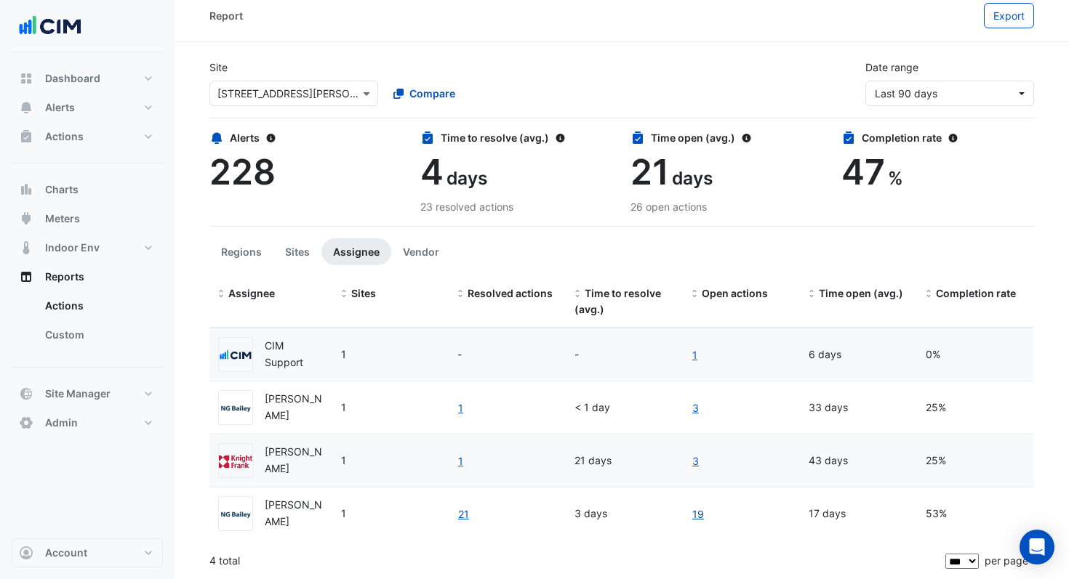
click at [696, 517] on link "19" at bounding box center [697, 514] width 13 height 17
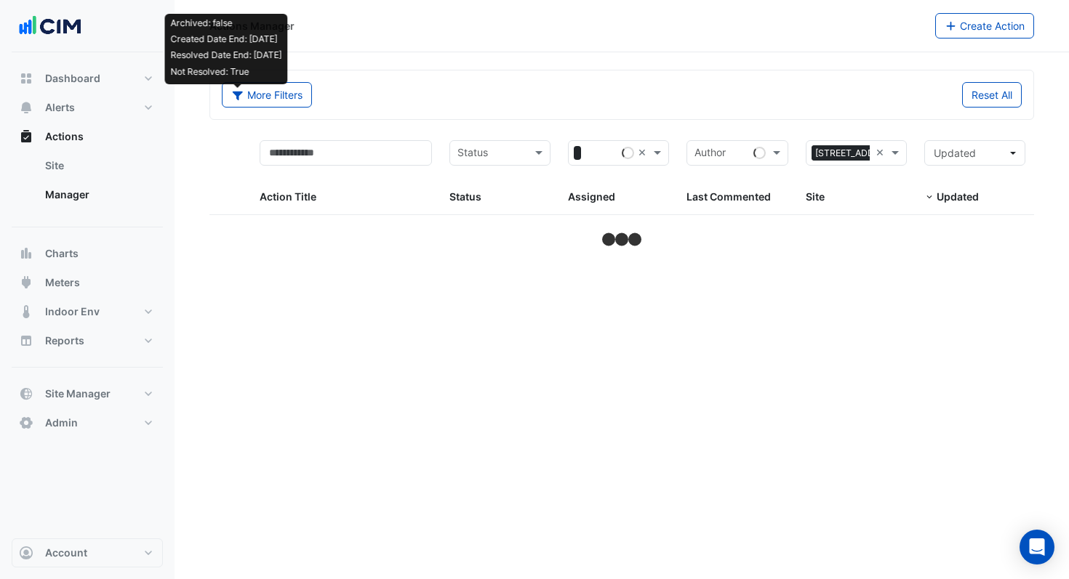
select select "***"
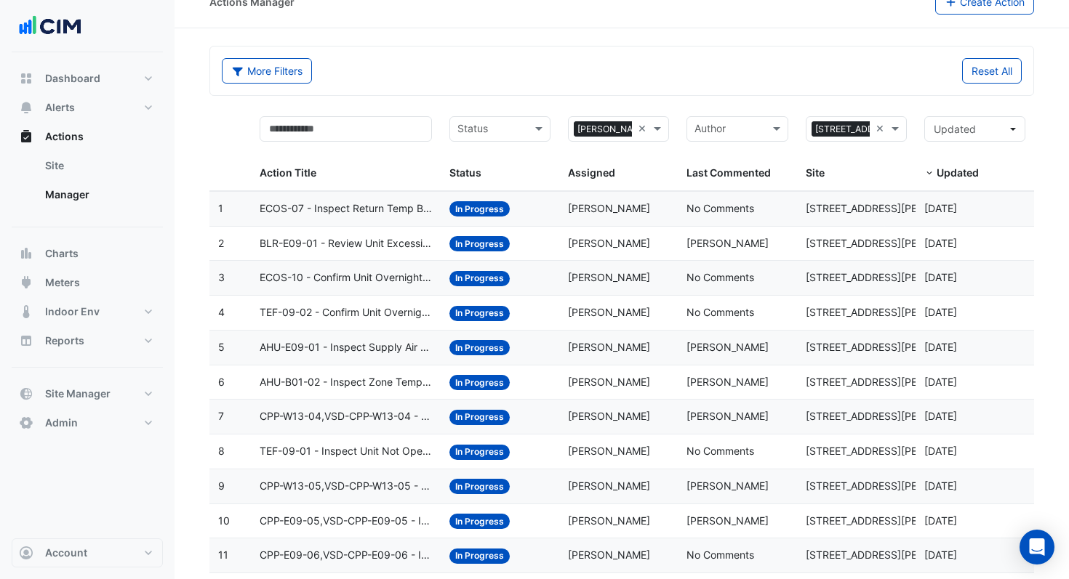
scroll to position [23, 0]
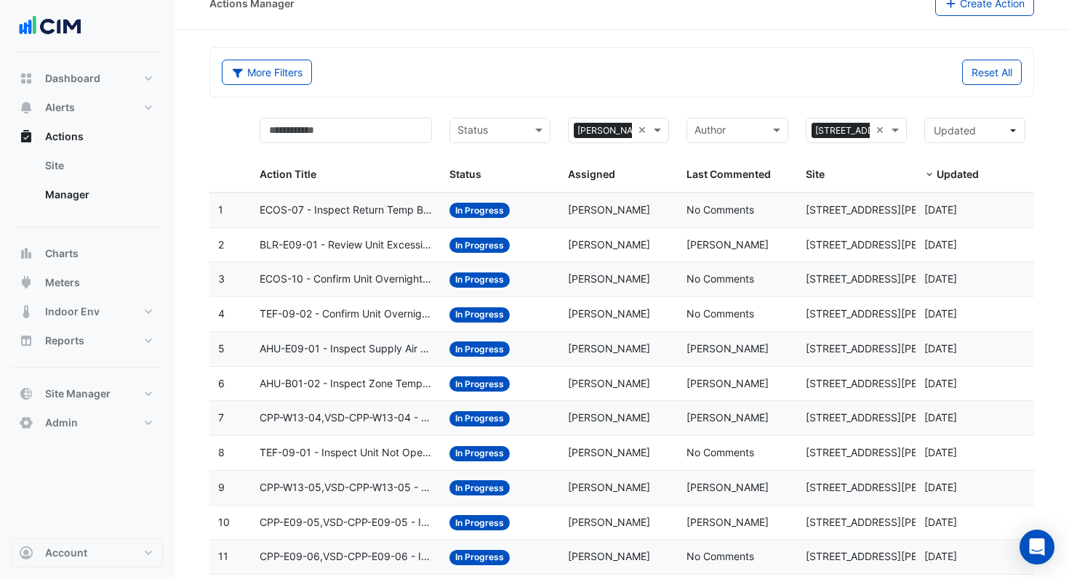
click at [397, 212] on span "ECOS-07 - Inspect Return Temp Broken Sensor" at bounding box center [346, 210] width 172 height 17
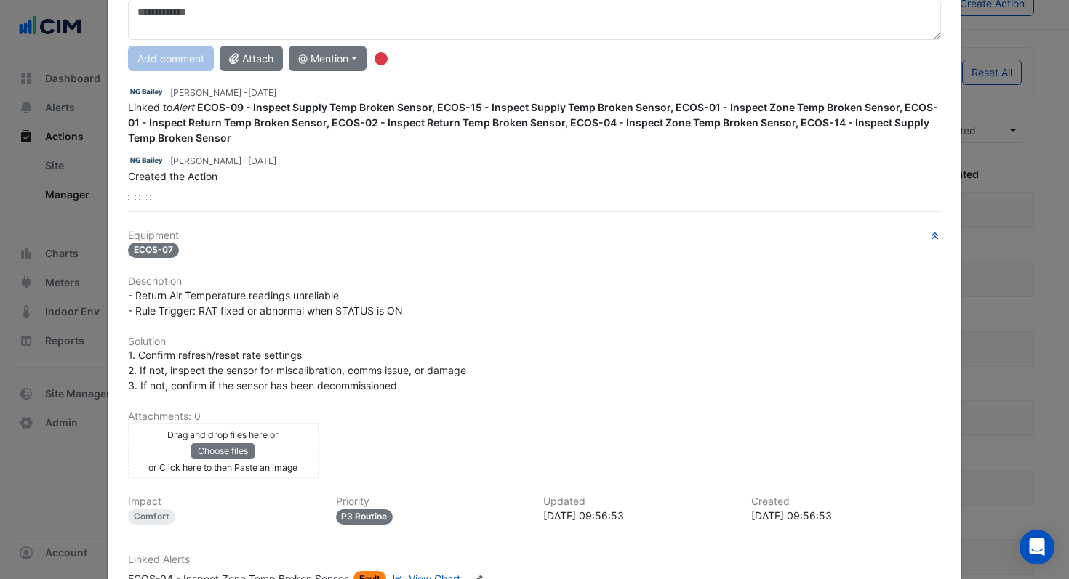
scroll to position [0, 0]
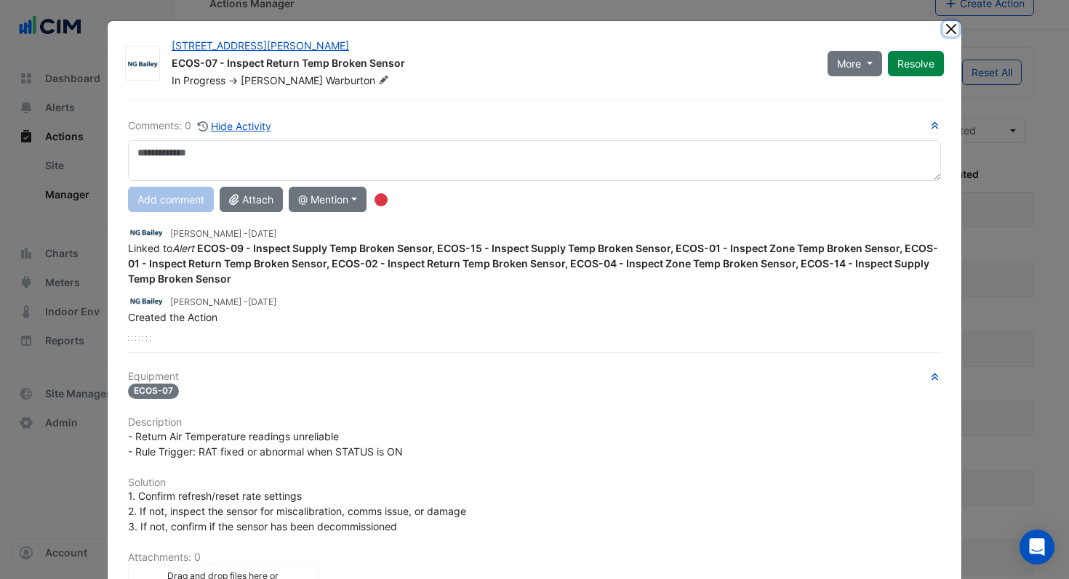
click at [945, 30] on button "Close" at bounding box center [950, 28] width 15 height 15
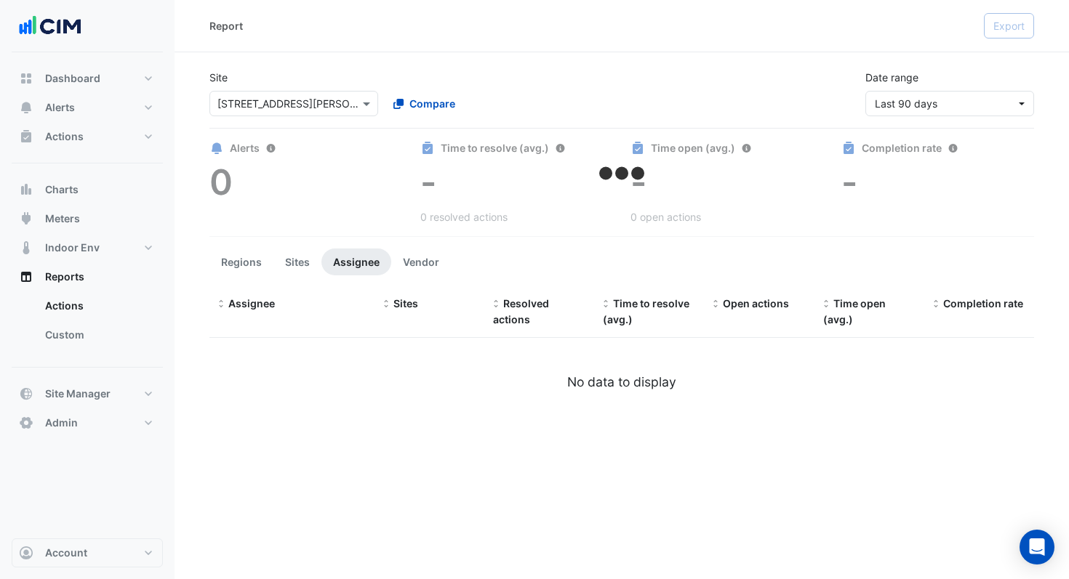
select select "***"
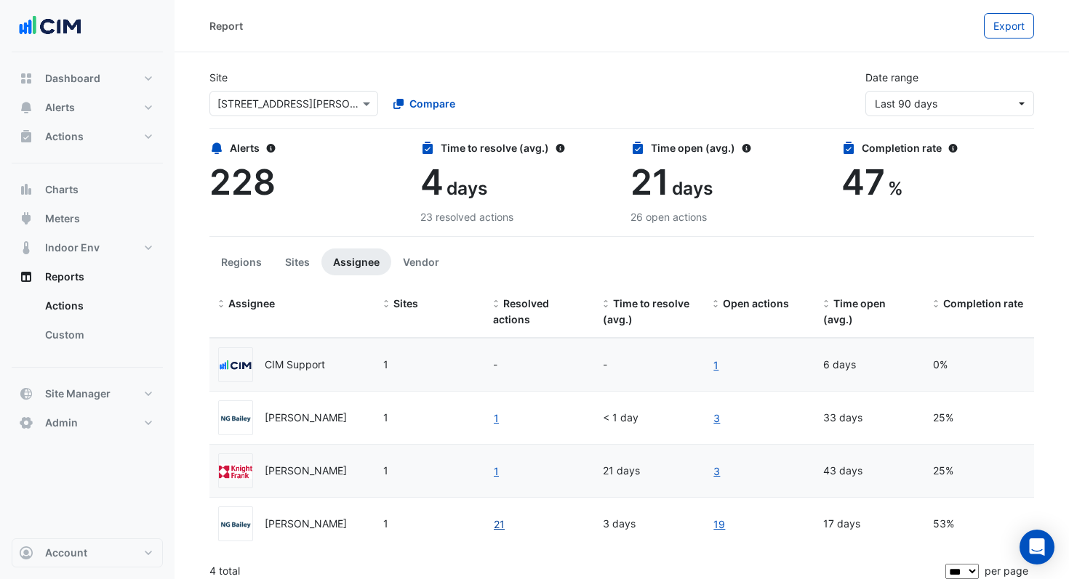
click at [496, 523] on link "21" at bounding box center [499, 524] width 12 height 17
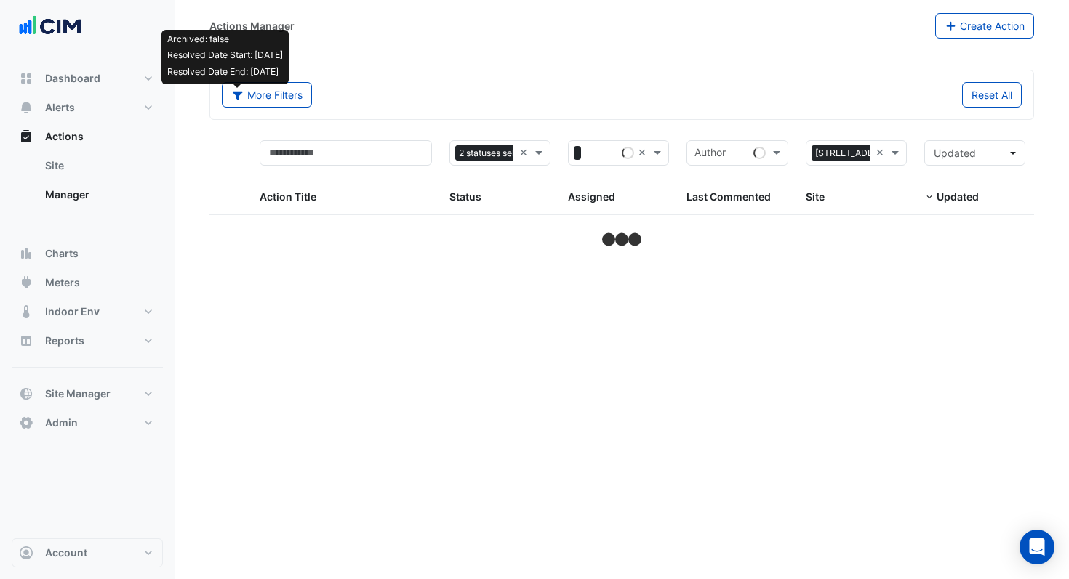
select select "***"
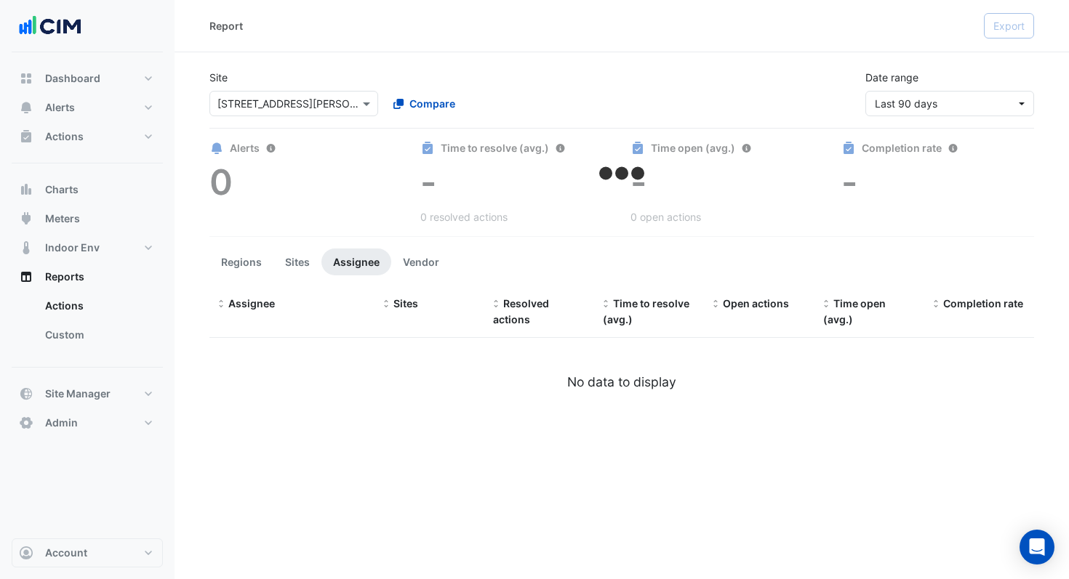
select select "***"
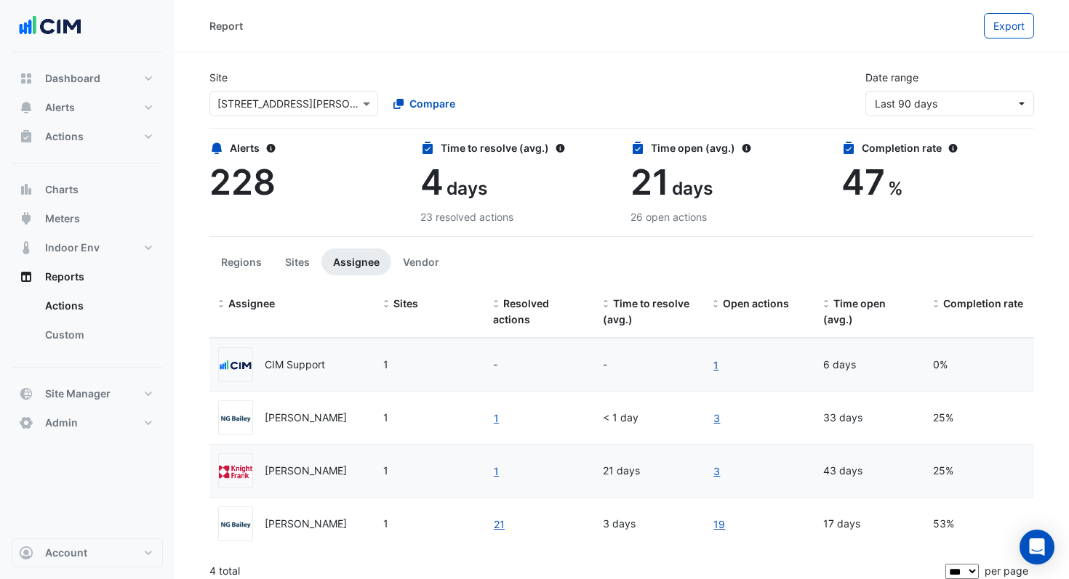
click at [717, 363] on link "1" at bounding box center [715, 365] width 7 height 17
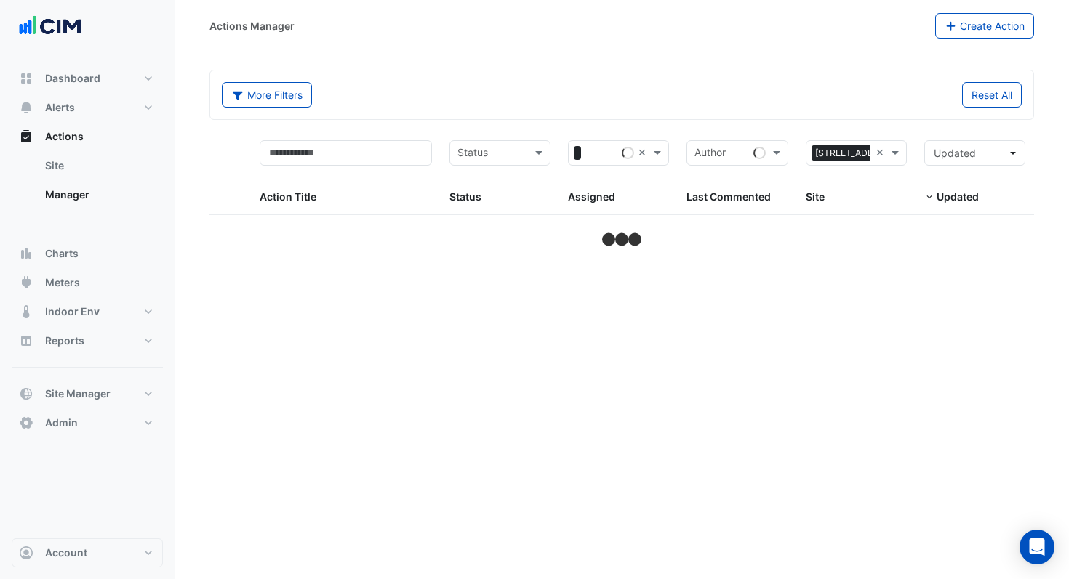
select select "***"
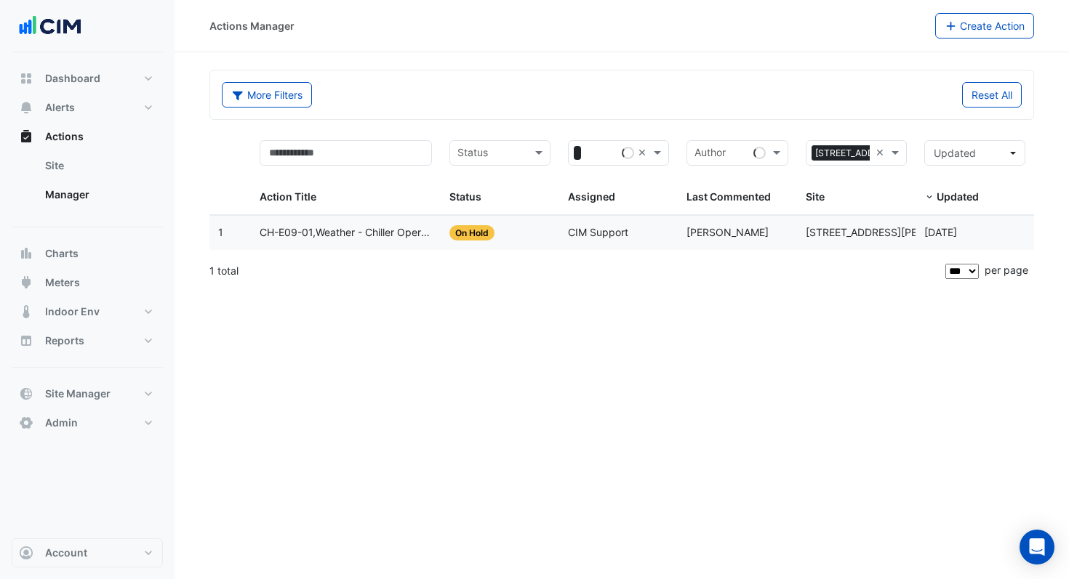
click at [379, 228] on span "CH-E09-01,Weather - Chiller Operating When Outside Air Temperature Is Low" at bounding box center [346, 233] width 172 height 17
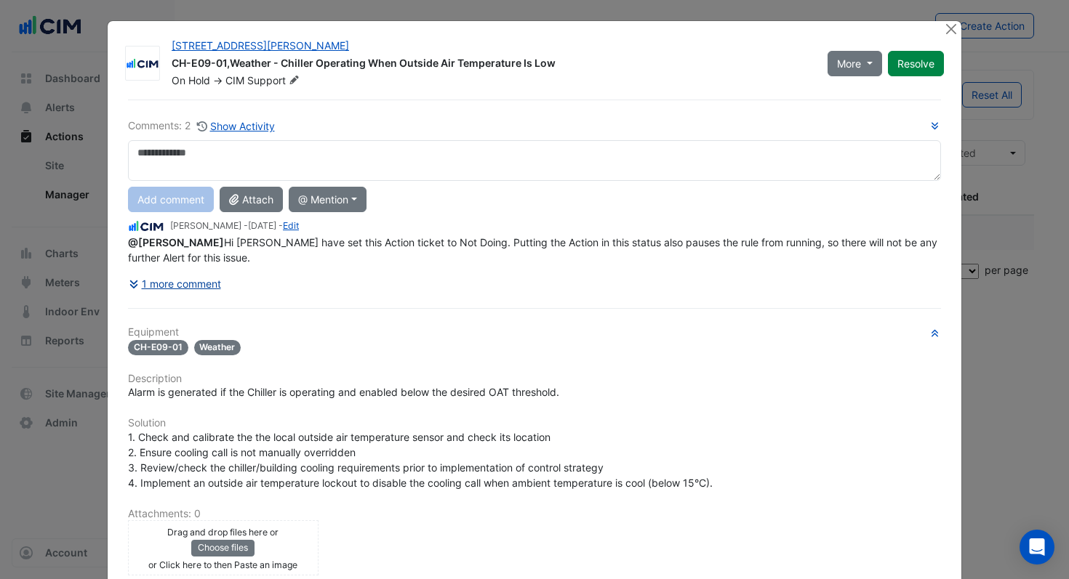
click at [140, 280] on icon at bounding box center [135, 284] width 13 height 10
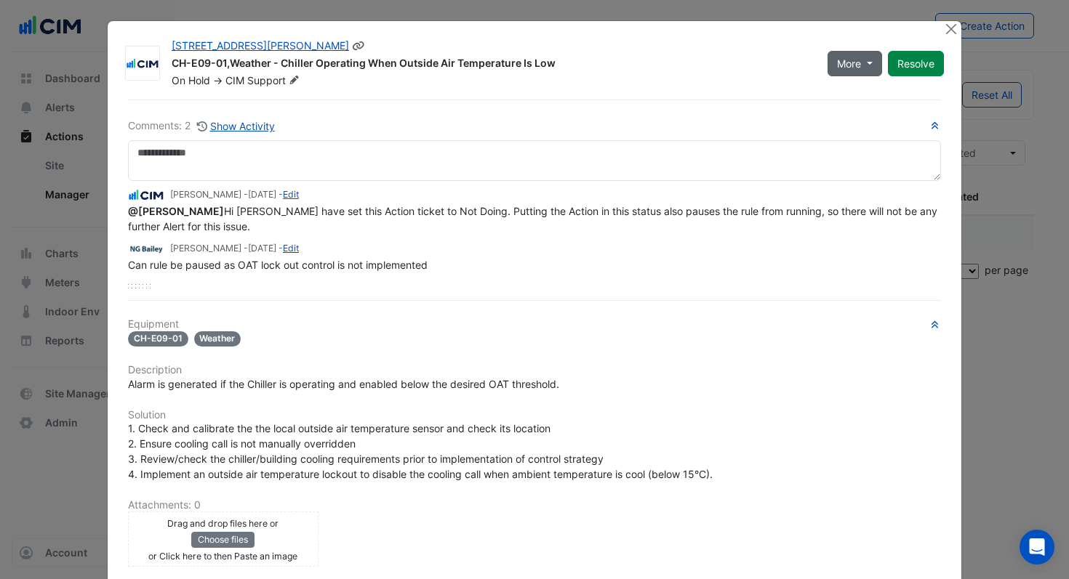
click at [871, 70] on button "More" at bounding box center [854, 63] width 55 height 25
click at [773, 71] on div "CH-E09-01,Weather - Chiller Operating When Outside Air Temperature Is Low" at bounding box center [491, 64] width 638 height 17
click at [944, 31] on button "Close" at bounding box center [950, 28] width 15 height 15
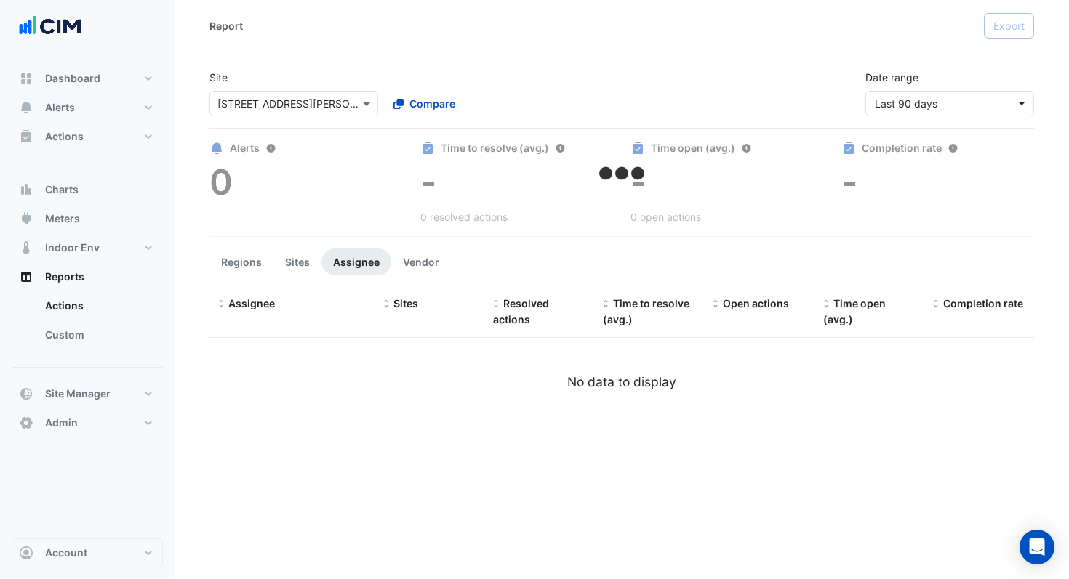
select select "***"
